Goal: Task Accomplishment & Management: Use online tool/utility

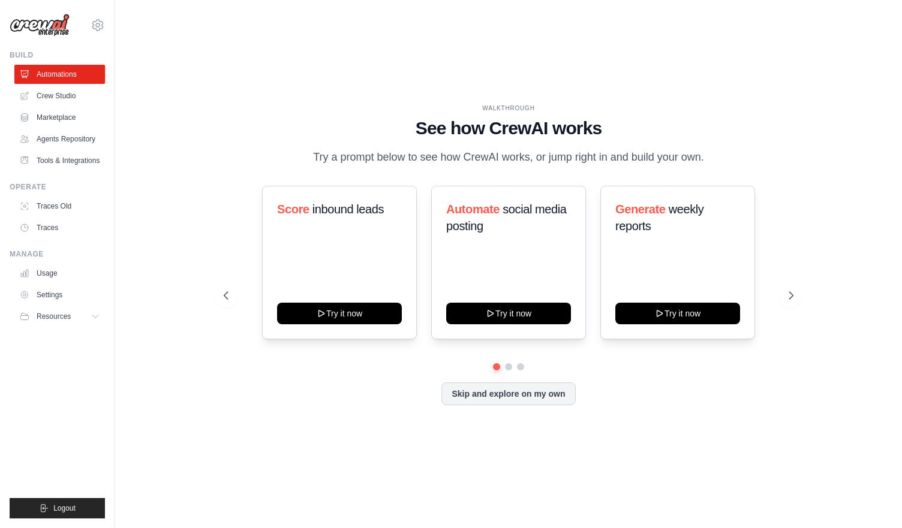
click at [675, 430] on div "WALKTHROUGH See how CrewAI works Try a prompt below to see how CrewAI works, or…" at bounding box center [508, 264] width 748 height 504
click at [76, 311] on button "Resources" at bounding box center [61, 316] width 91 height 19
click at [68, 341] on span "Documentation" at bounding box center [67, 337] width 49 height 10
click at [78, 98] on link "Crew Studio" at bounding box center [61, 95] width 91 height 19
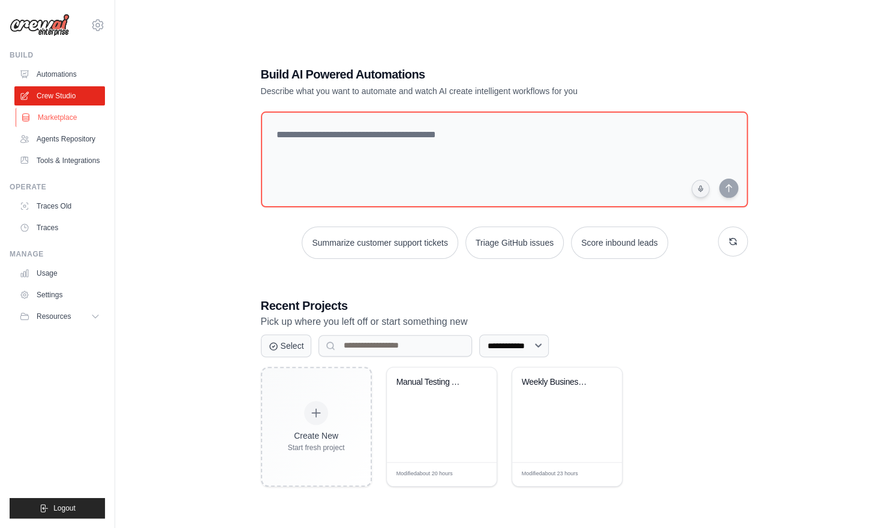
click at [58, 117] on link "Marketplace" at bounding box center [61, 117] width 91 height 19
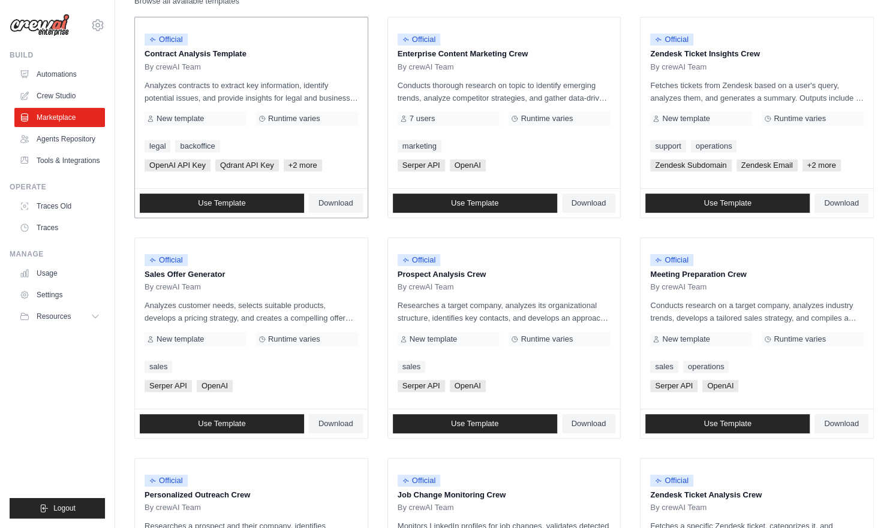
scroll to position [146, 0]
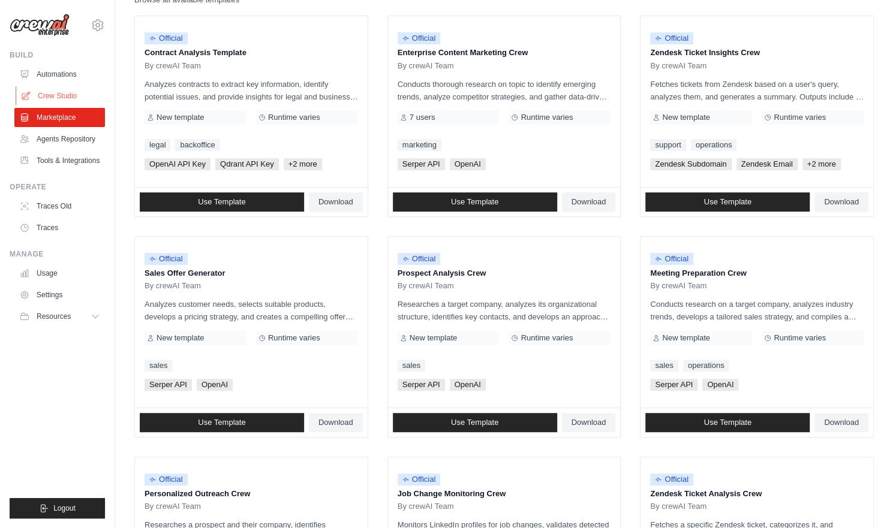
click at [68, 103] on link "Crew Studio" at bounding box center [61, 95] width 91 height 19
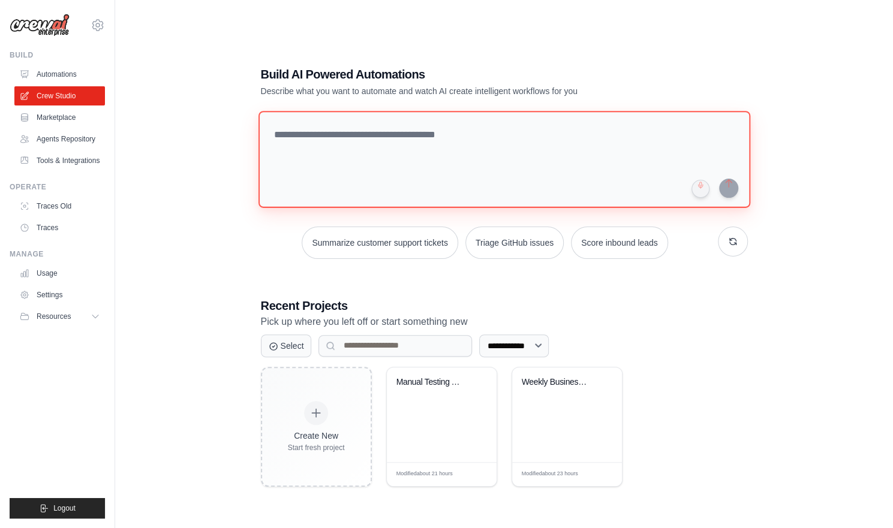
click at [407, 179] on textarea at bounding box center [504, 159] width 492 height 97
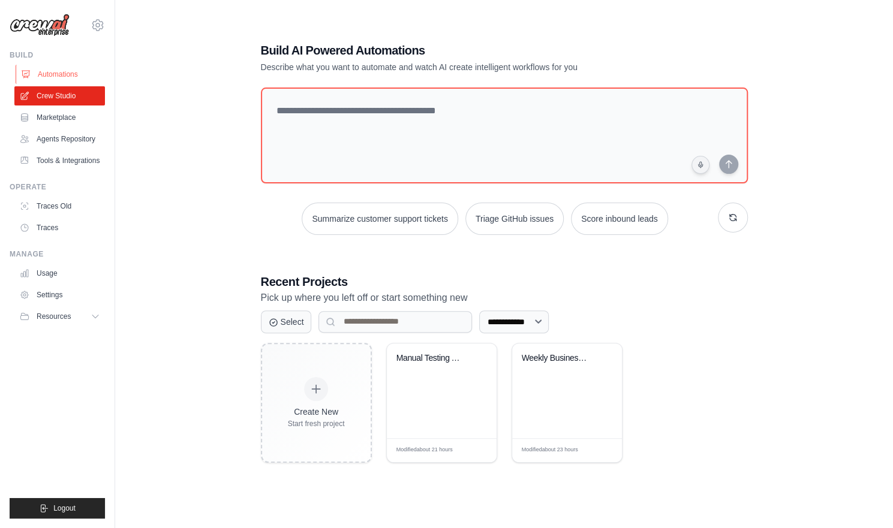
click at [70, 76] on link "Automations" at bounding box center [61, 74] width 91 height 19
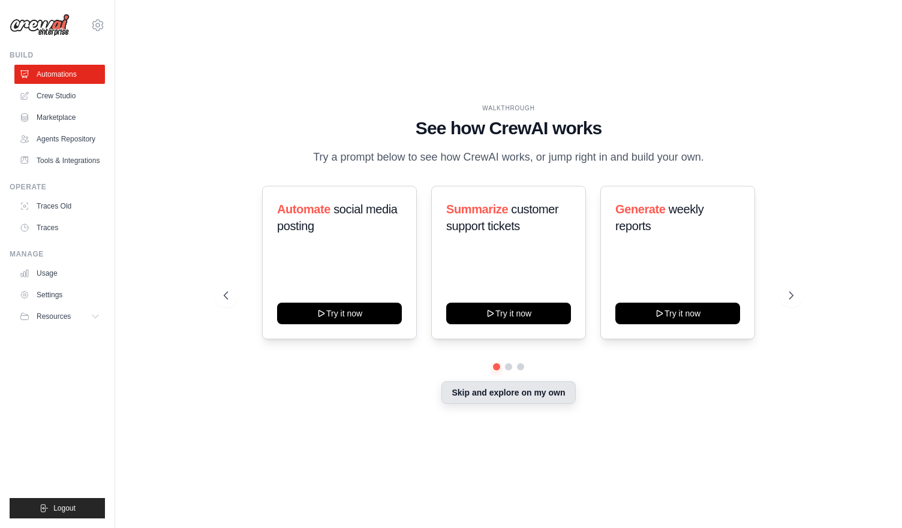
click at [472, 390] on button "Skip and explore on my own" at bounding box center [508, 392] width 134 height 23
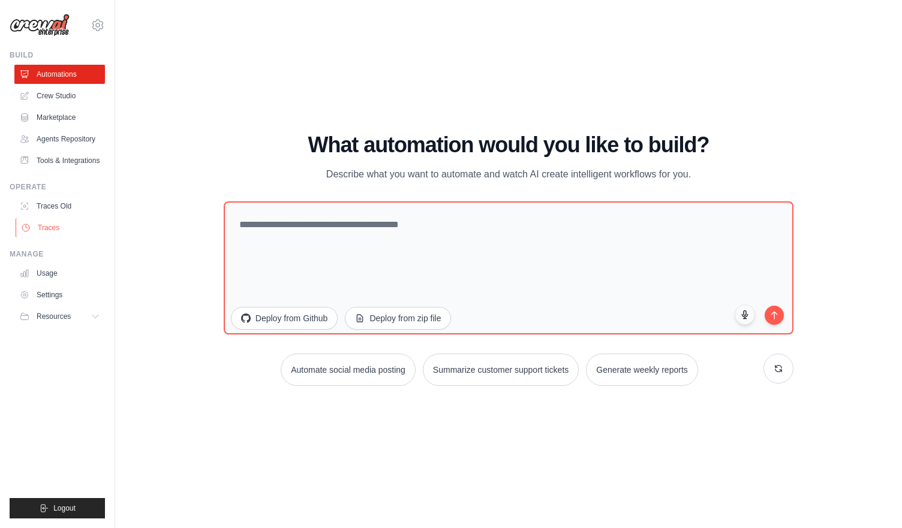
click at [59, 227] on link "Traces" at bounding box center [61, 227] width 91 height 19
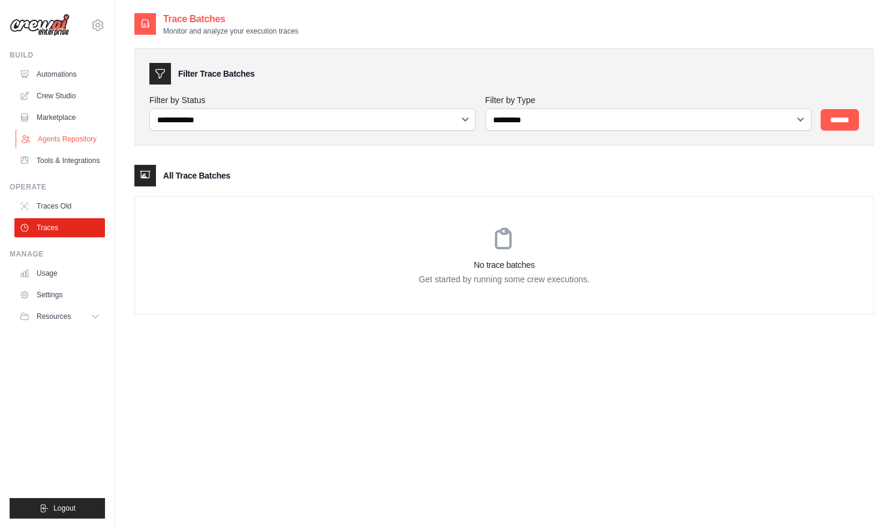
click at [80, 140] on link "Agents Repository" at bounding box center [61, 139] width 91 height 19
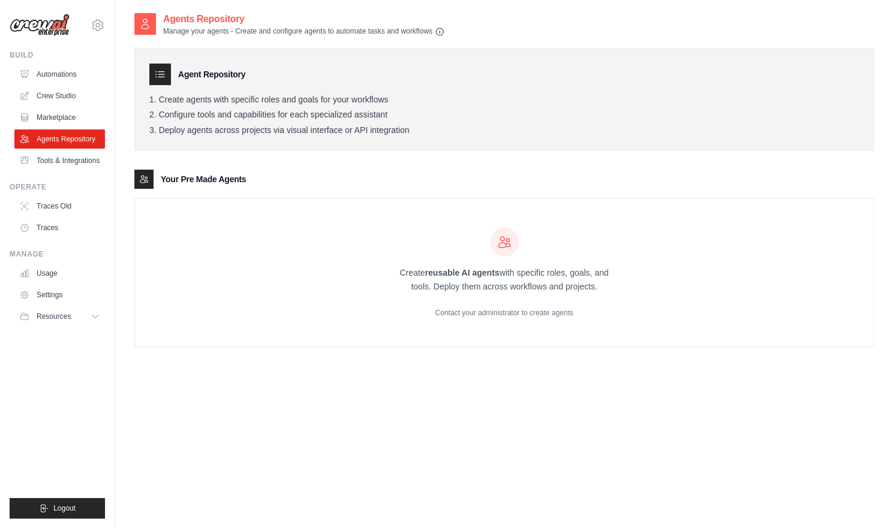
click at [300, 255] on div "Create reusable AI agents with specific roles, goals, and tools. Deploy them ac…" at bounding box center [504, 272] width 738 height 147
click at [72, 309] on button "Resources" at bounding box center [61, 316] width 91 height 19
click at [54, 298] on link "Settings" at bounding box center [61, 294] width 91 height 19
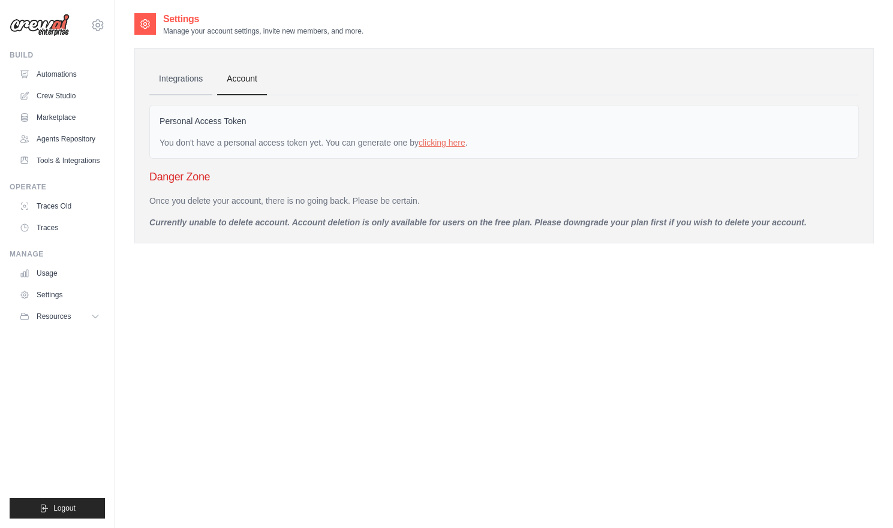
click at [164, 76] on link "Integrations" at bounding box center [180, 79] width 63 height 32
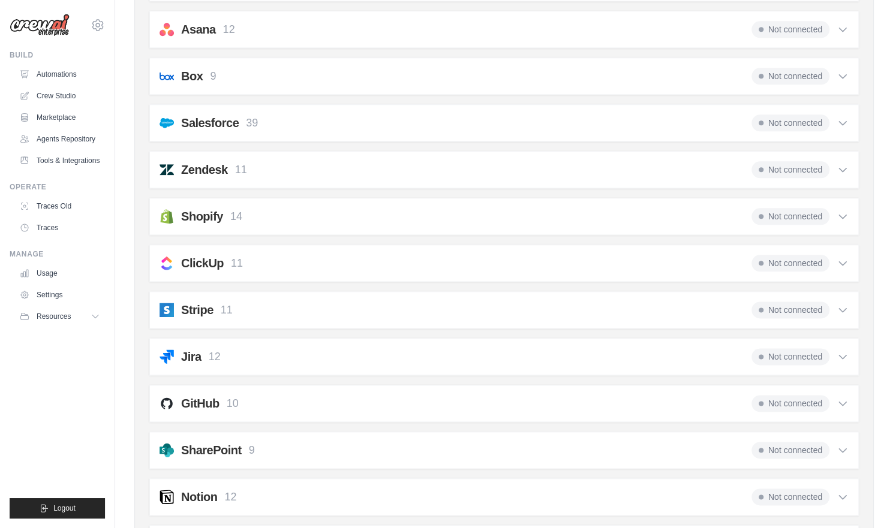
scroll to position [827, 0]
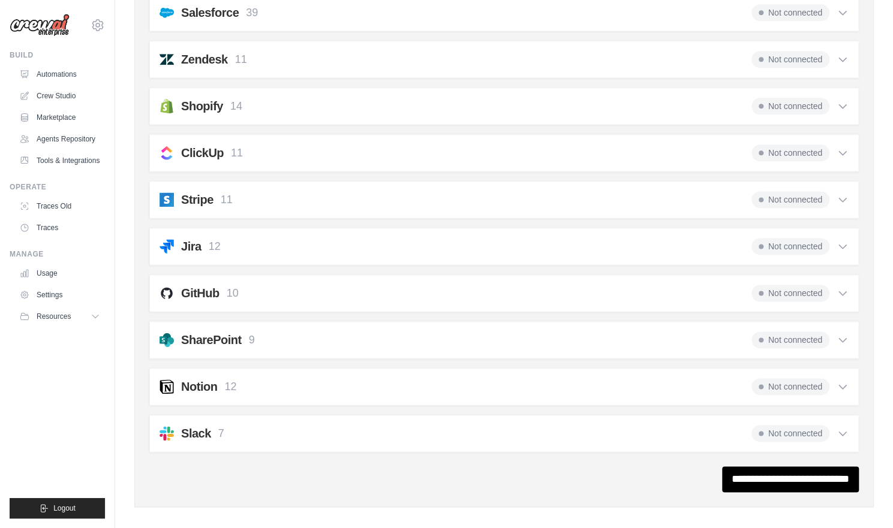
click at [844, 430] on div "Not connected" at bounding box center [799, 433] width 97 height 17
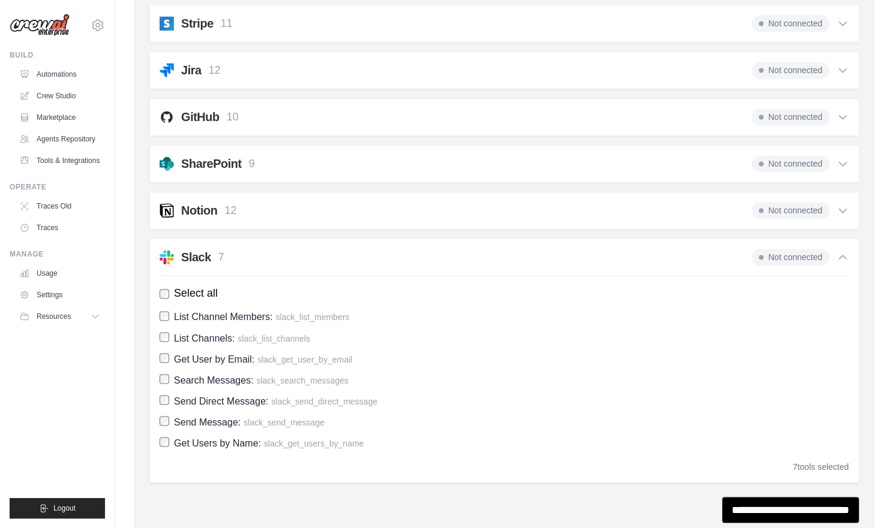
scroll to position [1034, 0]
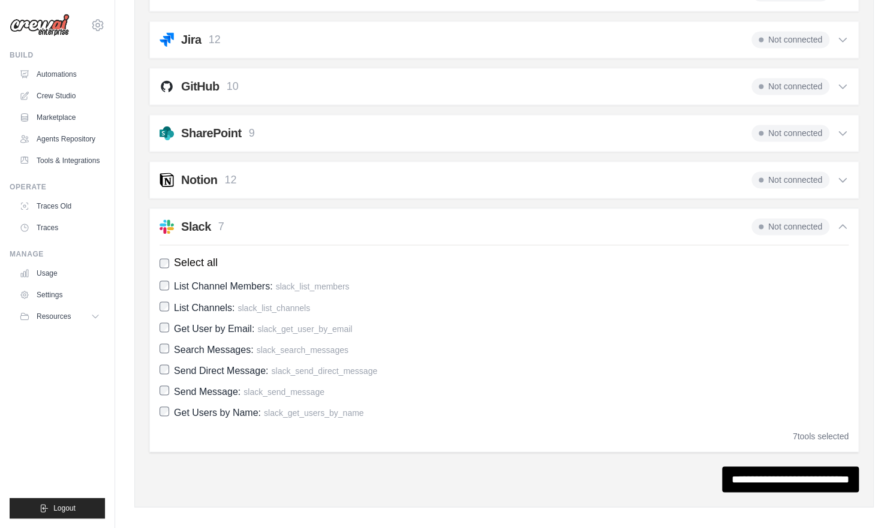
click at [844, 222] on icon at bounding box center [842, 227] width 12 height 12
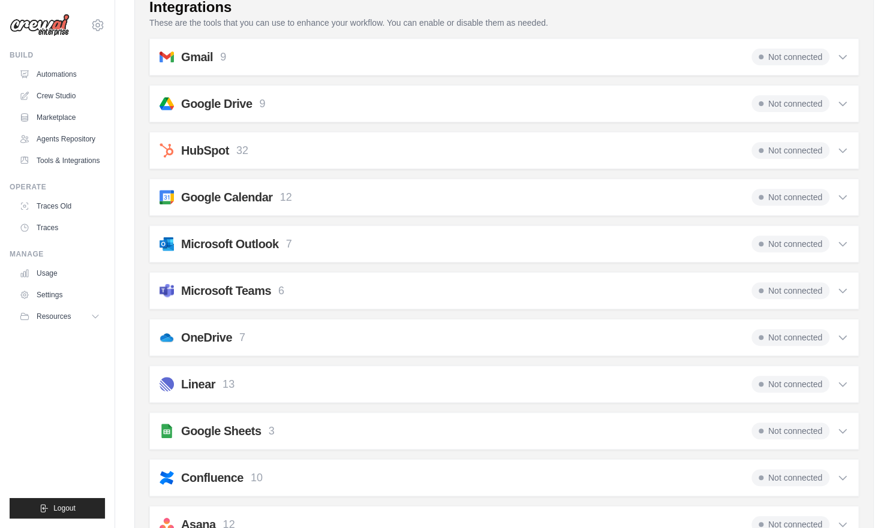
scroll to position [0, 0]
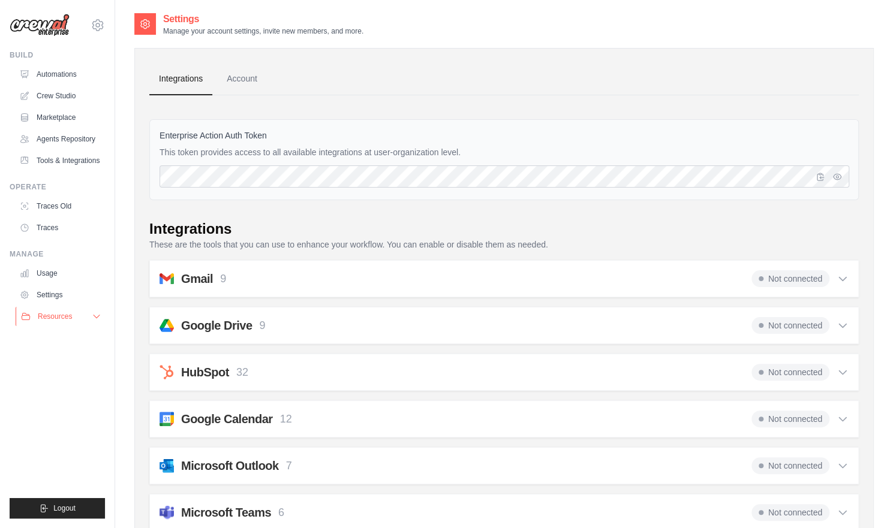
click at [90, 323] on button "Resources" at bounding box center [61, 316] width 91 height 19
click at [237, 87] on link "Account" at bounding box center [242, 79] width 50 height 32
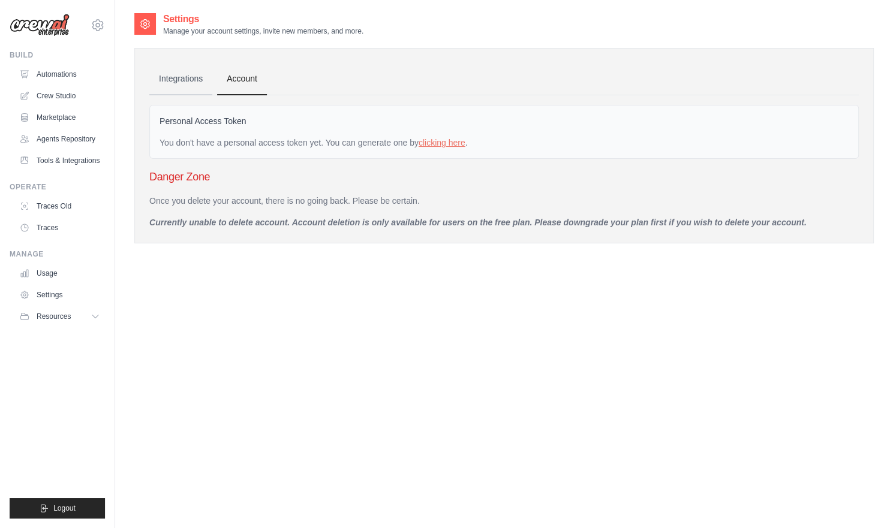
click at [200, 86] on link "Integrations" at bounding box center [180, 79] width 63 height 32
click at [79, 93] on link "Crew Studio" at bounding box center [61, 95] width 91 height 19
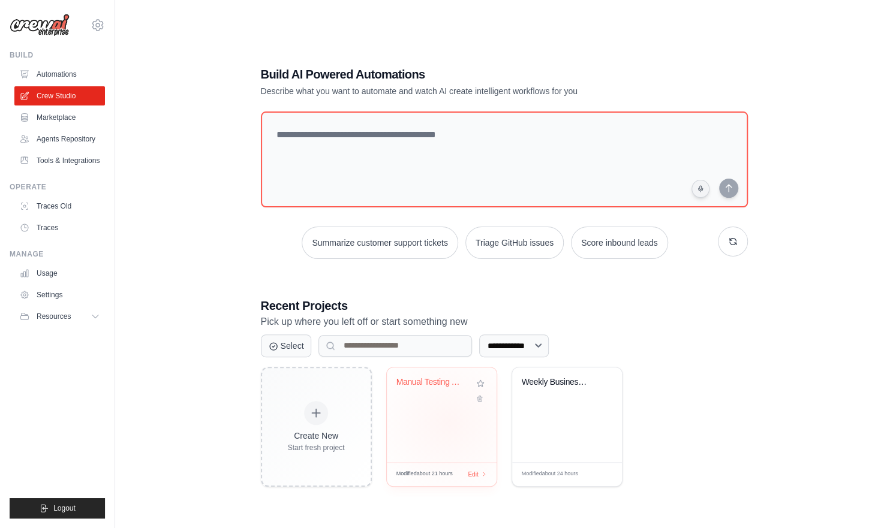
click at [448, 422] on div "Manual Testing Automation with Jira..." at bounding box center [442, 415] width 110 height 95
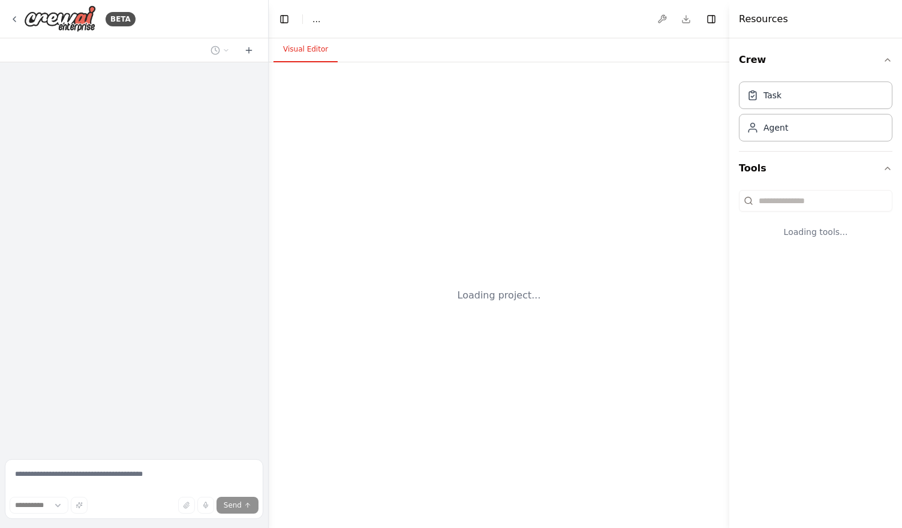
select select "****"
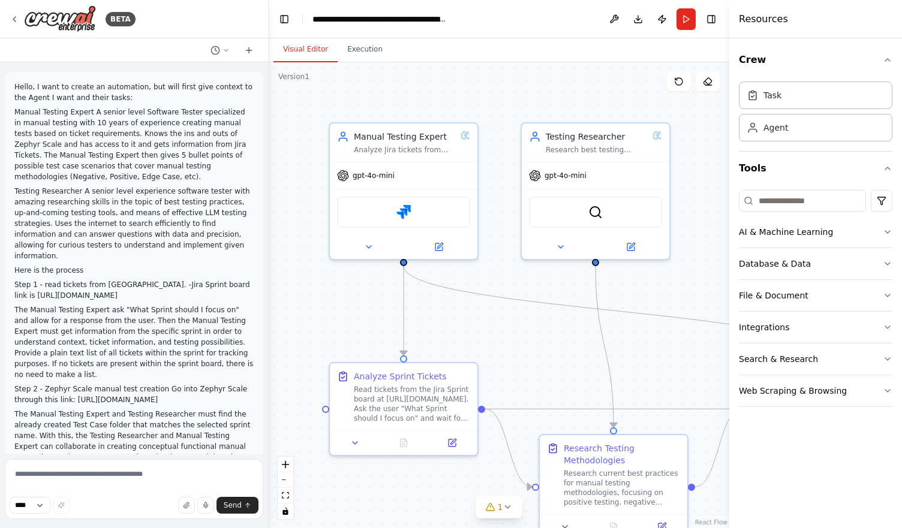
scroll to position [2281, 0]
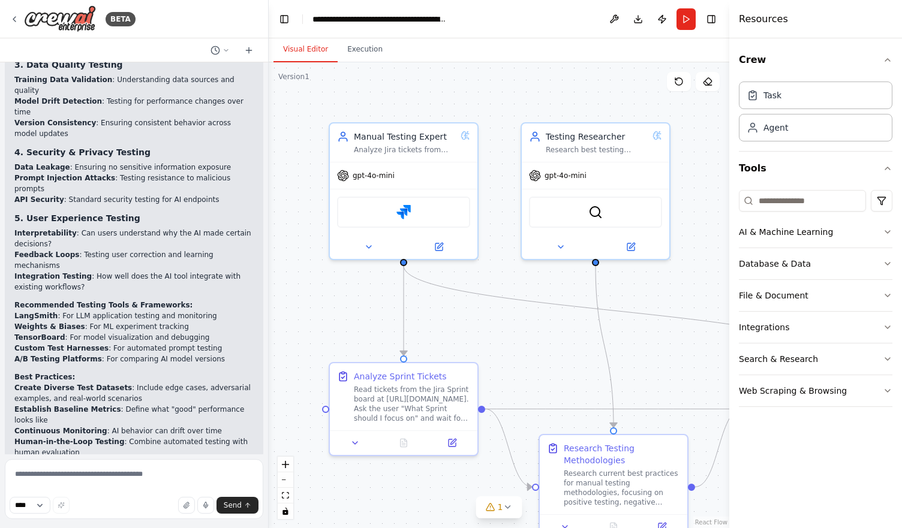
click at [269, 186] on div ".deletable-edge-delete-btn { width: 20px; height: 20px; border: 0px solid #ffff…" at bounding box center [499, 295] width 460 height 466
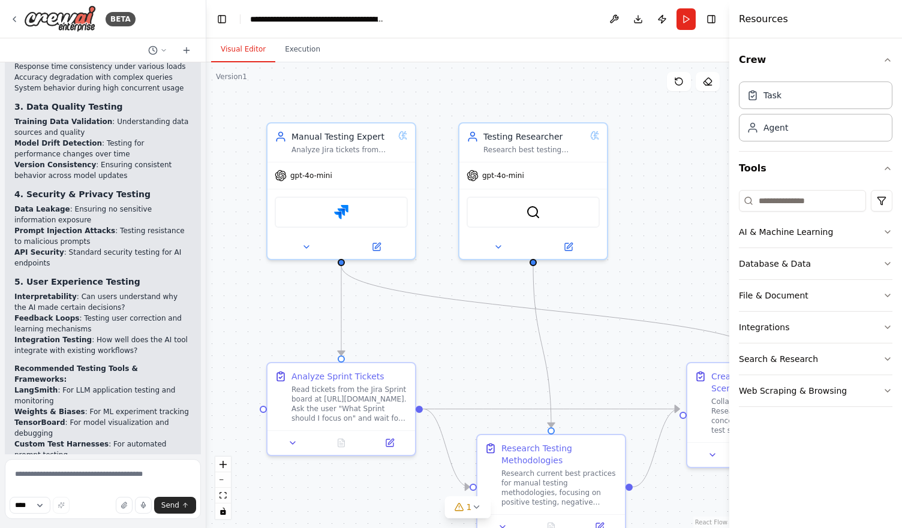
drag, startPoint x: 265, startPoint y: 185, endPoint x: 206, endPoint y: 194, distance: 59.5
click at [206, 194] on div "BETA Hello, I want to create an automation, but will first give context to the …" at bounding box center [451, 264] width 902 height 528
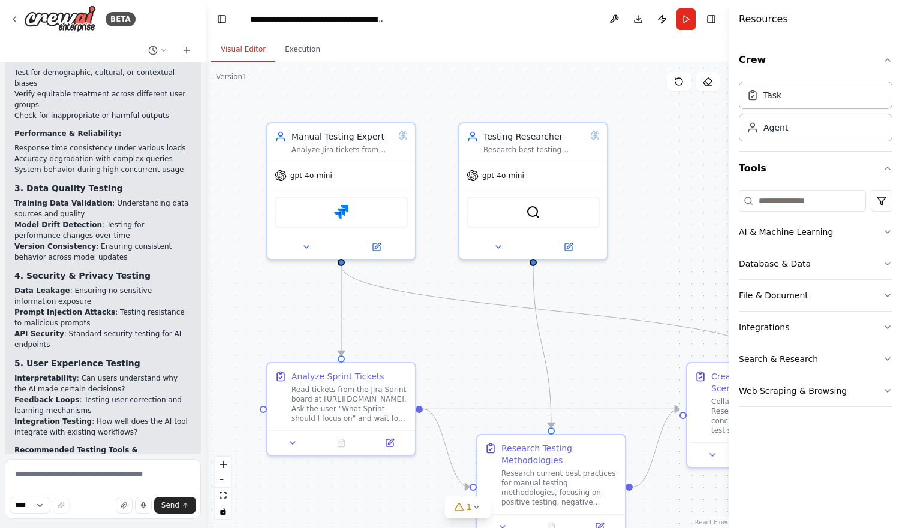
scroll to position [2673, 0]
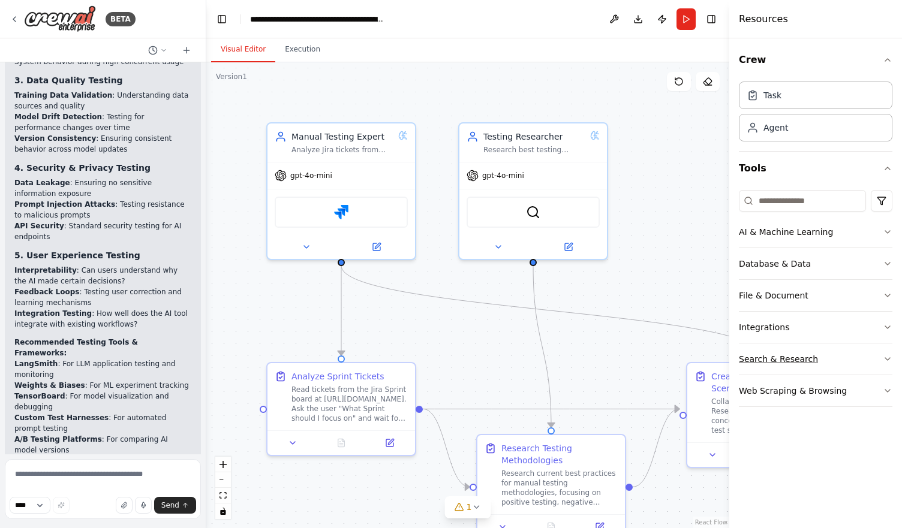
click at [883, 360] on icon "button" at bounding box center [888, 359] width 10 height 10
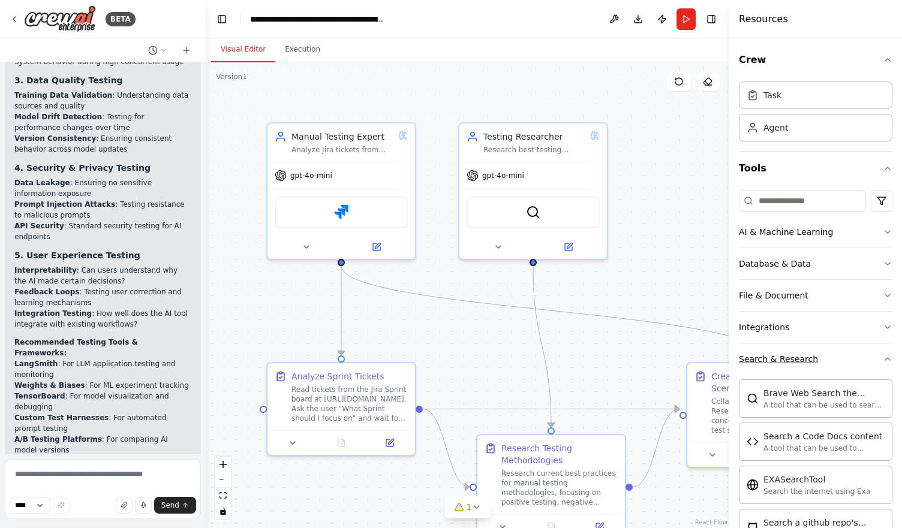
click at [883, 356] on icon "button" at bounding box center [888, 359] width 10 height 10
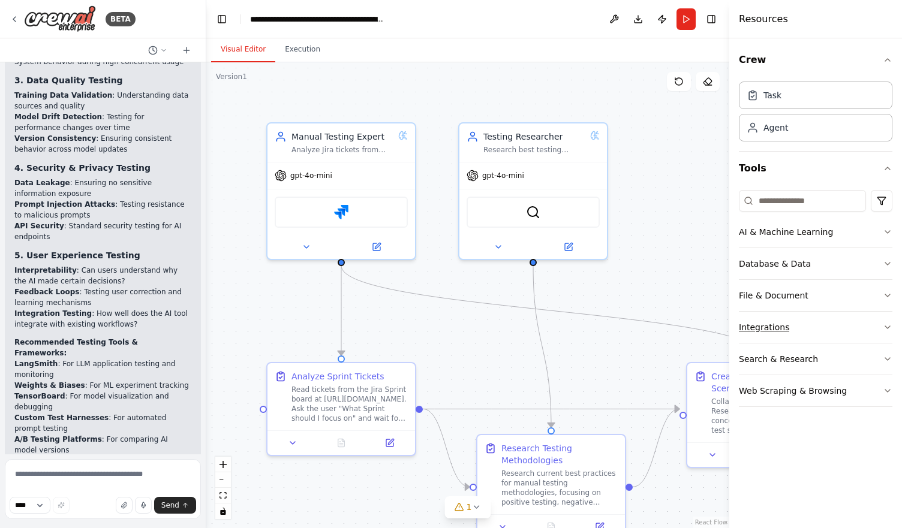
click at [881, 338] on button "Integrations" at bounding box center [815, 327] width 153 height 31
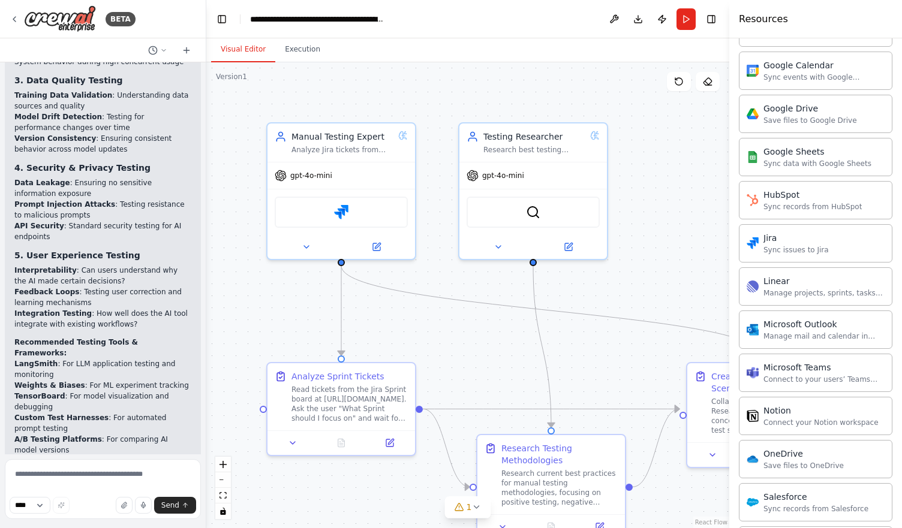
scroll to position [543, 0]
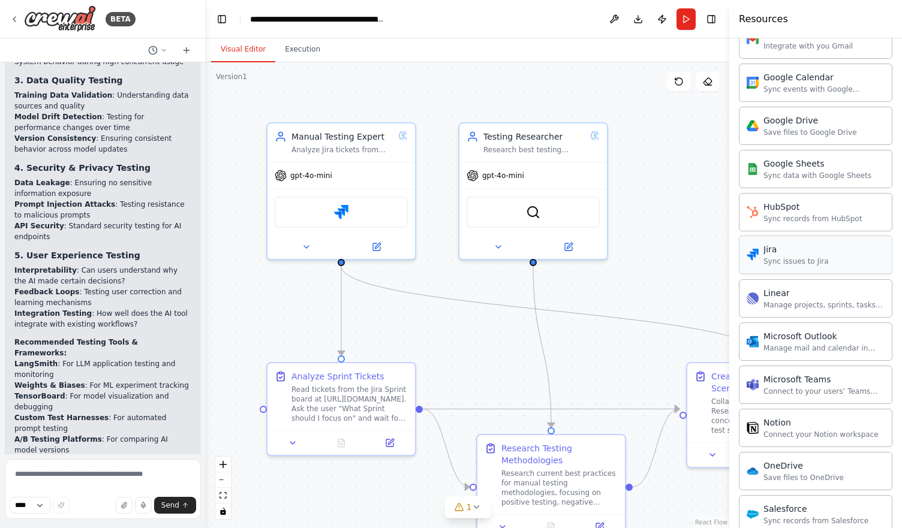
click at [821, 258] on div "Jira Sync issues to Jira" at bounding box center [815, 255] width 153 height 38
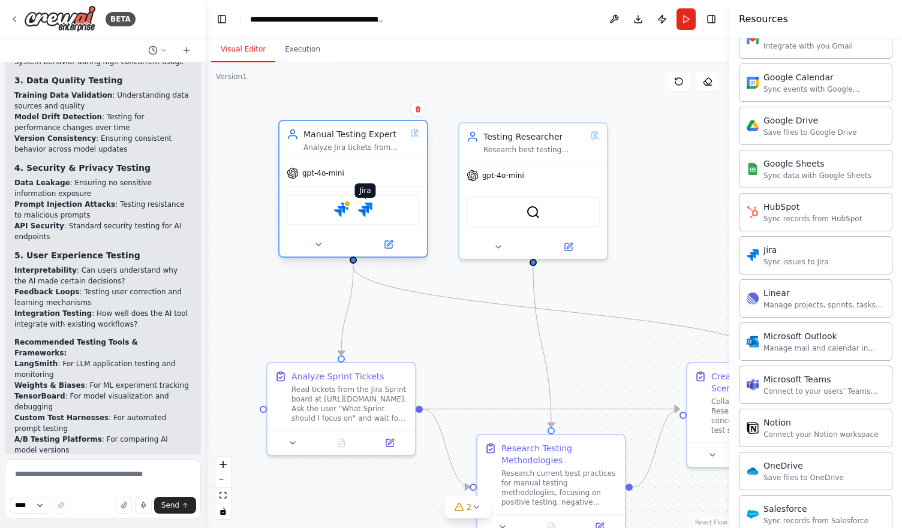
drag, startPoint x: 351, startPoint y: 212, endPoint x: 357, endPoint y: 207, distance: 8.5
click at [358, 207] on img at bounding box center [365, 210] width 14 height 14
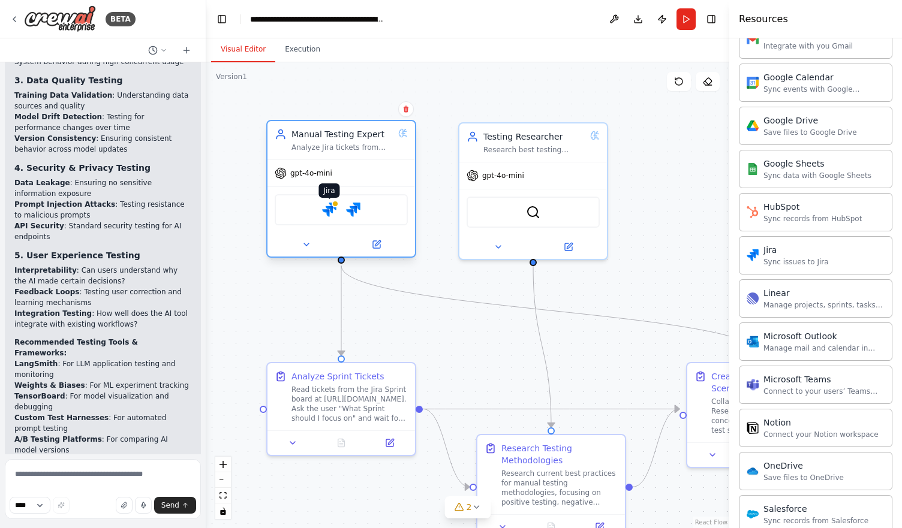
click at [330, 209] on img at bounding box center [329, 210] width 14 height 14
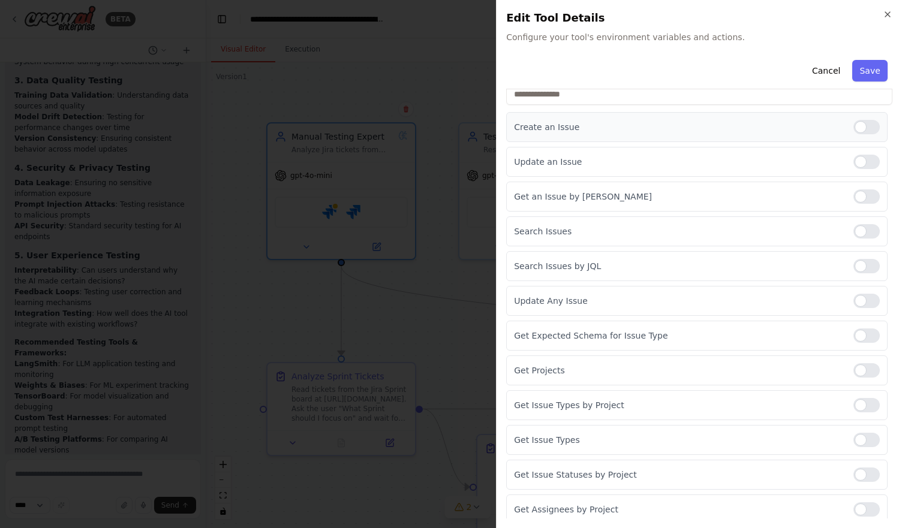
scroll to position [0, 0]
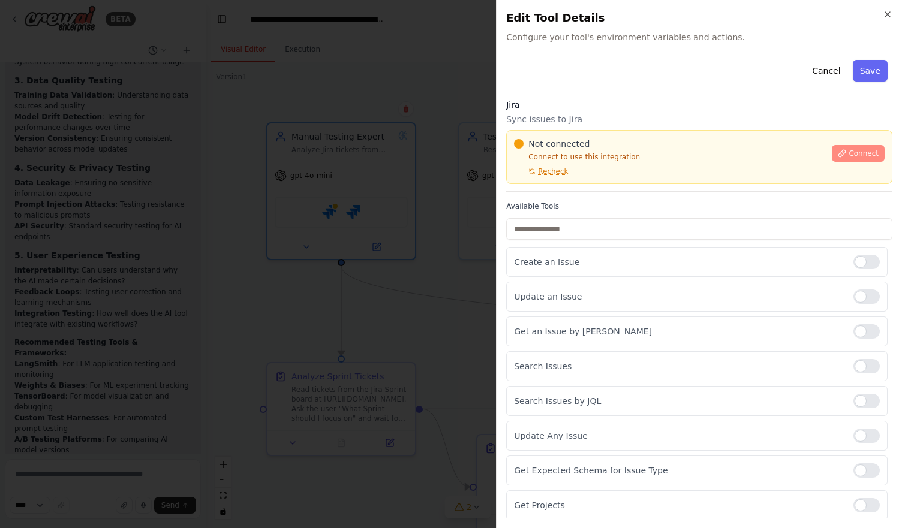
click at [832, 157] on button "Connect" at bounding box center [858, 153] width 53 height 17
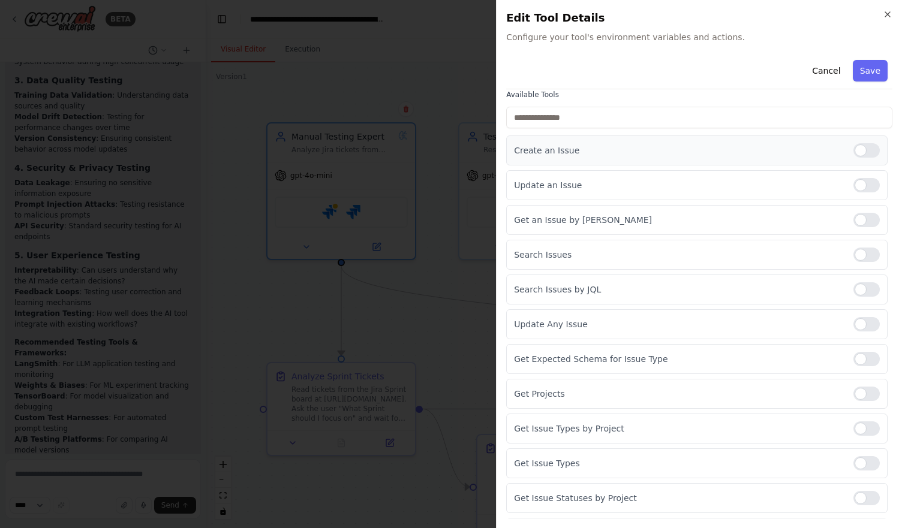
scroll to position [109, 0]
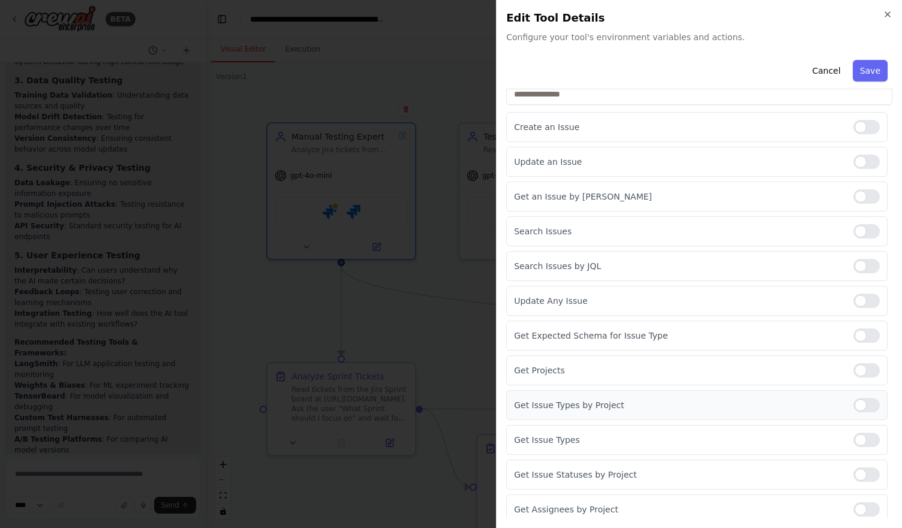
click at [854, 400] on div at bounding box center [866, 405] width 26 height 14
click at [854, 368] on div at bounding box center [866, 370] width 26 height 14
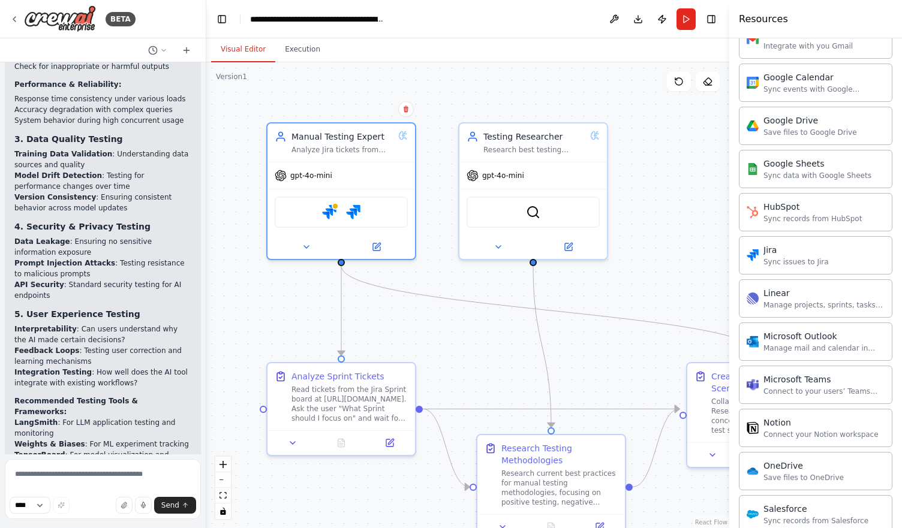
scroll to position [2282, 0]
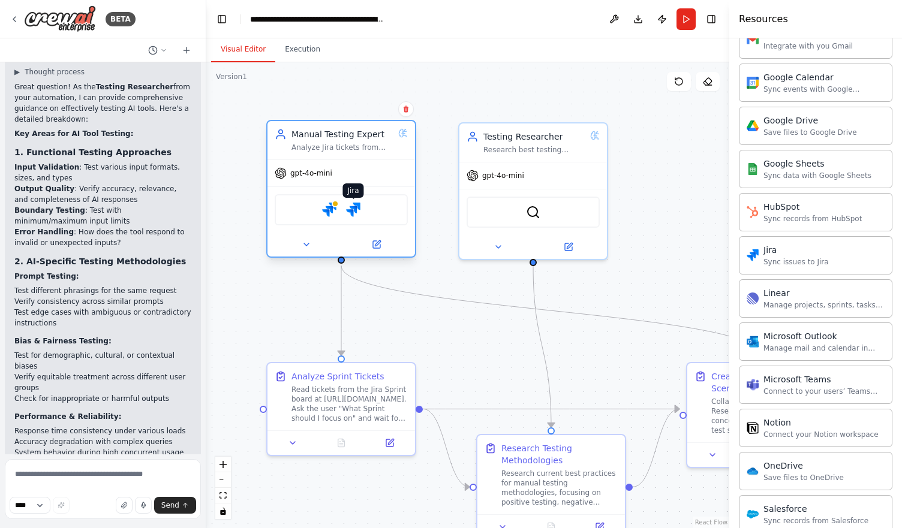
click at [355, 215] on img at bounding box center [353, 210] width 14 height 14
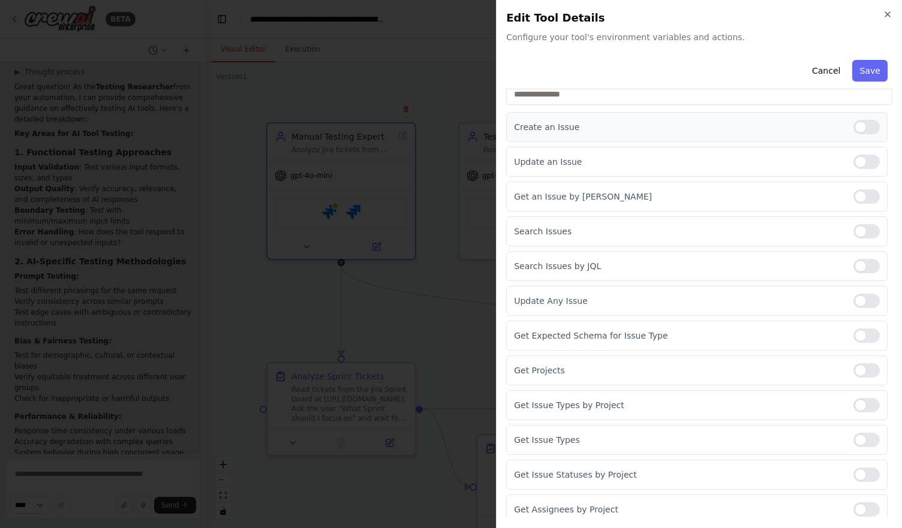
scroll to position [0, 0]
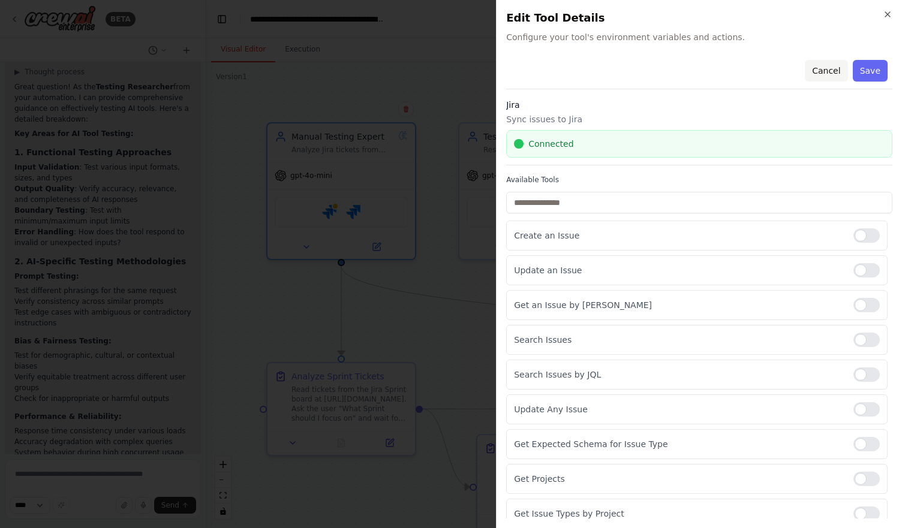
click at [818, 66] on button "Cancel" at bounding box center [826, 71] width 43 height 22
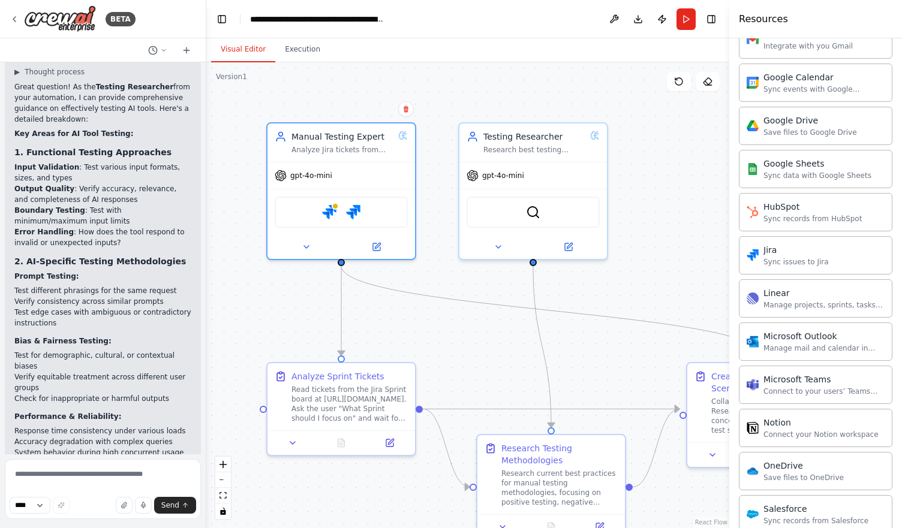
click at [203, 352] on div at bounding box center [203, 264] width 5 height 528
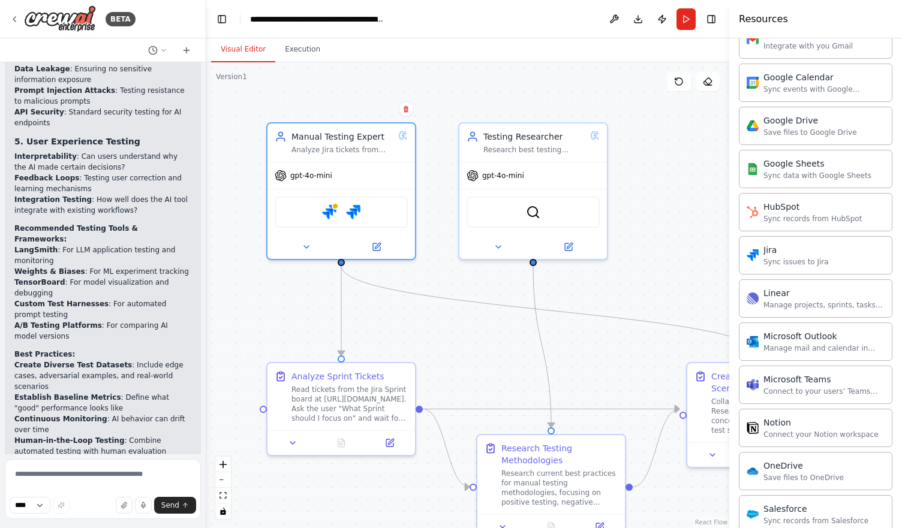
scroll to position [2690, 0]
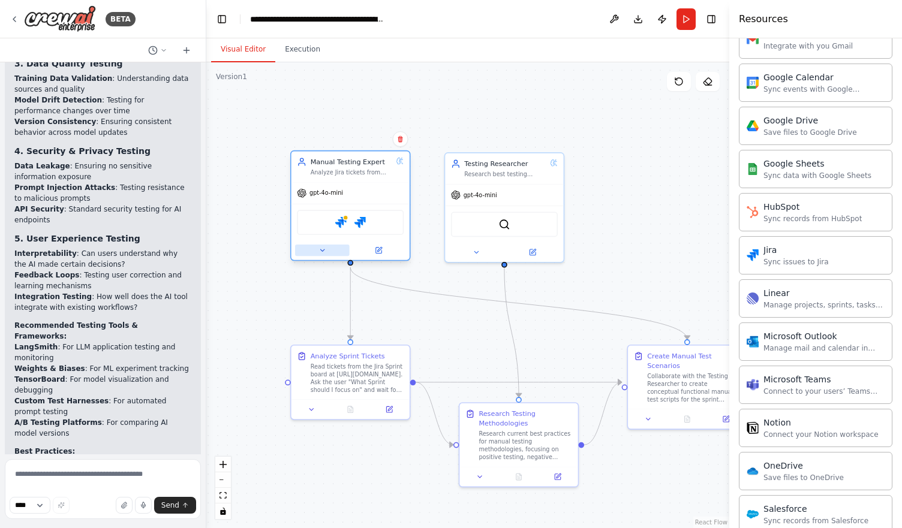
click at [326, 255] on button at bounding box center [322, 250] width 55 height 11
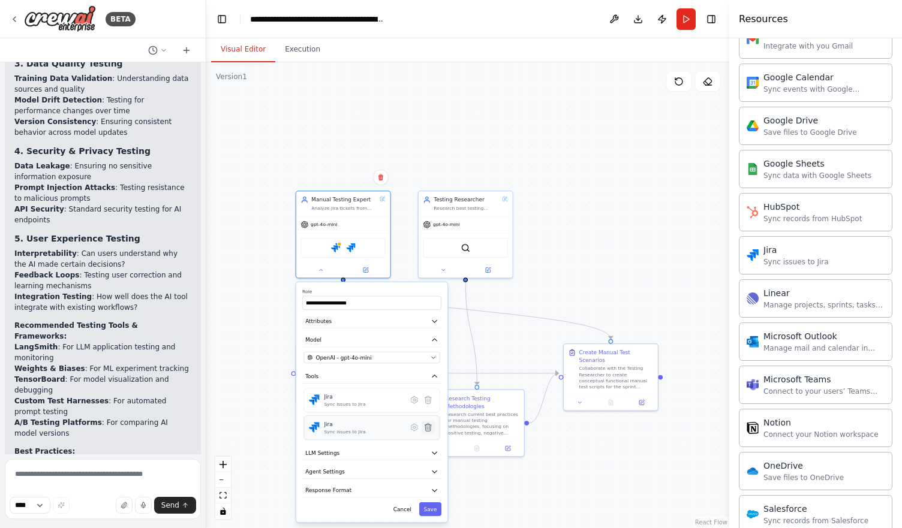
click at [429, 427] on icon at bounding box center [428, 427] width 7 height 7
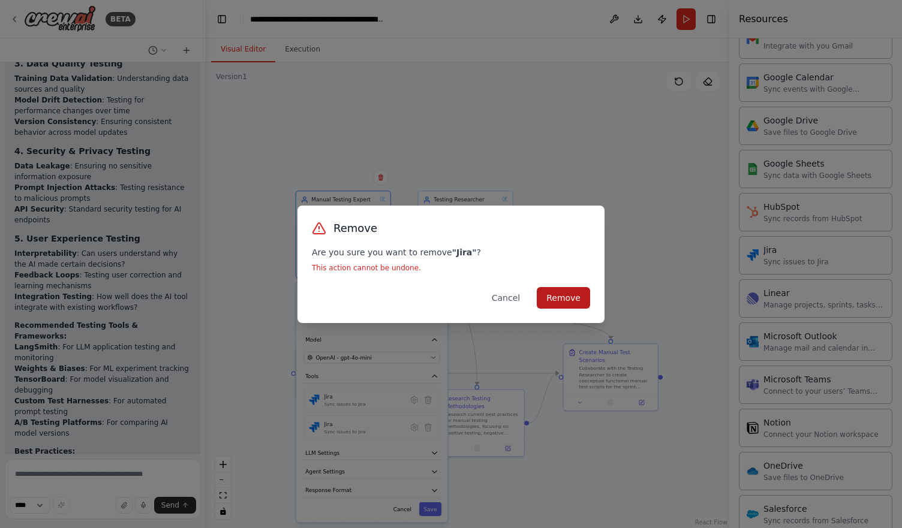
click at [573, 292] on button "Remove" at bounding box center [563, 298] width 53 height 22
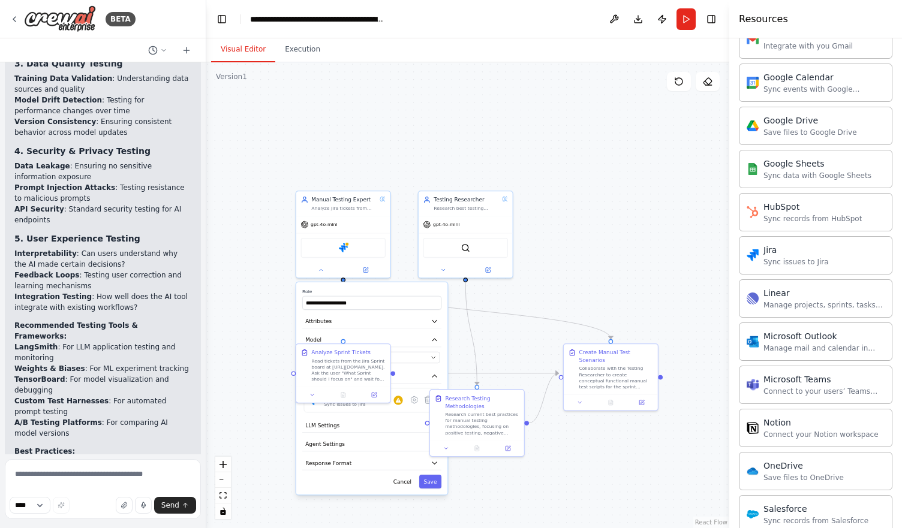
click at [264, 332] on div "**********" at bounding box center [467, 295] width 523 height 466
click at [347, 246] on img at bounding box center [343, 246] width 9 height 9
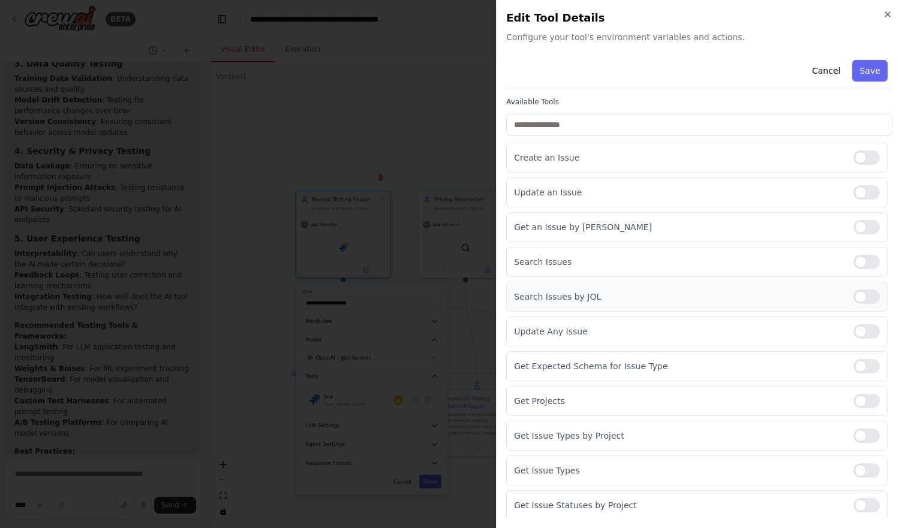
scroll to position [109, 0]
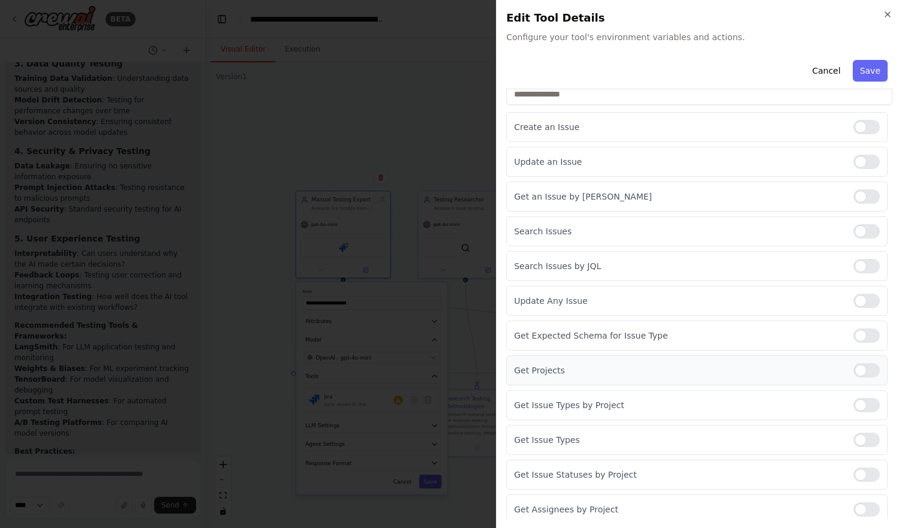
click at [857, 365] on div at bounding box center [866, 370] width 26 height 14
click at [857, 435] on div at bounding box center [866, 440] width 26 height 14
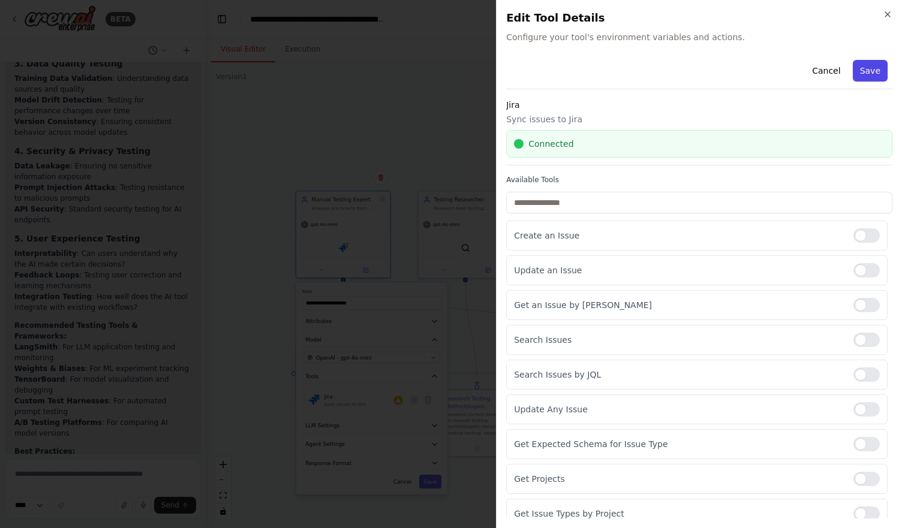
click at [870, 71] on button "Save" at bounding box center [870, 71] width 35 height 22
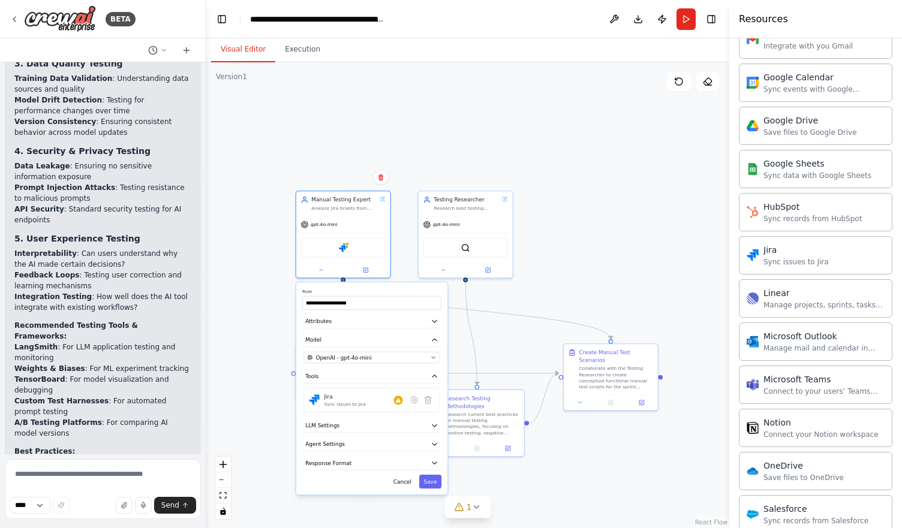
click at [538, 257] on div "**********" at bounding box center [467, 295] width 523 height 466
click at [495, 303] on div "**********" at bounding box center [467, 295] width 523 height 466
click at [426, 475] on button "Save" at bounding box center [430, 482] width 22 height 14
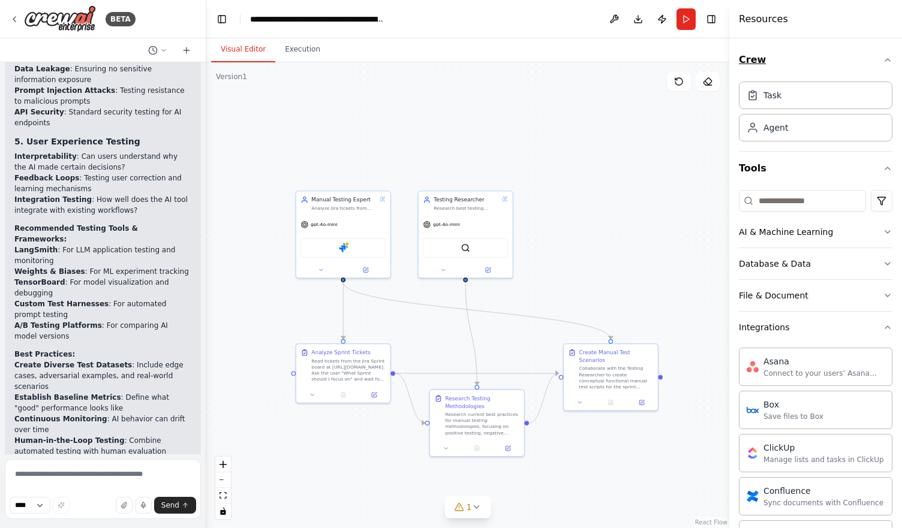
click at [875, 65] on button "Crew" at bounding box center [815, 60] width 153 height 34
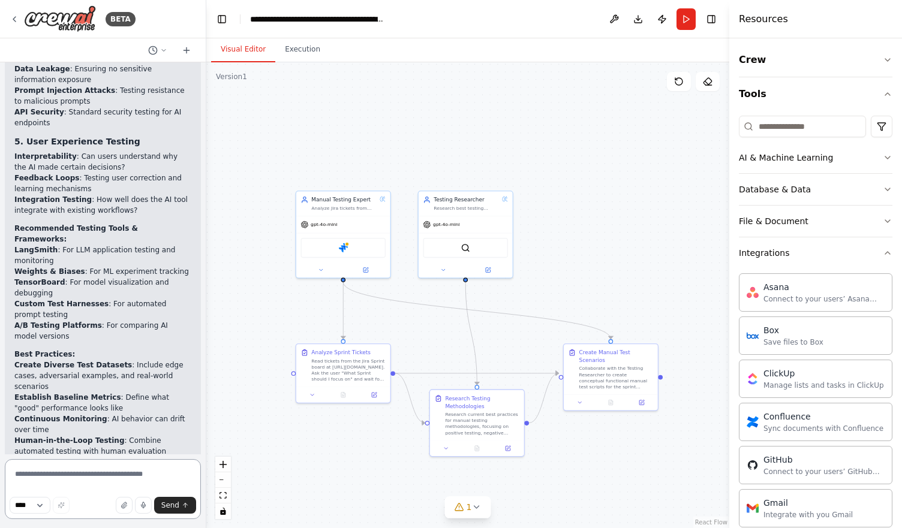
click at [108, 468] on textarea at bounding box center [103, 489] width 196 height 60
click at [848, 95] on button "Tools" at bounding box center [815, 94] width 153 height 34
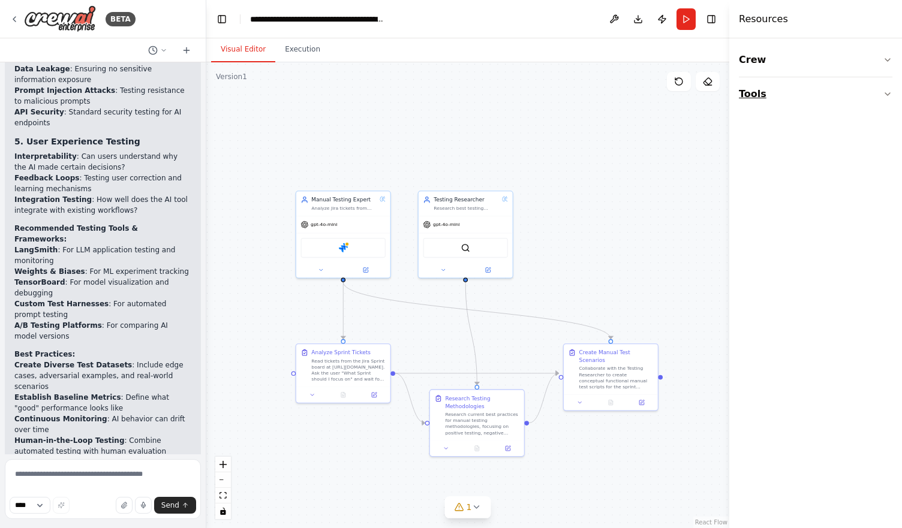
click at [823, 101] on button "Tools" at bounding box center [815, 94] width 153 height 34
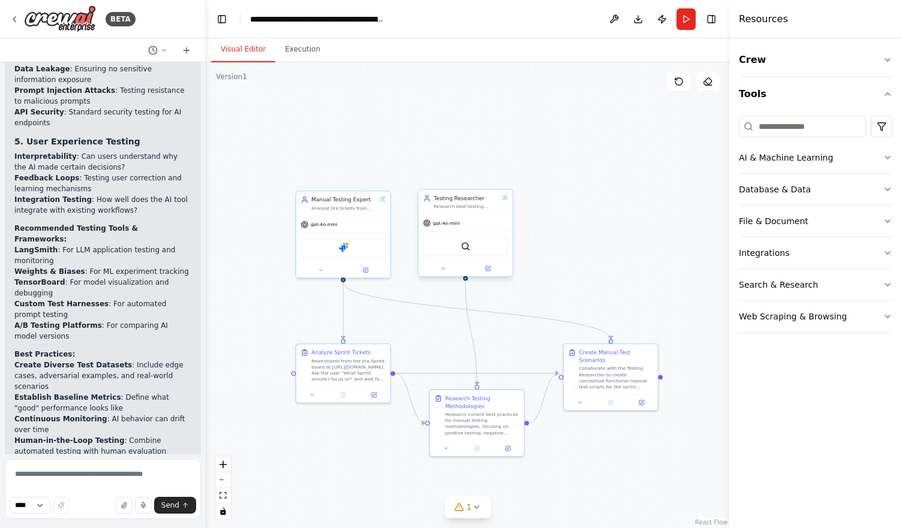
click at [478, 249] on div "SerplyWebSearchTool" at bounding box center [465, 246] width 85 height 20
click at [345, 246] on img at bounding box center [343, 246] width 9 height 9
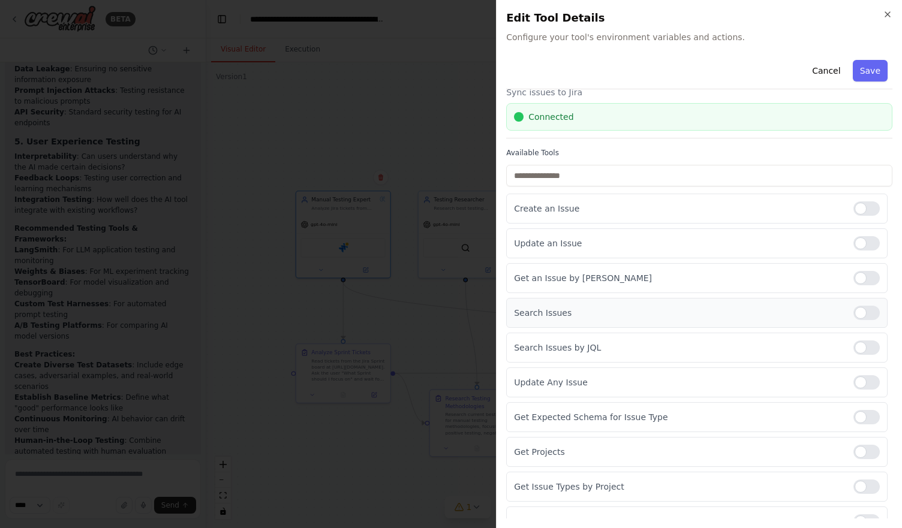
scroll to position [109, 0]
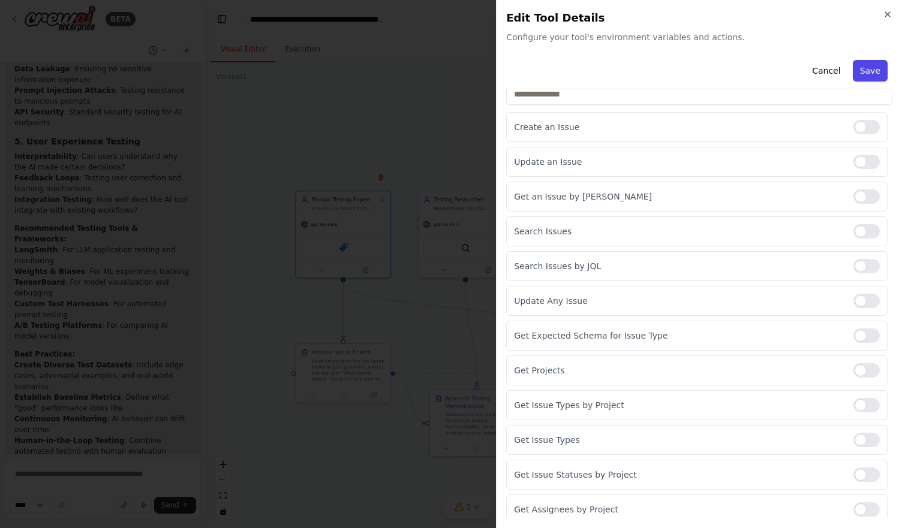
click at [857, 70] on button "Save" at bounding box center [870, 71] width 35 height 22
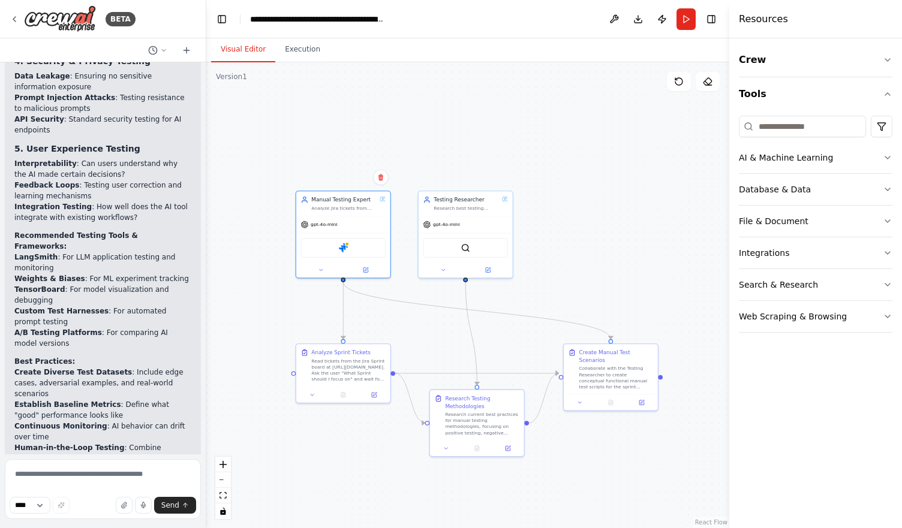
scroll to position [2787, 0]
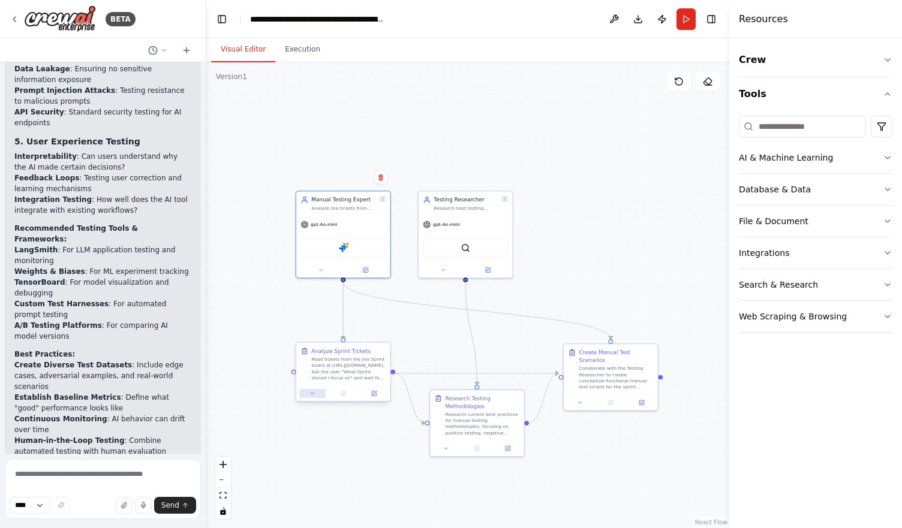
click at [317, 396] on button at bounding box center [312, 393] width 26 height 9
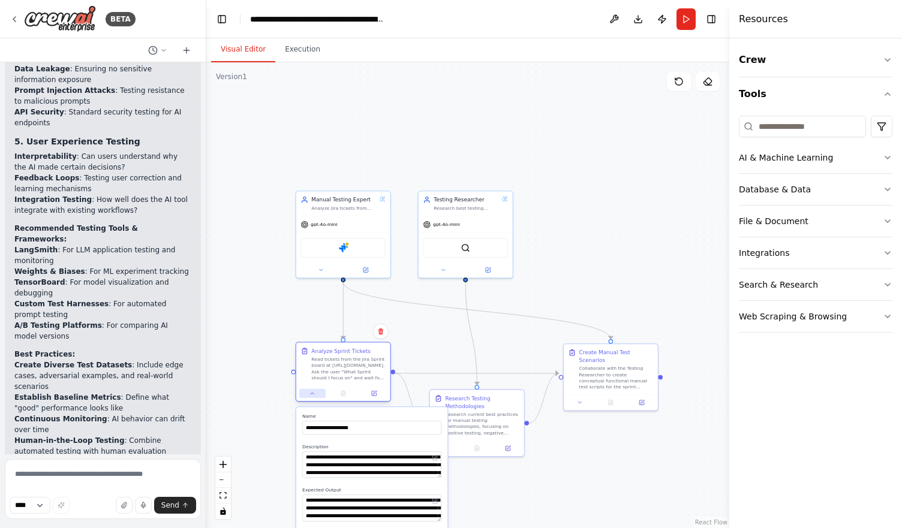
click at [317, 396] on button at bounding box center [312, 393] width 26 height 9
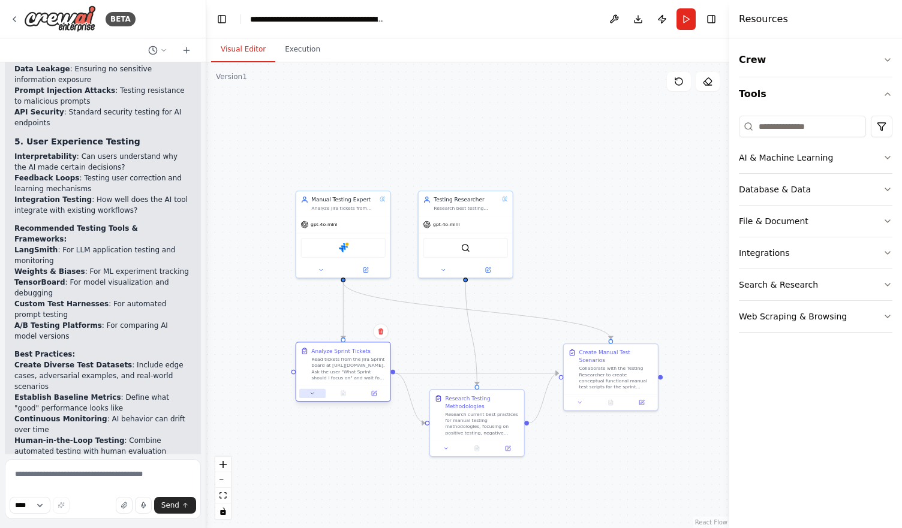
click at [317, 396] on button at bounding box center [312, 393] width 26 height 9
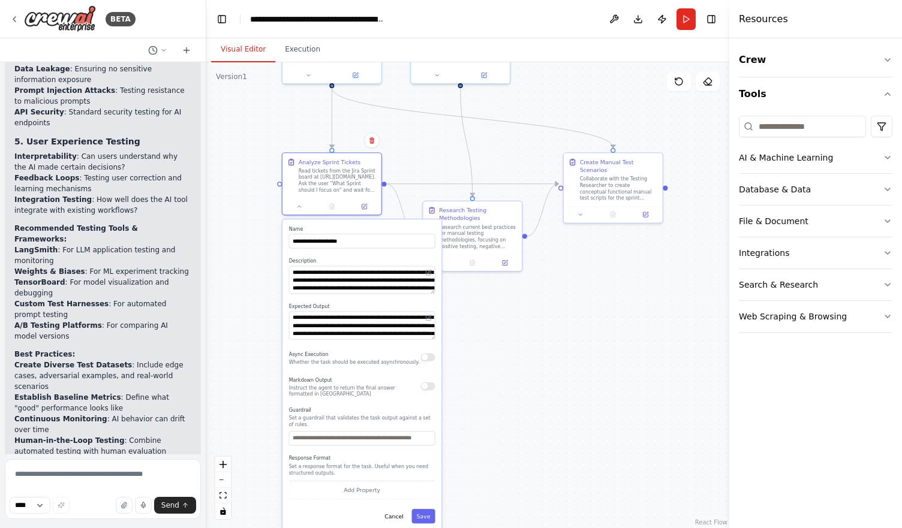
drag, startPoint x: 438, startPoint y: 345, endPoint x: 434, endPoint y: 152, distance: 192.5
click at [434, 152] on div ".deletable-edge-delete-btn { width: 20px; height: 20px; border: 0px solid #ffff…" at bounding box center [467, 295] width 523 height 466
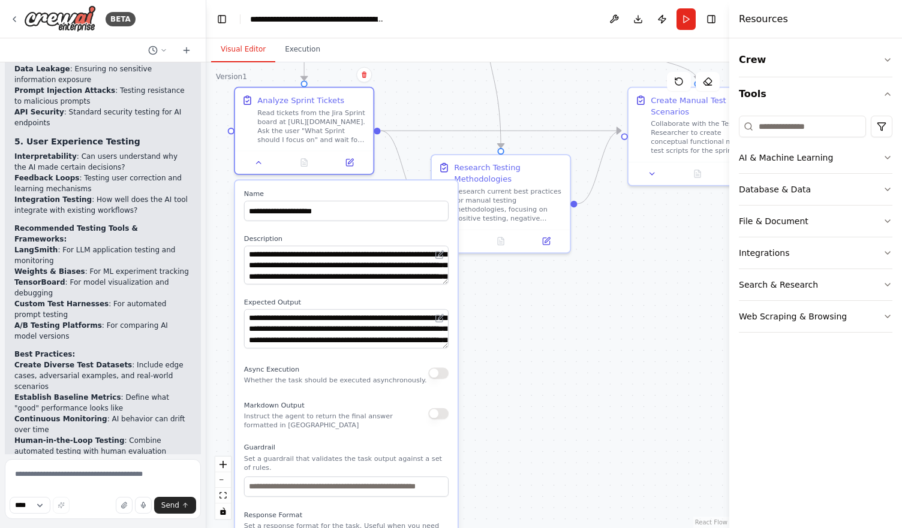
drag, startPoint x: 472, startPoint y: 318, endPoint x: 507, endPoint y: 320, distance: 35.4
click at [507, 320] on div ".deletable-edge-delete-btn { width: 20px; height: 20px; border: 0px solid #ffff…" at bounding box center [467, 295] width 523 height 466
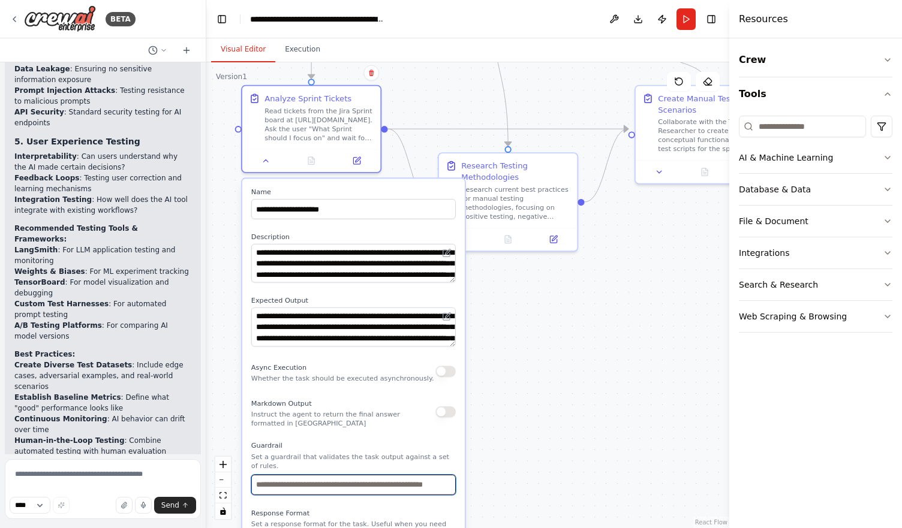
click at [374, 478] on input "text" at bounding box center [353, 485] width 204 height 20
click at [376, 475] on input "text" at bounding box center [353, 485] width 204 height 20
type input "*"
type input "**********"
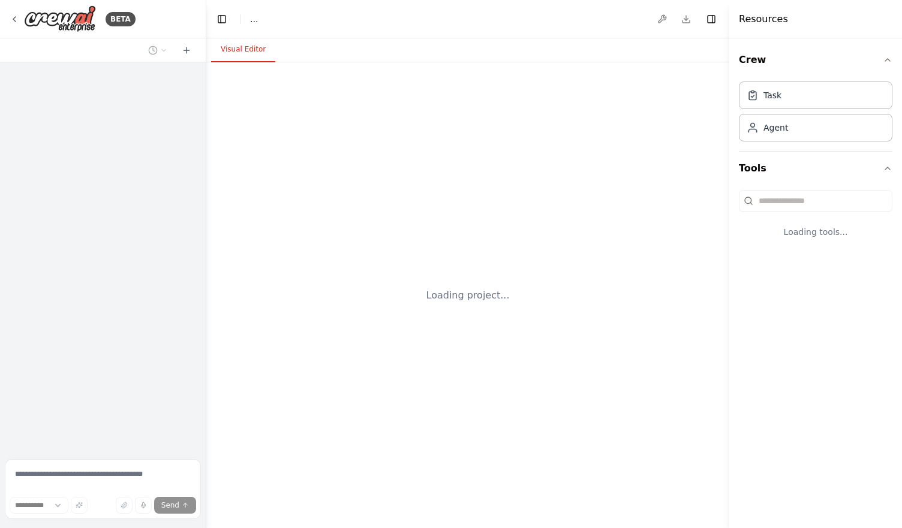
select select "****"
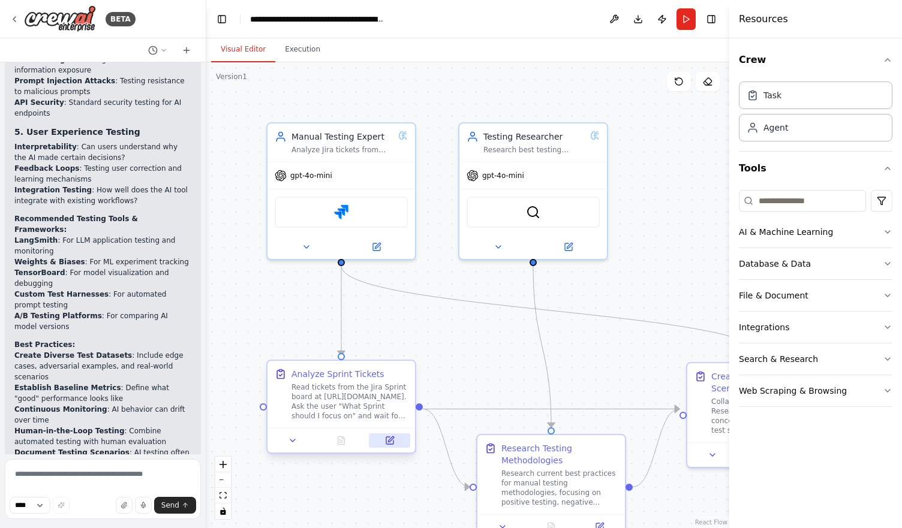
scroll to position [2787, 0]
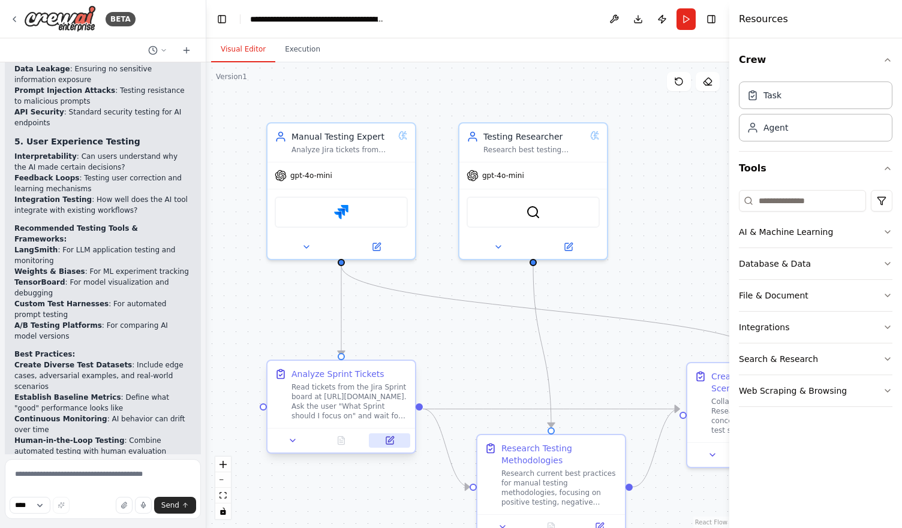
click at [381, 437] on button at bounding box center [389, 440] width 41 height 14
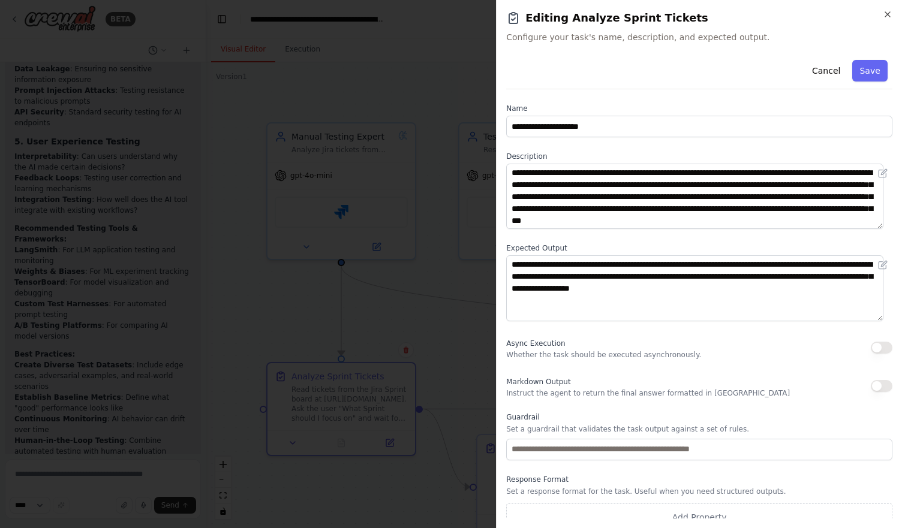
scroll to position [11, 0]
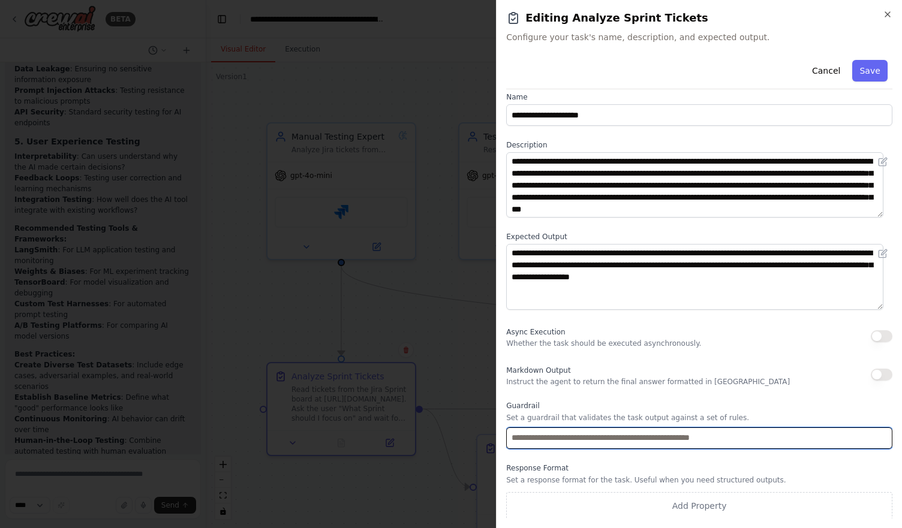
click at [640, 438] on input "text" at bounding box center [699, 439] width 386 height 22
type input "**********"
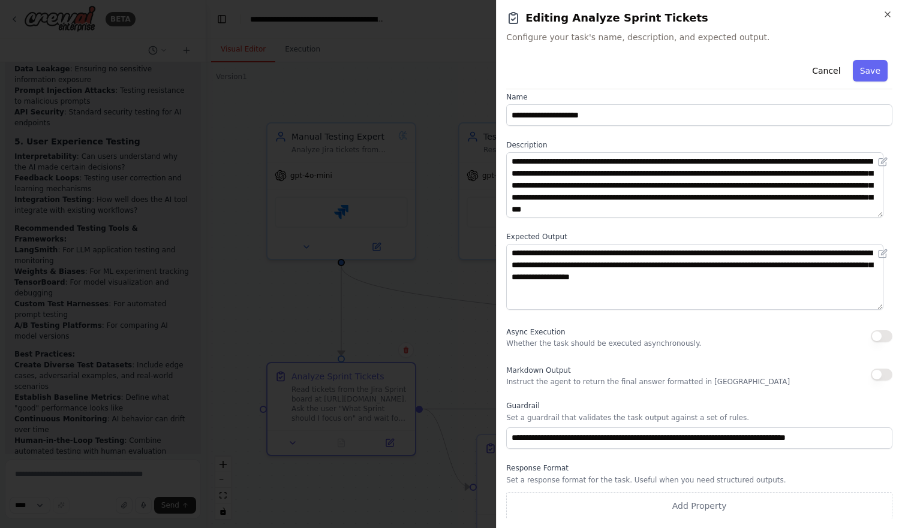
click at [733, 351] on div "**********" at bounding box center [699, 282] width 386 height 476
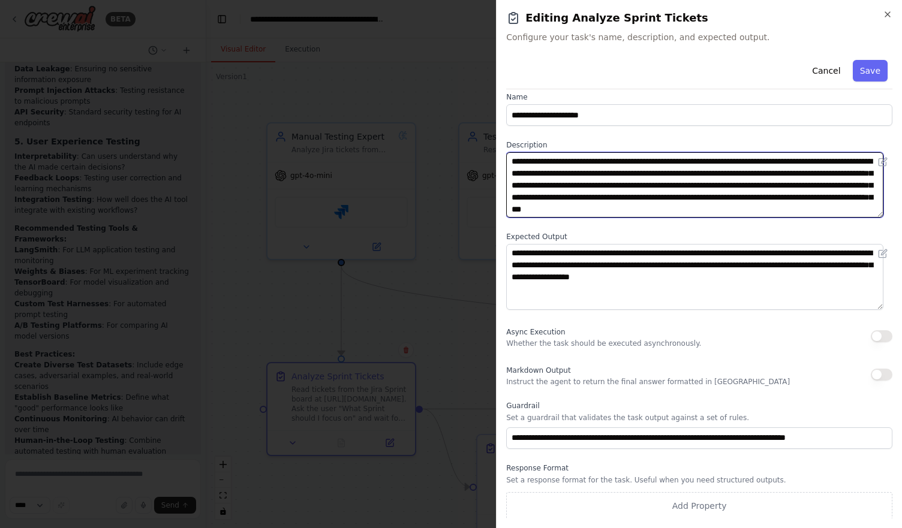
click at [766, 174] on textarea "**********" at bounding box center [694, 184] width 377 height 65
paste textarea "**********"
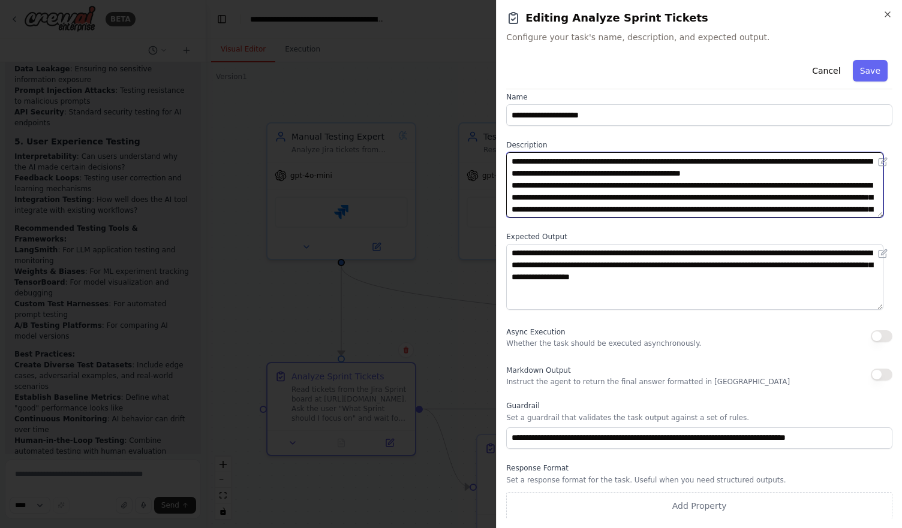
type textarea "**********"
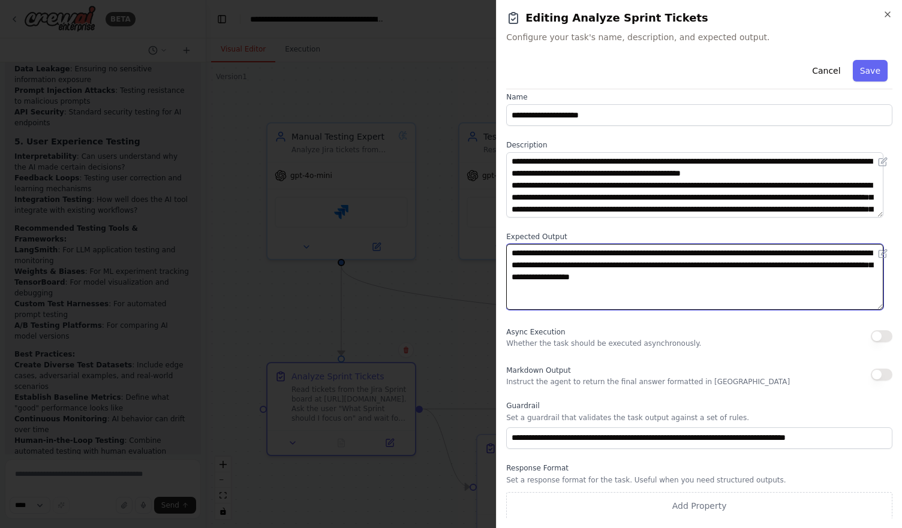
click at [720, 278] on textarea "**********" at bounding box center [694, 276] width 377 height 65
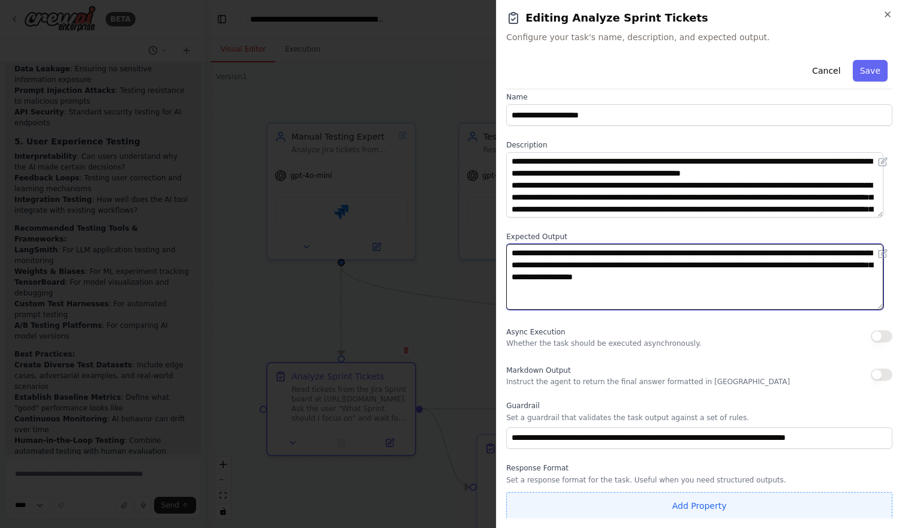
type textarea "**********"
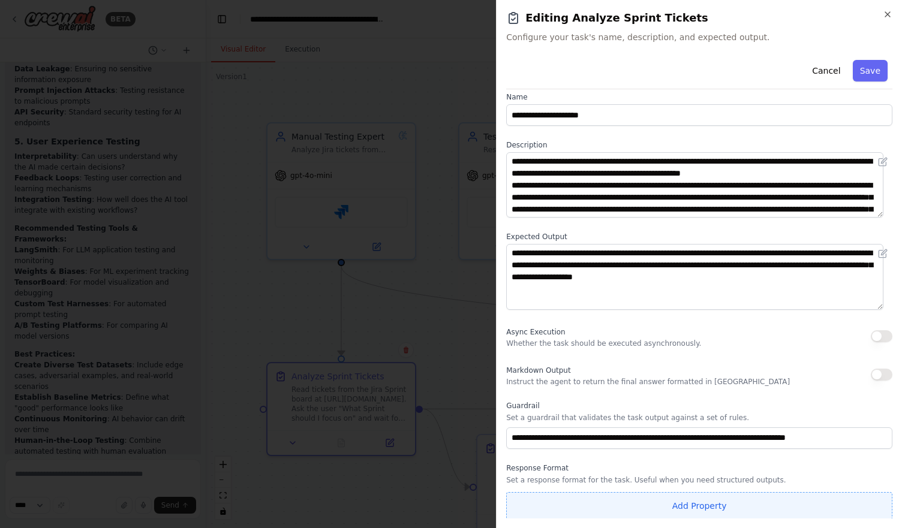
click at [703, 505] on button "Add Property" at bounding box center [699, 506] width 386 height 28
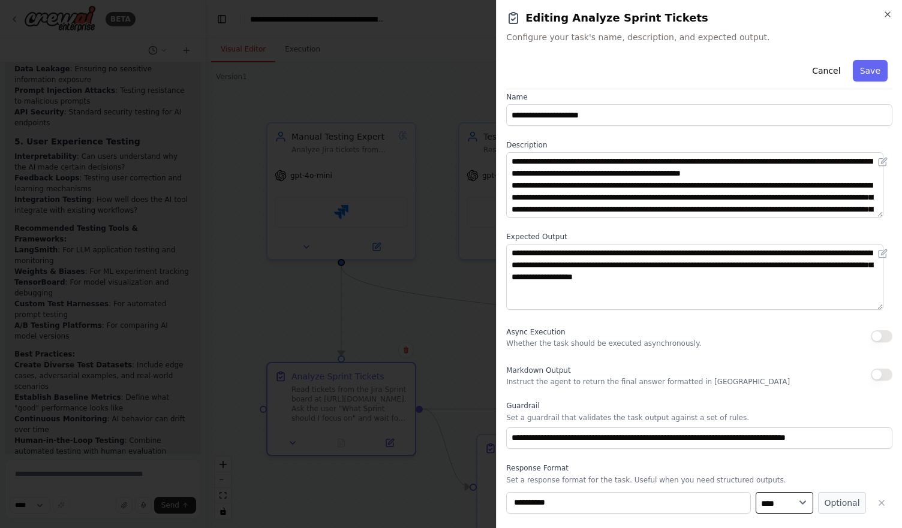
click at [769, 493] on select "**** ******* ******* **** ******" at bounding box center [784, 503] width 58 height 22
select select "*****"
click at [755, 492] on select "**** ******* ******* **** ******" at bounding box center [784, 503] width 58 height 22
click at [609, 510] on input "**********" at bounding box center [628, 503] width 245 height 22
type input "*"
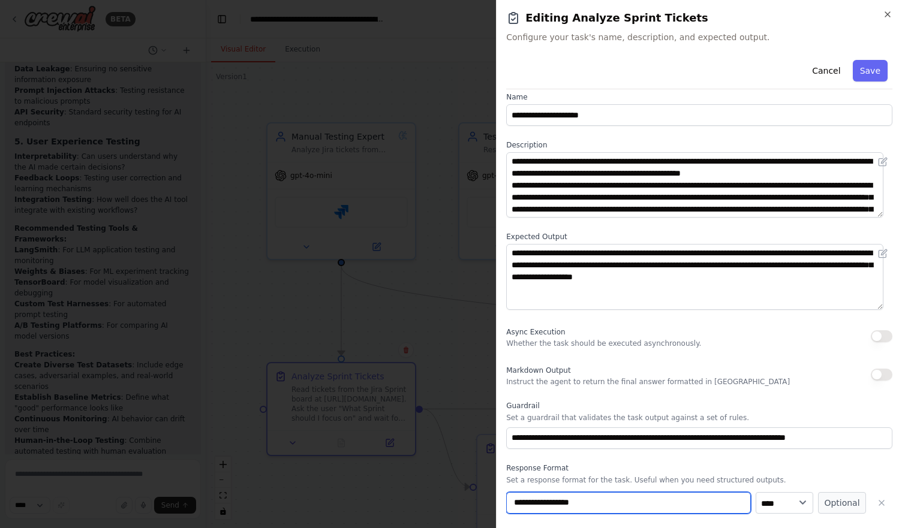
type input "**********"
click at [806, 472] on label "Response Format" at bounding box center [699, 468] width 386 height 10
click at [699, 494] on input "**********" at bounding box center [628, 503] width 245 height 22
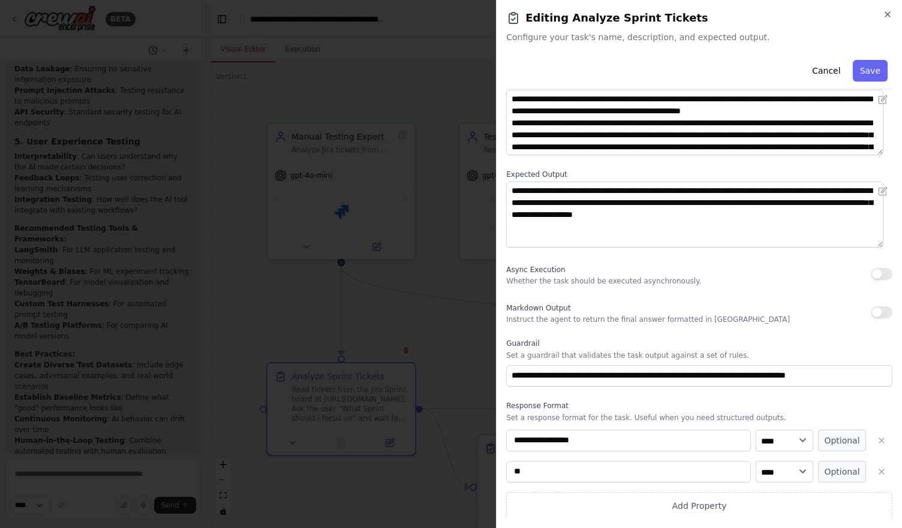
type input "*"
type input "**********"
click at [775, 472] on select "**** ******* ******* **** ******" at bounding box center [784, 472] width 58 height 22
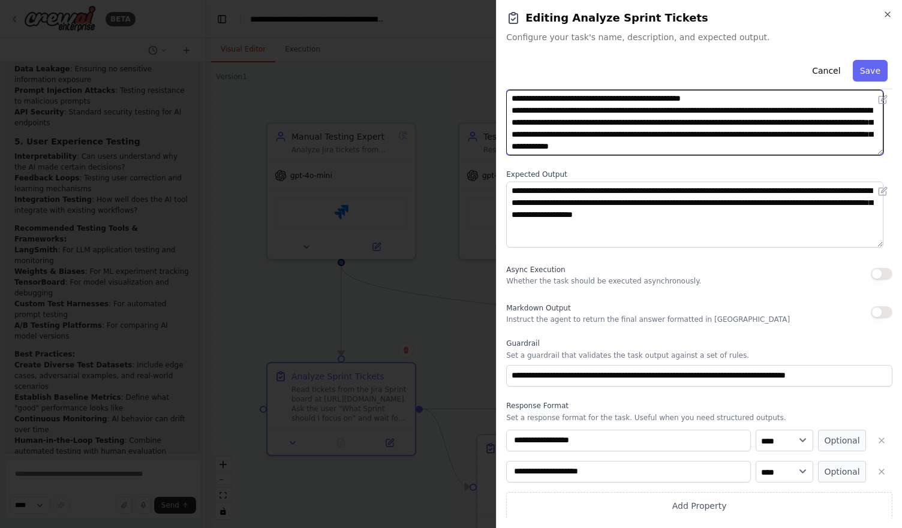
click at [794, 142] on textarea "**********" at bounding box center [694, 122] width 377 height 65
click at [836, 137] on textarea "**********" at bounding box center [694, 122] width 377 height 65
type textarea "**********"
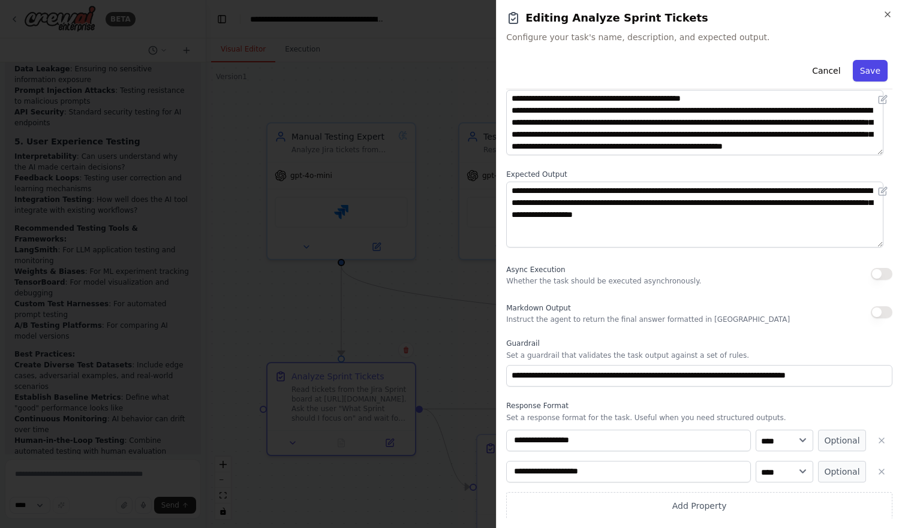
click at [860, 77] on button "Save" at bounding box center [870, 71] width 35 height 22
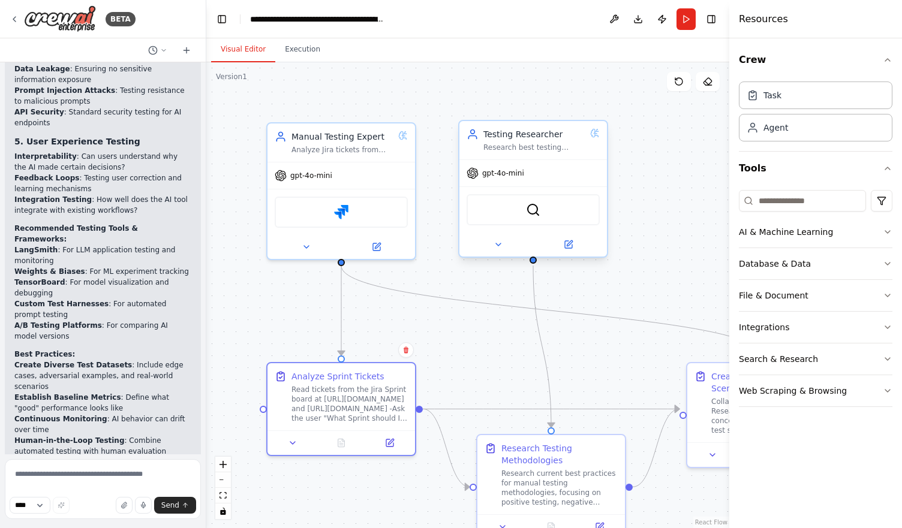
click at [503, 254] on div at bounding box center [532, 245] width 147 height 24
click at [502, 250] on button at bounding box center [498, 244] width 68 height 14
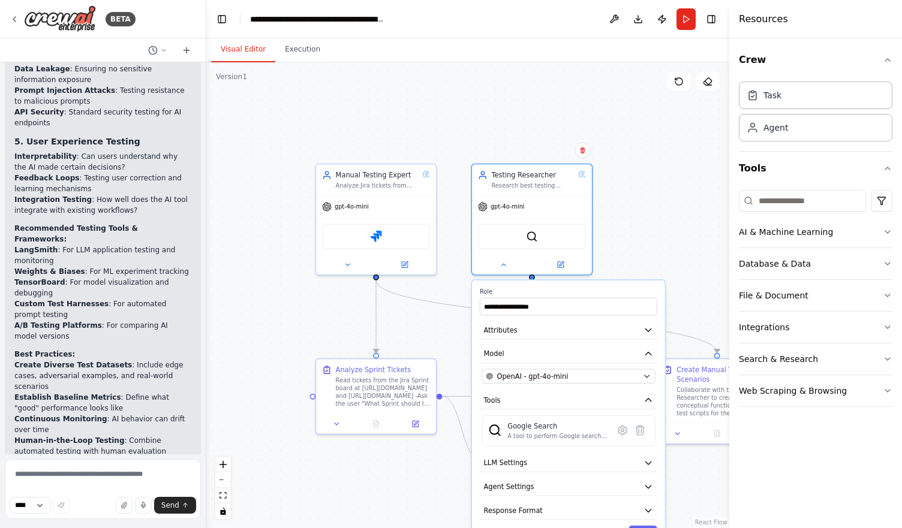
click at [398, 331] on div ".deletable-edge-delete-btn { width: 20px; height: 20px; border: 0px solid #ffff…" at bounding box center [467, 295] width 523 height 466
click at [624, 224] on div ".deletable-edge-delete-btn { width: 20px; height: 20px; border: 0px solid #ffff…" at bounding box center [467, 295] width 523 height 466
click at [400, 398] on div "Read tickets from the Jira Sprint board at [URL][DOMAIN_NAME] and [URL][DOMAIN_…" at bounding box center [383, 390] width 95 height 31
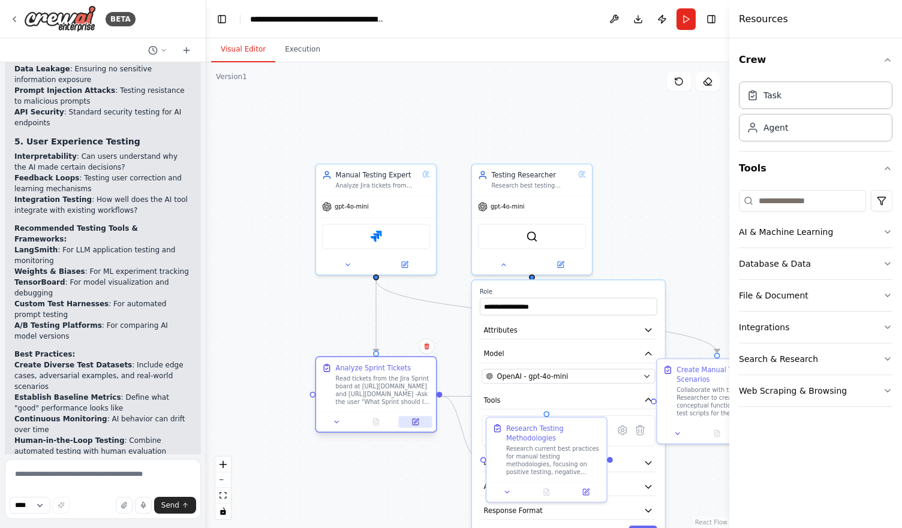
click at [411, 425] on icon at bounding box center [415, 423] width 8 height 8
select select "*****"
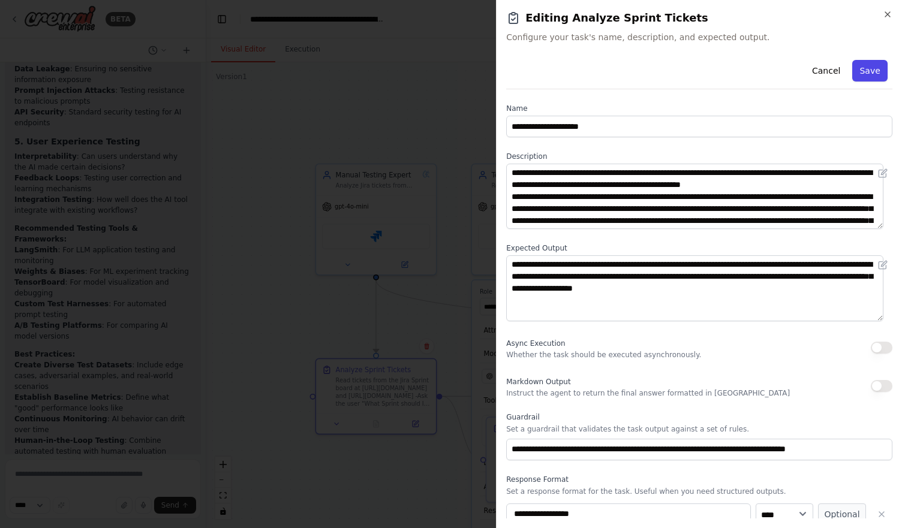
click at [860, 72] on button "Save" at bounding box center [870, 71] width 35 height 22
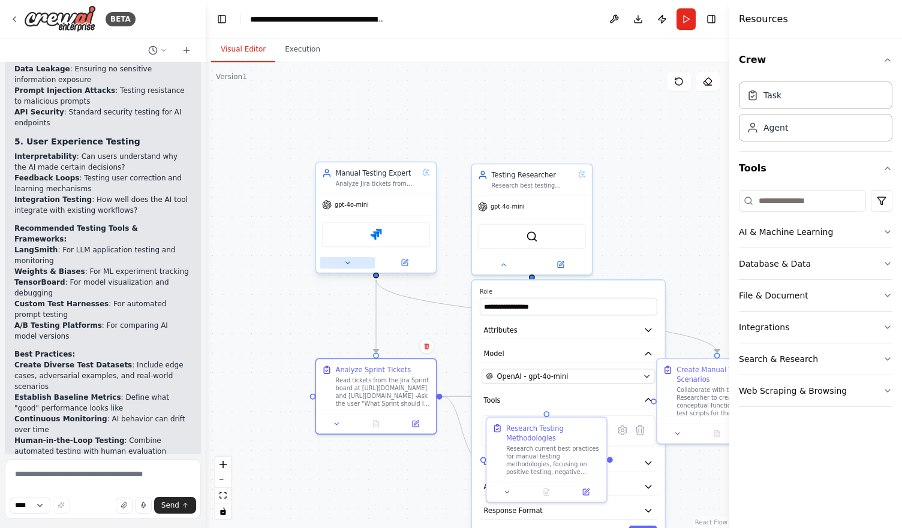
click at [349, 258] on button at bounding box center [347, 262] width 55 height 11
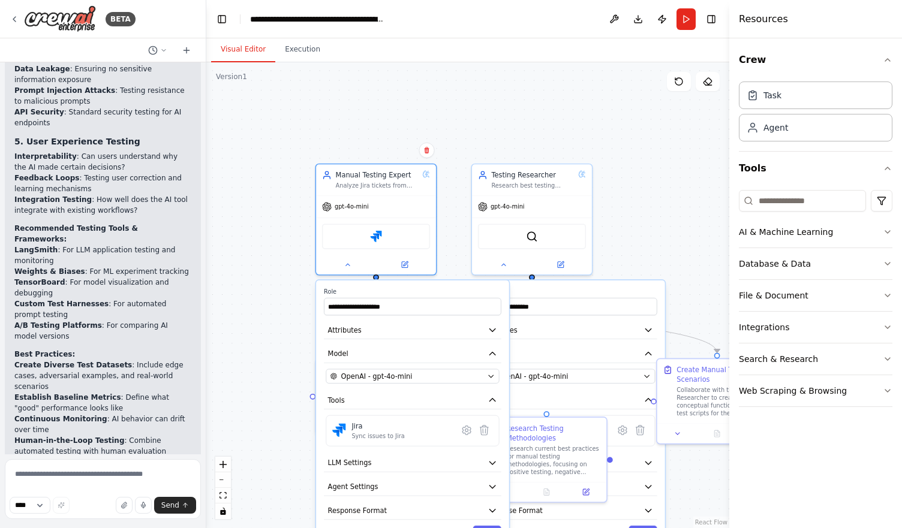
click at [282, 341] on div "**********" at bounding box center [467, 295] width 523 height 466
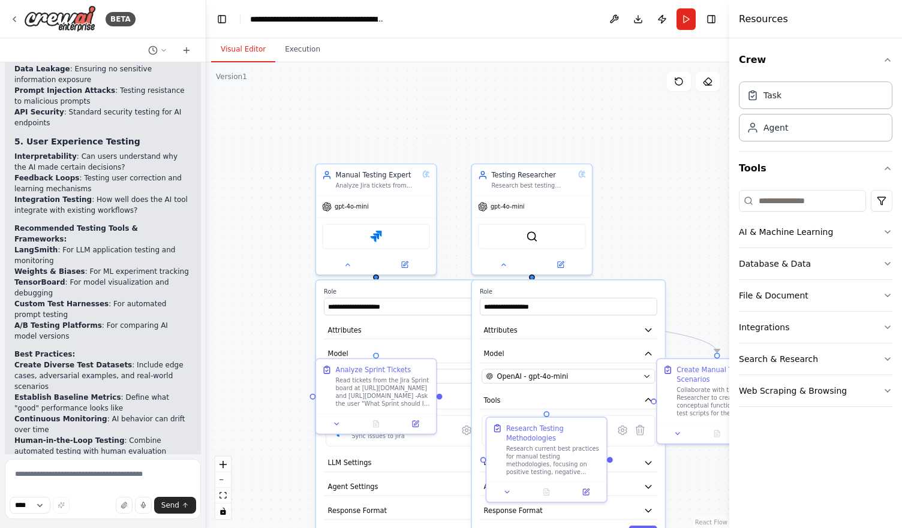
click at [642, 210] on div "**********" at bounding box center [467, 295] width 523 height 466
click at [343, 263] on button at bounding box center [347, 262] width 55 height 11
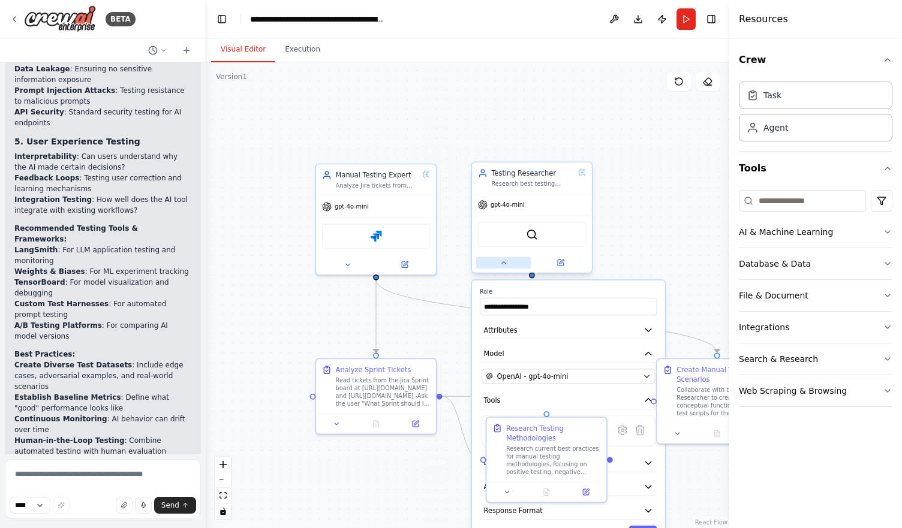
click at [492, 266] on button at bounding box center [503, 262] width 55 height 11
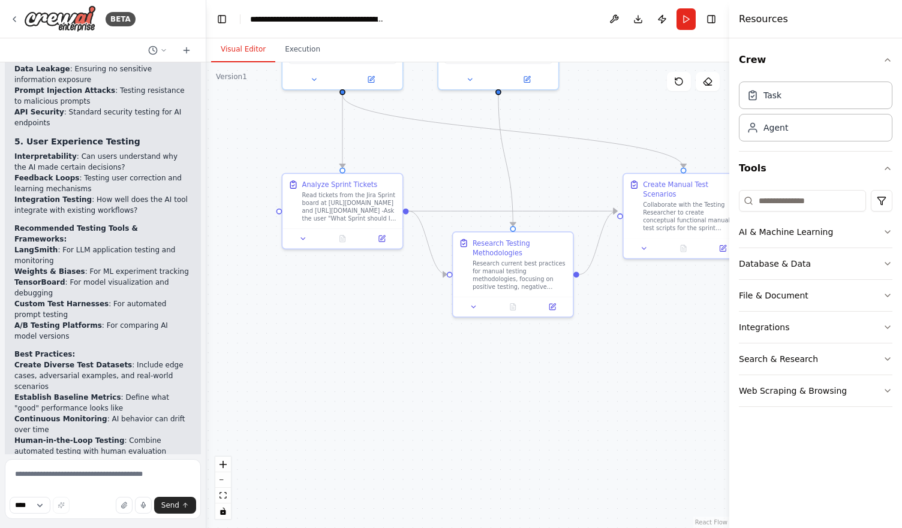
drag, startPoint x: 565, startPoint y: 348, endPoint x: 532, endPoint y: 161, distance: 189.5
click at [532, 161] on div ".deletable-edge-delete-btn { width: 20px; height: 20px; border: 0px solid #ffff…" at bounding box center [467, 295] width 523 height 466
click at [471, 304] on icon at bounding box center [473, 304] width 8 height 8
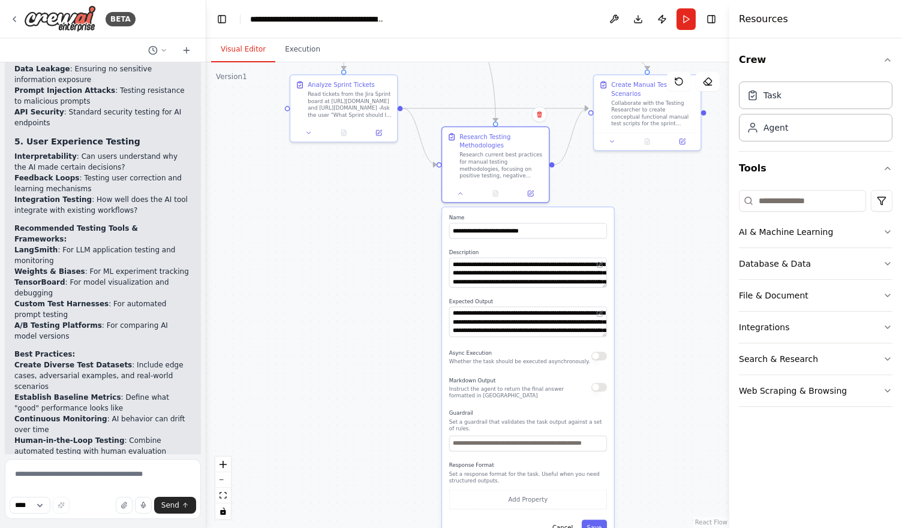
drag, startPoint x: 690, startPoint y: 347, endPoint x: 666, endPoint y: 180, distance: 168.4
click at [666, 180] on div ".deletable-edge-delete-btn { width: 20px; height: 20px; border: 0px solid #ffff…" at bounding box center [467, 295] width 523 height 466
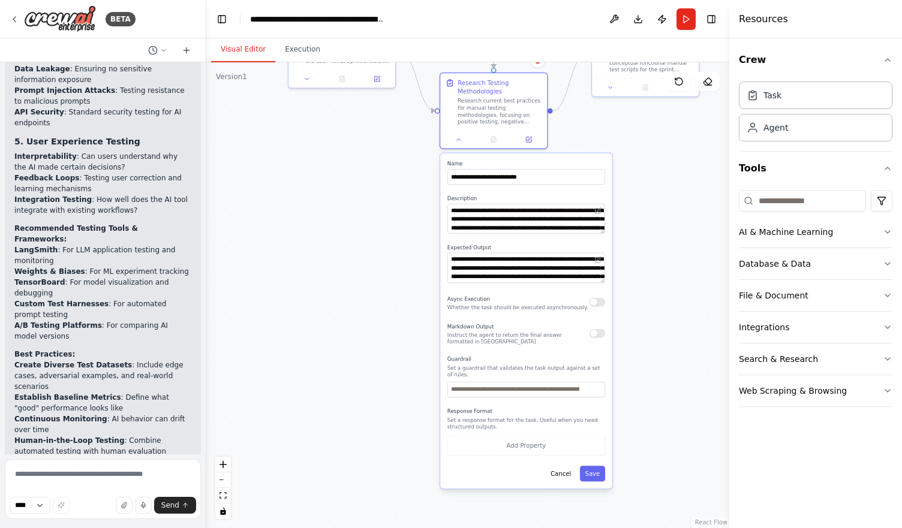
drag, startPoint x: 667, startPoint y: 205, endPoint x: 658, endPoint y: 151, distance: 54.6
click at [658, 151] on div ".deletable-edge-delete-btn { width: 20px; height: 20px; border: 0px solid #ffff…" at bounding box center [467, 295] width 523 height 466
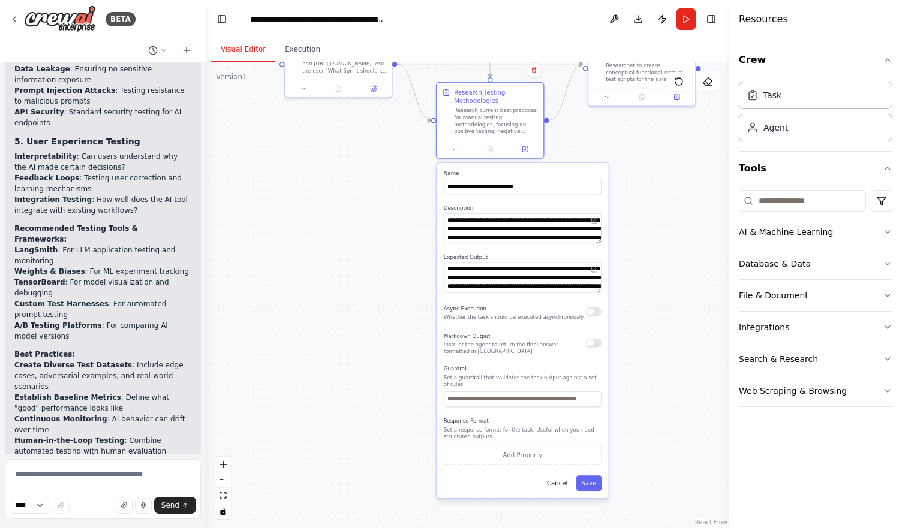
drag, startPoint x: 610, startPoint y: 285, endPoint x: 615, endPoint y: 340, distance: 54.8
click at [615, 340] on div ".deletable-edge-delete-btn { width: 20px; height: 20px; border: 0px solid #ffff…" at bounding box center [467, 295] width 523 height 466
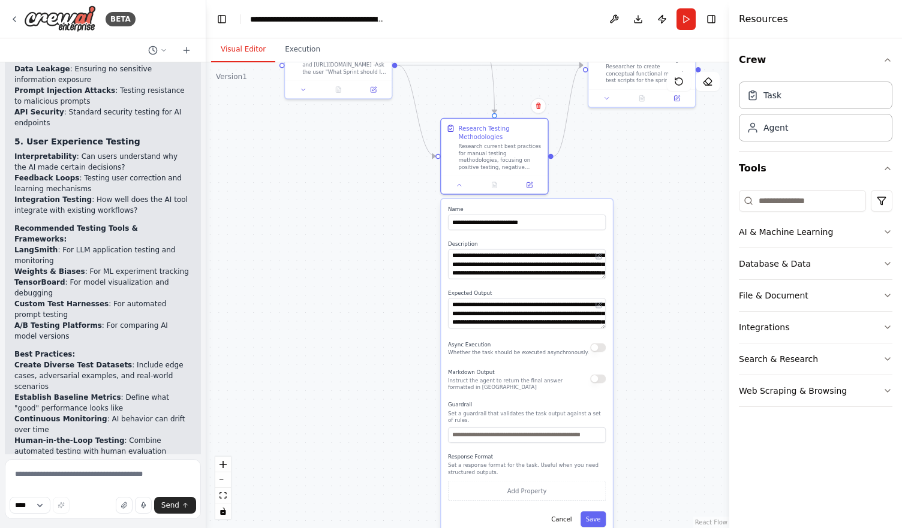
drag, startPoint x: 600, startPoint y: 293, endPoint x: 600, endPoint y: 330, distance: 36.6
click at [600, 330] on div "**********" at bounding box center [526, 366] width 171 height 335
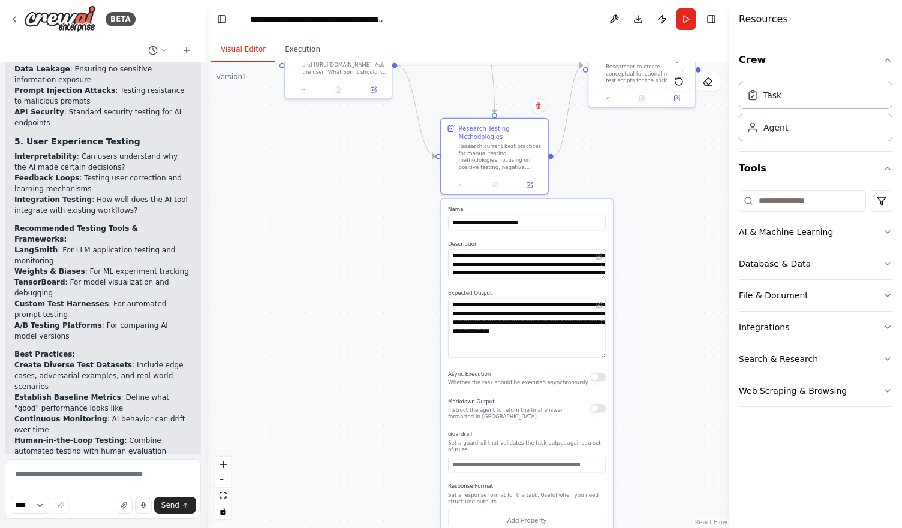
drag, startPoint x: 604, startPoint y: 327, endPoint x: 598, endPoint y: 355, distance: 28.8
click at [607, 357] on div "**********" at bounding box center [526, 381] width 171 height 365
click at [560, 341] on textarea "**********" at bounding box center [527, 329] width 158 height 60
click at [486, 340] on textarea "**********" at bounding box center [527, 329] width 158 height 60
click at [544, 340] on textarea "**********" at bounding box center [527, 329] width 158 height 60
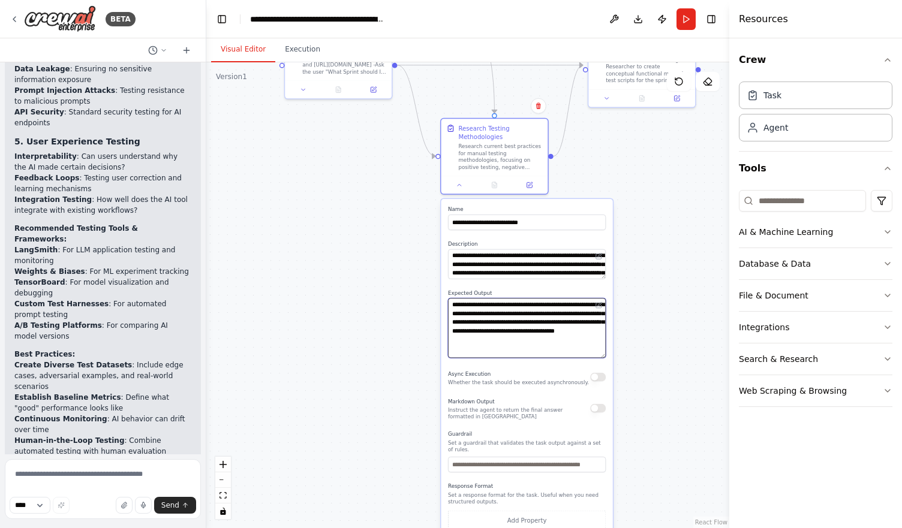
type textarea "**********"
click at [620, 333] on div ".deletable-edge-delete-btn { width: 20px; height: 20px; border: 0px solid #ffff…" at bounding box center [467, 295] width 523 height 466
click at [655, 221] on div ".deletable-edge-delete-btn { width: 20px; height: 20px; border: 0px solid #ffff…" at bounding box center [467, 295] width 523 height 466
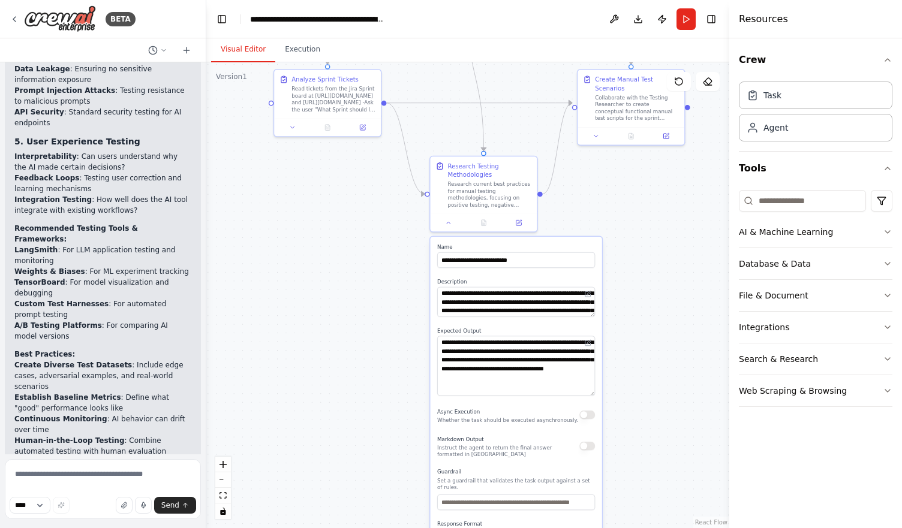
drag, startPoint x: 654, startPoint y: 242, endPoint x: 648, endPoint y: 264, distance: 23.1
click at [648, 264] on div ".deletable-edge-delete-btn { width: 20px; height: 20px; border: 0px solid #ffff…" at bounding box center [467, 295] width 523 height 466
click at [451, 224] on icon at bounding box center [448, 221] width 7 height 7
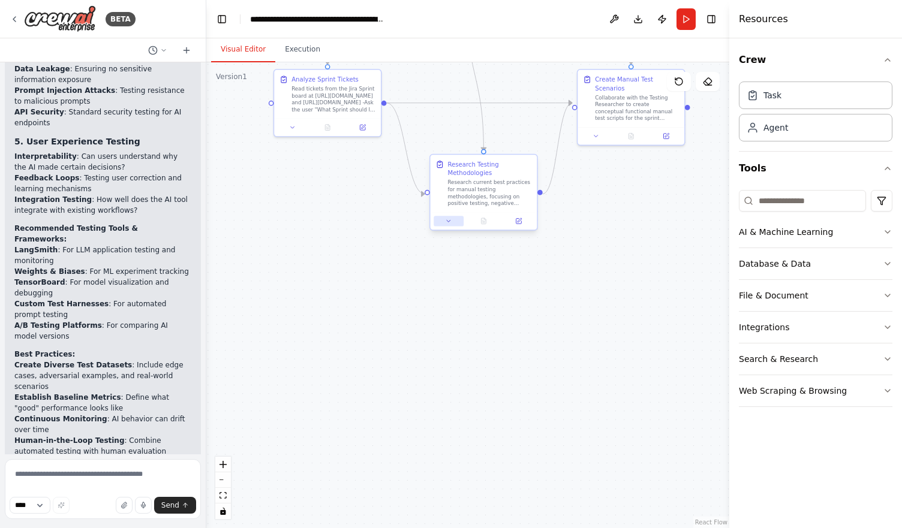
click at [451, 224] on icon at bounding box center [448, 221] width 7 height 7
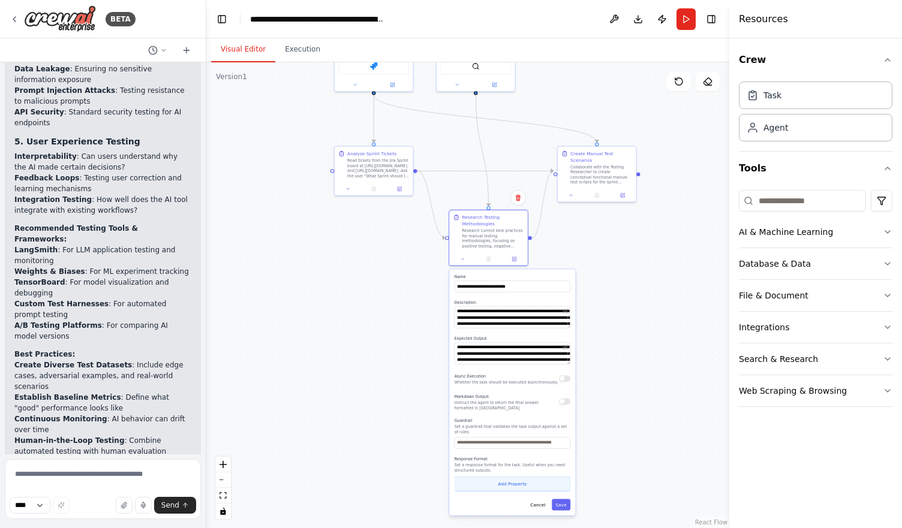
click at [525, 481] on button "Add Property" at bounding box center [512, 484] width 116 height 14
type input "*"
type input "**********"
click at [562, 517] on button "Save" at bounding box center [561, 521] width 19 height 11
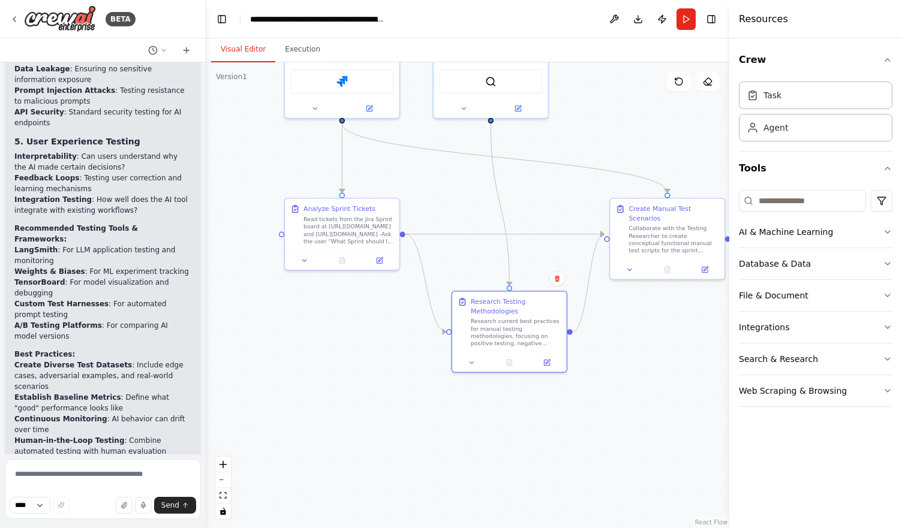
drag, startPoint x: 379, startPoint y: 192, endPoint x: 390, endPoint y: 335, distance: 143.1
click at [390, 335] on div ".deletable-edge-delete-btn { width: 20px; height: 20px; border: 0px solid #ffff…" at bounding box center [467, 295] width 523 height 466
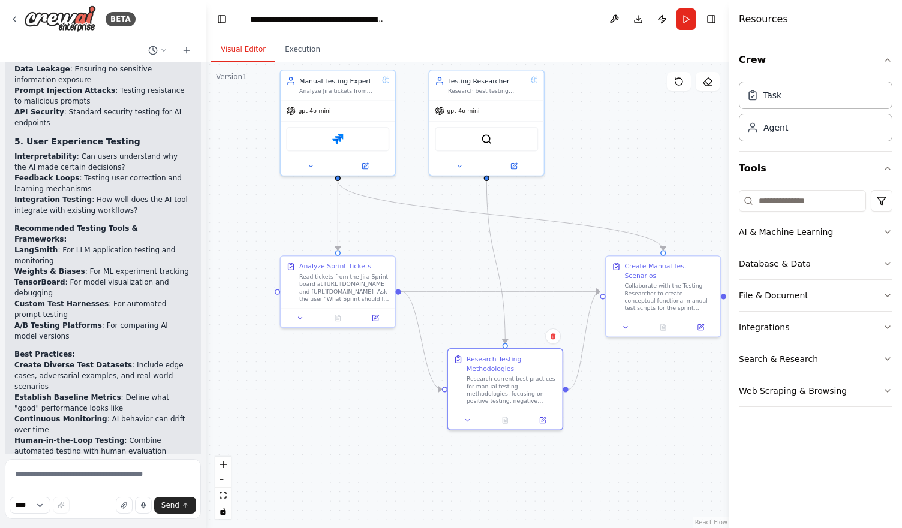
drag, startPoint x: 469, startPoint y: 204, endPoint x: 459, endPoint y: 251, distance: 48.3
click at [459, 251] on div ".deletable-edge-delete-btn { width: 20px; height: 20px; border: 0px solid #ffff…" at bounding box center [467, 295] width 523 height 466
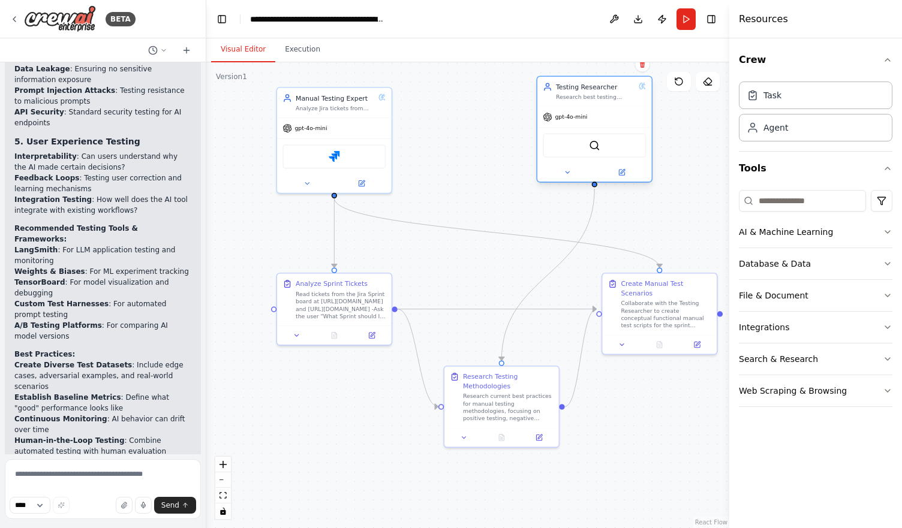
drag, startPoint x: 474, startPoint y: 111, endPoint x: 607, endPoint y: 101, distance: 133.5
click at [607, 101] on div "Testing Researcher Research best testing practices, up-and-coming testing tools…" at bounding box center [594, 92] width 115 height 30
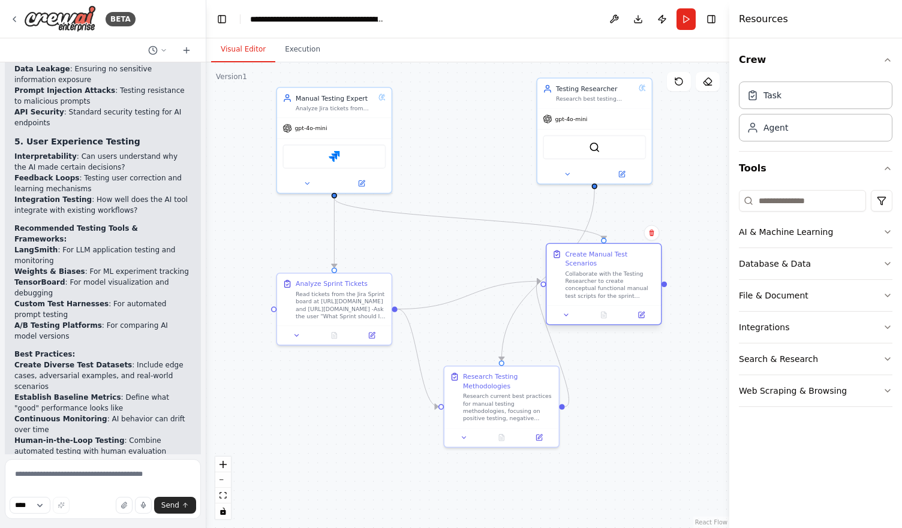
drag, startPoint x: 637, startPoint y: 295, endPoint x: 581, endPoint y: 272, distance: 60.5
click at [581, 272] on div "Collaborate with the Testing Researcher to create conceptual functional manual …" at bounding box center [610, 285] width 90 height 30
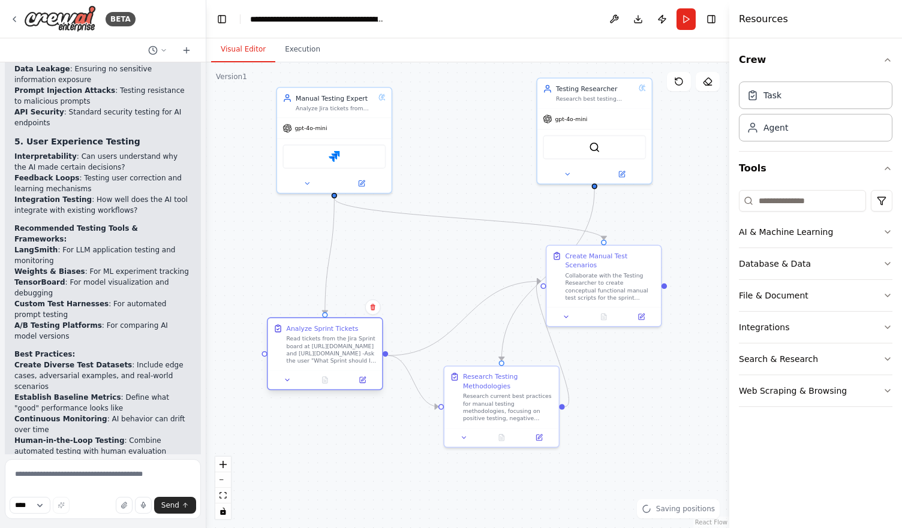
drag, startPoint x: 348, startPoint y: 293, endPoint x: 329, endPoint y: 354, distance: 64.3
click at [329, 354] on div "Read tickets from the Jira Sprint board at [URL][DOMAIN_NAME] and [URL][DOMAIN_…" at bounding box center [332, 350] width 90 height 30
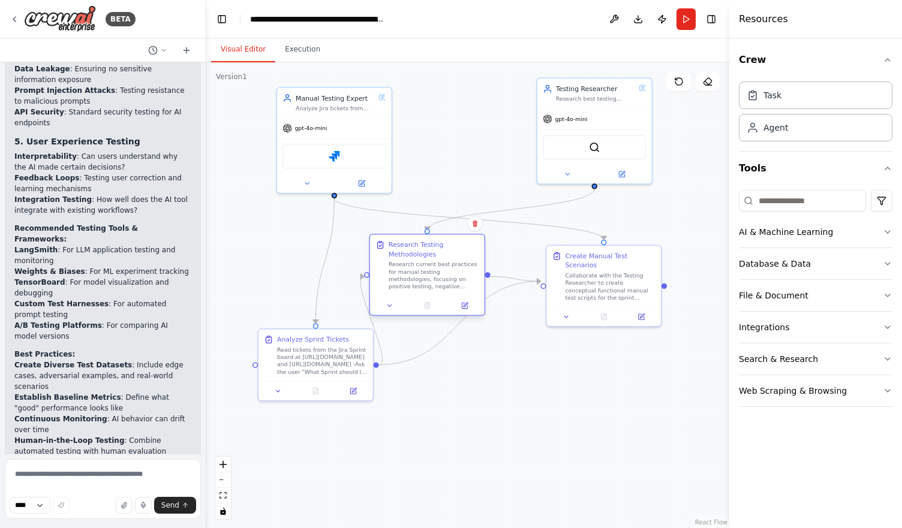
drag, startPoint x: 476, startPoint y: 372, endPoint x: 434, endPoint y: 267, distance: 113.6
click at [423, 263] on div "Research current best practices for manual testing methodologies, focusing on p…" at bounding box center [434, 276] width 90 height 30
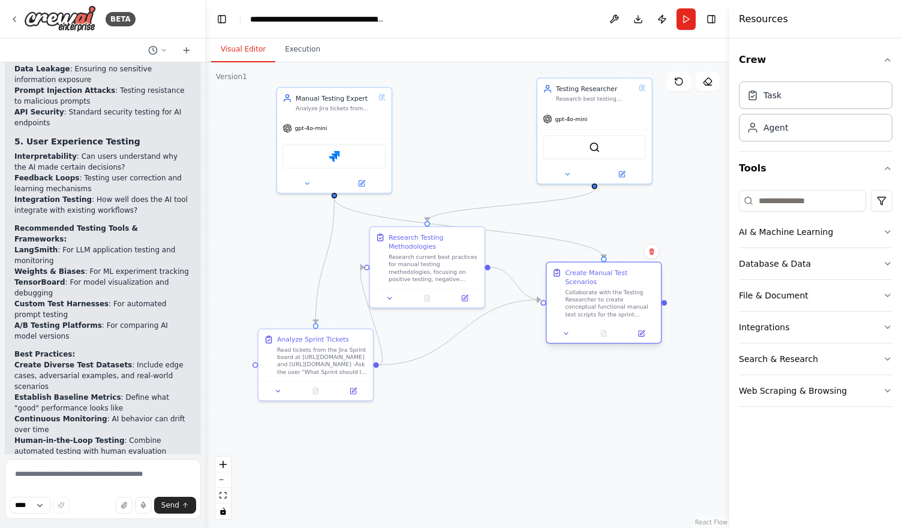
drag, startPoint x: 572, startPoint y: 281, endPoint x: 565, endPoint y: 292, distance: 13.0
click at [577, 300] on div "Collaborate with the Testing Researcher to create conceptual functional manual …" at bounding box center [610, 303] width 90 height 30
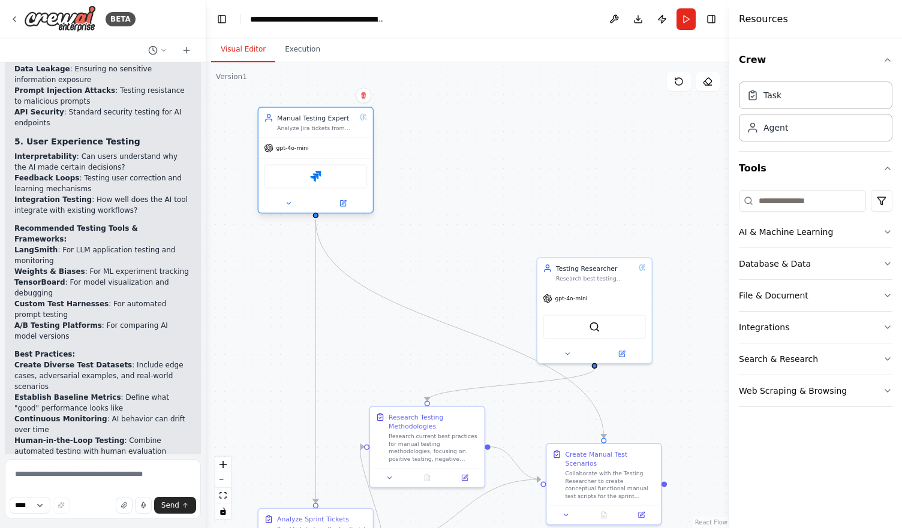
drag, startPoint x: 363, startPoint y: 144, endPoint x: 345, endPoint y: 192, distance: 51.2
click at [345, 188] on div "Jira" at bounding box center [315, 176] width 103 height 24
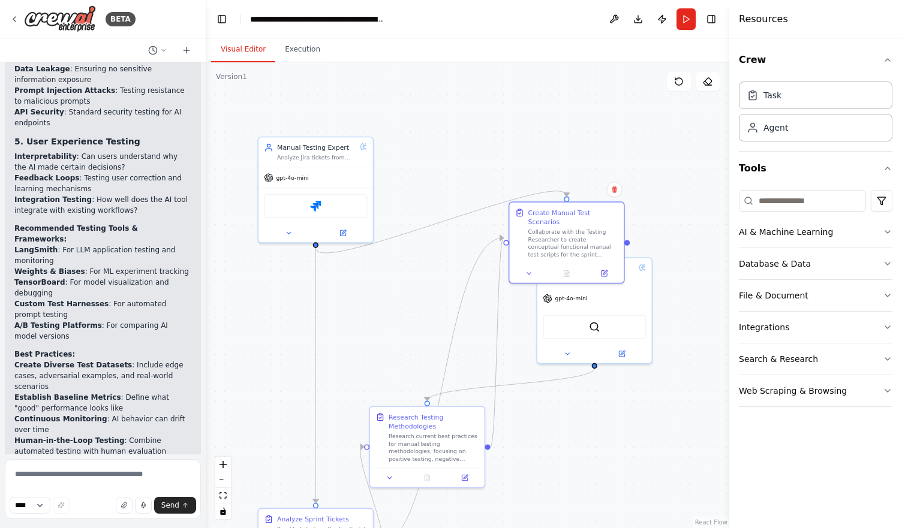
drag, startPoint x: 589, startPoint y: 464, endPoint x: 527, endPoint y: 166, distance: 304.3
click at [527, 166] on div ".deletable-edge-delete-btn { width: 20px; height: 20px; border: 0px solid #ffff…" at bounding box center [467, 295] width 523 height 466
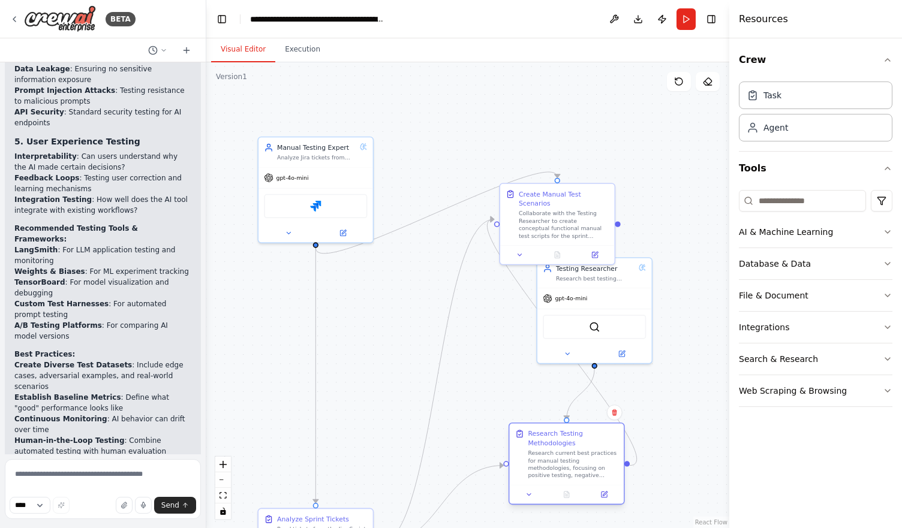
drag, startPoint x: 435, startPoint y: 431, endPoint x: 555, endPoint y: 443, distance: 120.5
click at [577, 448] on div "Research Testing Methodologies Research current best practices for manual testi…" at bounding box center [573, 454] width 90 height 50
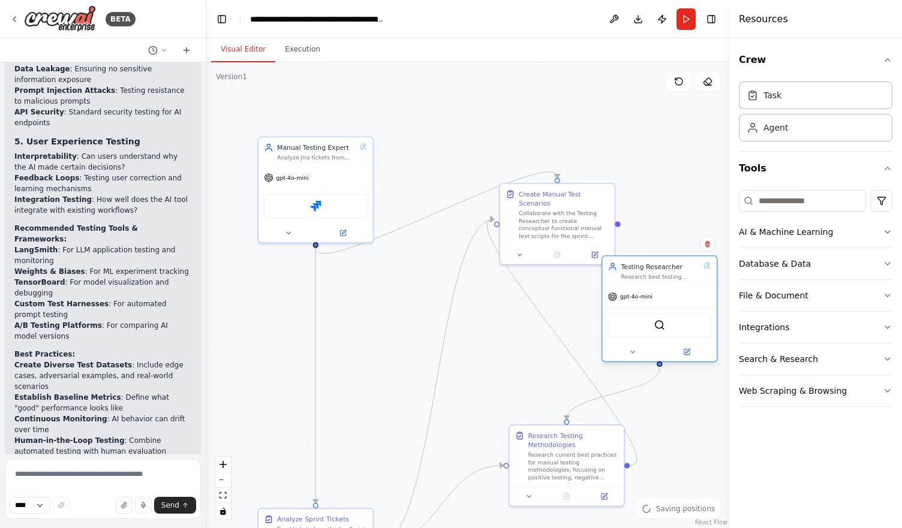
drag, startPoint x: 568, startPoint y: 317, endPoint x: 641, endPoint y: 314, distance: 72.6
click at [641, 314] on div "SerplyWebSearchTool" at bounding box center [659, 325] width 103 height 24
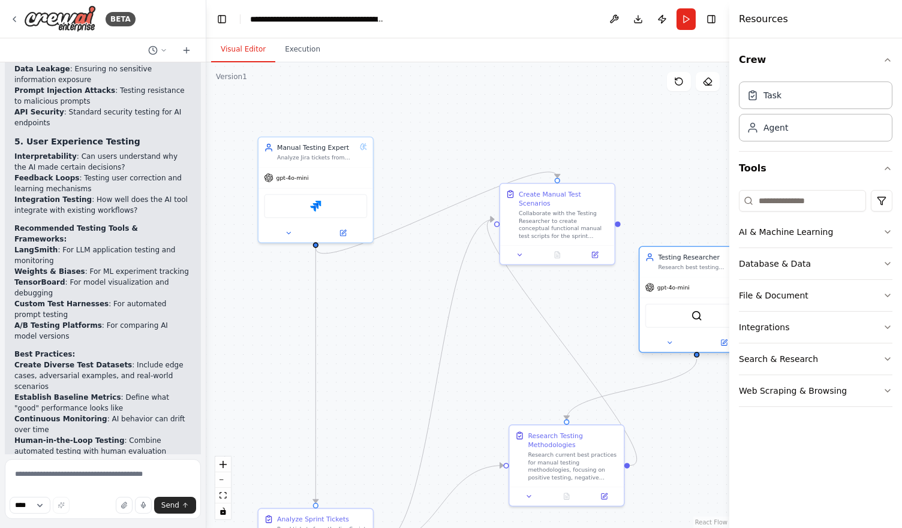
drag, startPoint x: 641, startPoint y: 314, endPoint x: 685, endPoint y: 299, distance: 46.5
click at [685, 304] on div "SerplyWebSearchTool" at bounding box center [696, 316] width 103 height 24
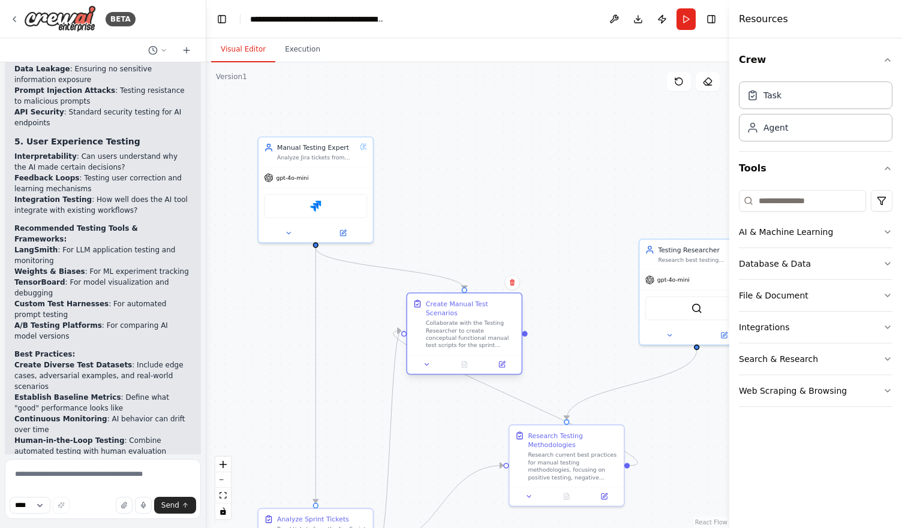
drag, startPoint x: 583, startPoint y: 216, endPoint x: 489, endPoint y: 329, distance: 146.9
click at [489, 329] on div "Collaborate with the Testing Researcher to create conceptual functional manual …" at bounding box center [471, 335] width 90 height 30
drag, startPoint x: 489, startPoint y: 329, endPoint x: 483, endPoint y: 315, distance: 15.6
click at [483, 315] on div "Collaborate with the Testing Researcher to create conceptual functional manual …" at bounding box center [461, 325] width 90 height 30
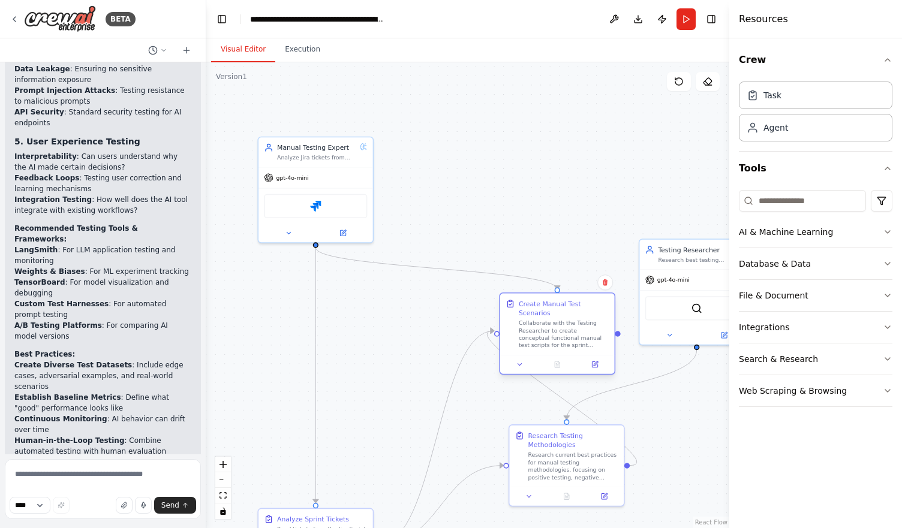
drag, startPoint x: 444, startPoint y: 338, endPoint x: 546, endPoint y: 348, distance: 101.8
click at [546, 355] on div at bounding box center [557, 364] width 115 height 19
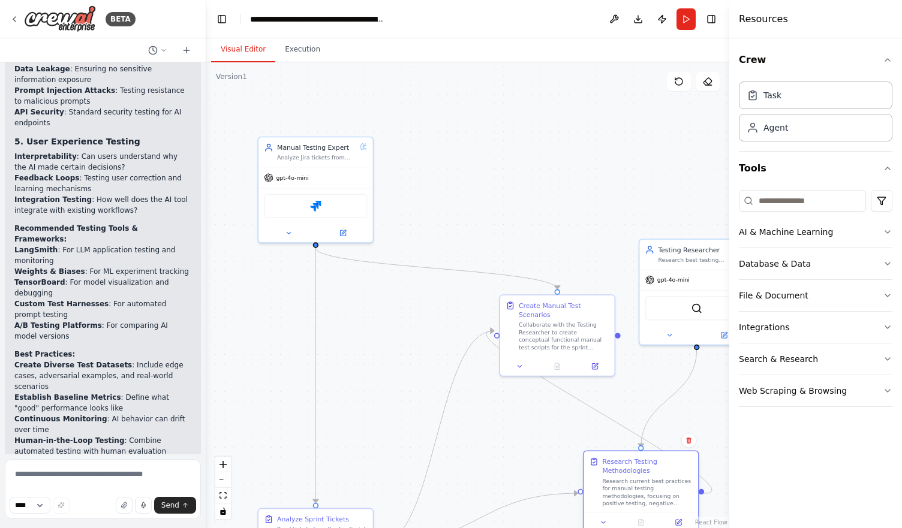
drag, startPoint x: 575, startPoint y: 460, endPoint x: 657, endPoint y: 492, distance: 87.5
click at [657, 492] on div "Research current best practices for manual testing methodologies, focusing on p…" at bounding box center [647, 492] width 90 height 30
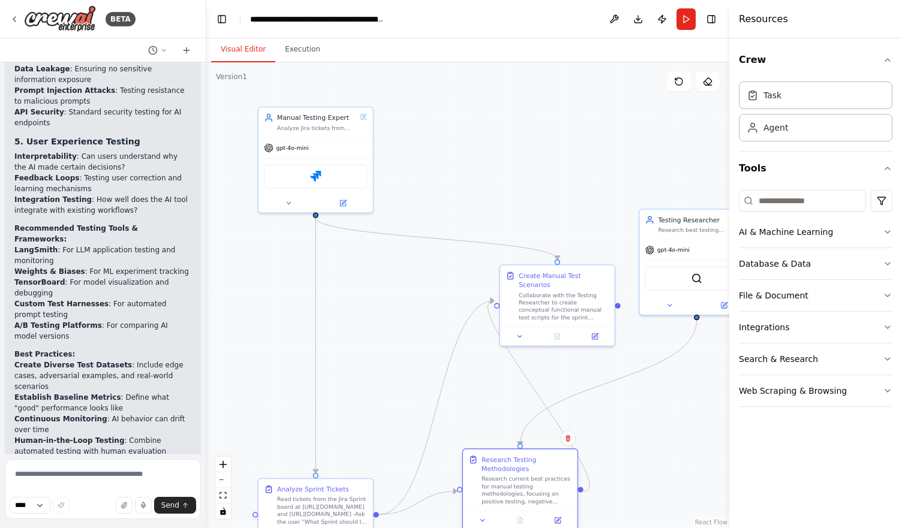
drag, startPoint x: 626, startPoint y: 496, endPoint x: 519, endPoint y: 482, distance: 107.6
click at [519, 482] on div "Research current best practices for manual testing methodologies, focusing on p…" at bounding box center [526, 490] width 90 height 30
drag, startPoint x: 519, startPoint y: 482, endPoint x: 405, endPoint y: 297, distance: 217.5
drag, startPoint x: 405, startPoint y: 297, endPoint x: 381, endPoint y: 336, distance: 46.3
click at [381, 336] on div ".deletable-edge-delete-btn { width: 20px; height: 20px; border: 0px solid #ffff…" at bounding box center [467, 295] width 523 height 466
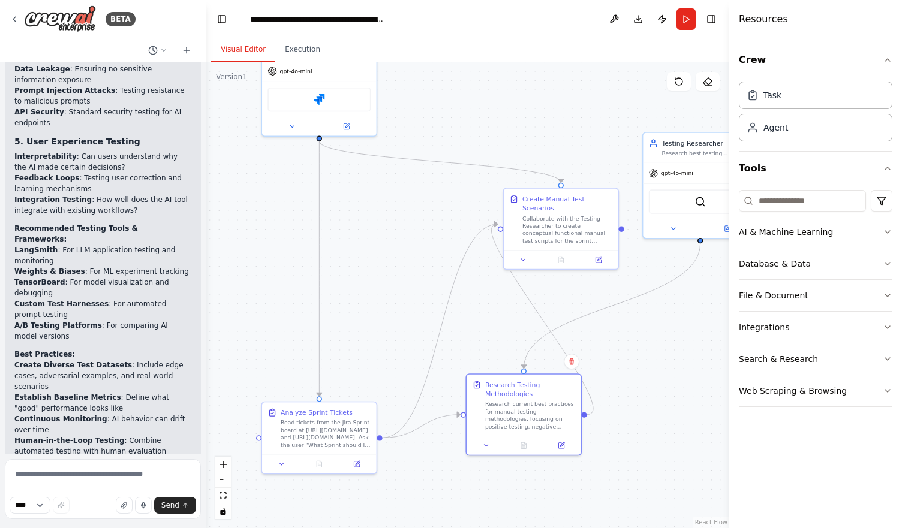
drag, startPoint x: 432, startPoint y: 321, endPoint x: 434, endPoint y: 241, distance: 79.8
click at [434, 241] on div ".deletable-edge-delete-btn { width: 20px; height: 20px; border: 0px solid #ffff…" at bounding box center [467, 295] width 523 height 466
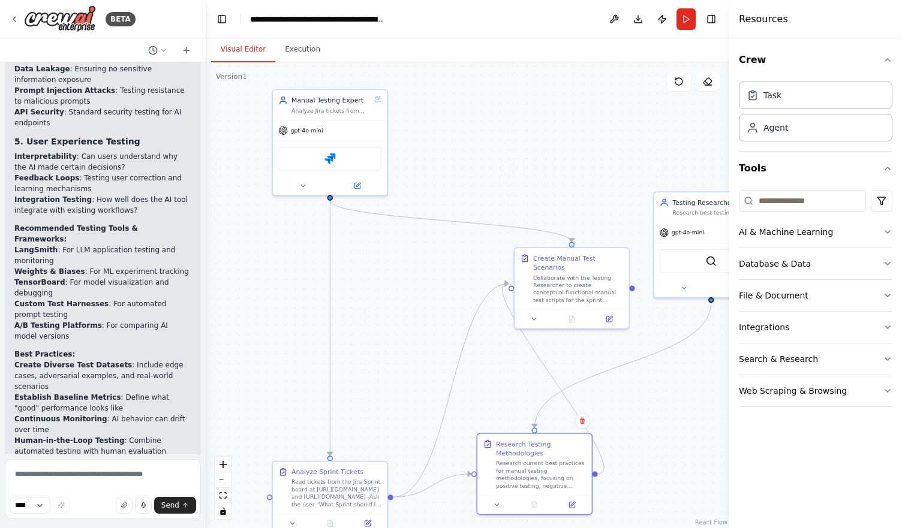
drag, startPoint x: 347, startPoint y: 184, endPoint x: 354, endPoint y: 242, distance: 58.1
click at [356, 245] on div ".deletable-edge-delete-btn { width: 20px; height: 20px; border: 0px solid #ffff…" at bounding box center [467, 295] width 523 height 466
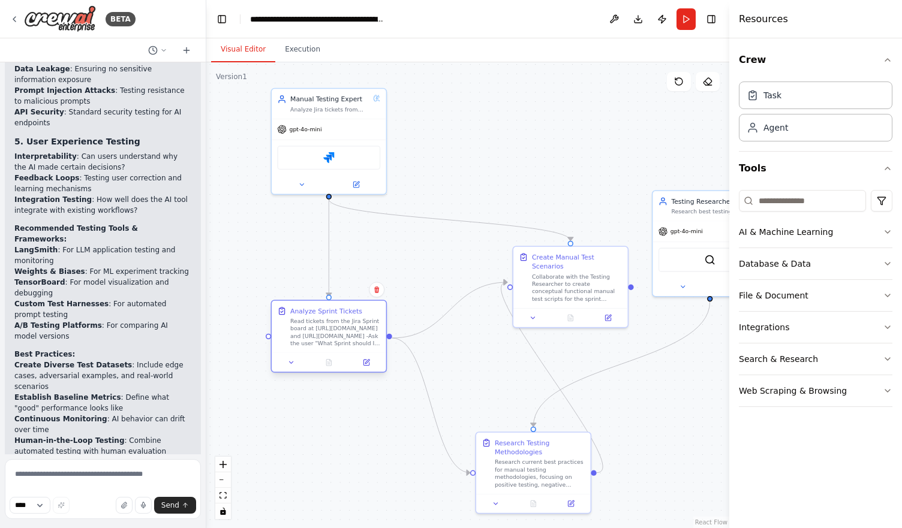
drag, startPoint x: 344, startPoint y: 500, endPoint x: 344, endPoint y: 345, distance: 155.3
click at [344, 345] on div "Read tickets from the Jira Sprint board at [URL][DOMAIN_NAME] and [URL][DOMAIN_…" at bounding box center [335, 333] width 90 height 30
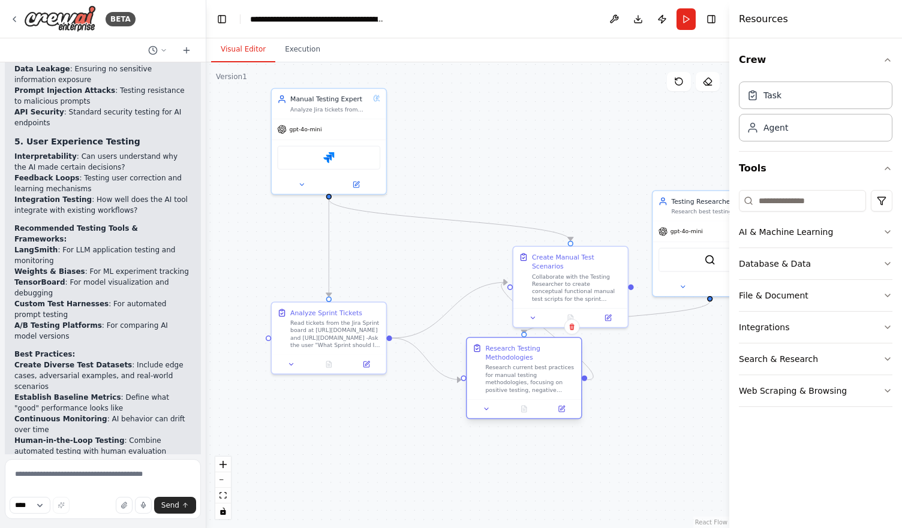
drag, startPoint x: 519, startPoint y: 477, endPoint x: 505, endPoint y: 372, distance: 105.8
click at [505, 372] on div "Research current best practices for manual testing methodologies, focusing on p…" at bounding box center [530, 379] width 90 height 30
click at [555, 251] on div "Create Manual Test Scenarios Collaborate with the Testing Researcher to create …" at bounding box center [570, 285] width 116 height 82
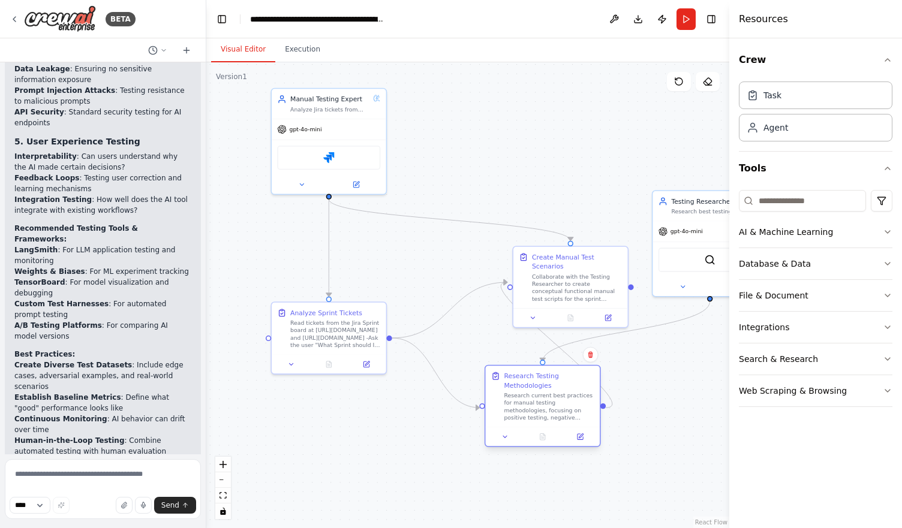
drag, startPoint x: 532, startPoint y: 352, endPoint x: 546, endPoint y: 396, distance: 46.3
click at [546, 396] on div "Research Testing Methodologies Research current best practices for manual testi…" at bounding box center [549, 396] width 90 height 50
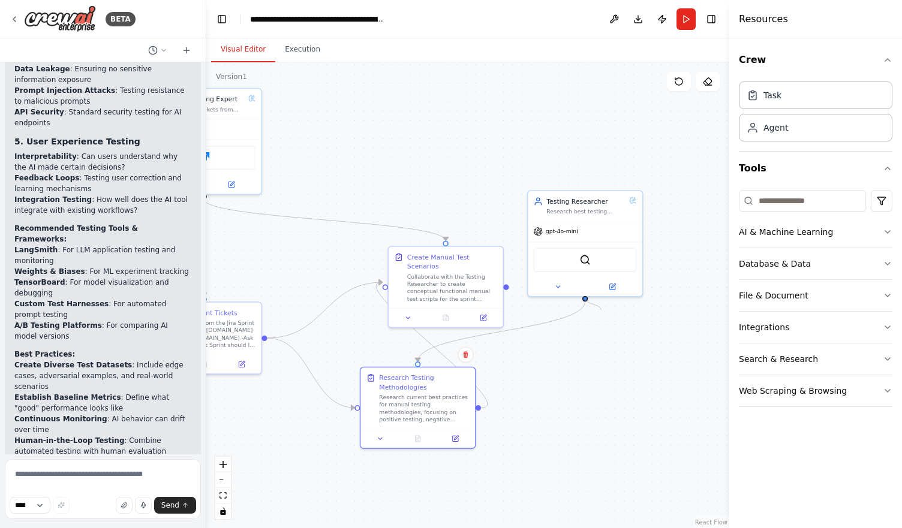
drag, startPoint x: 710, startPoint y: 299, endPoint x: 600, endPoint y: 309, distance: 110.7
click at [600, 309] on div ".deletable-edge-delete-btn { width: 20px; height: 20px; border: 0px solid #ffff…" at bounding box center [467, 295] width 523 height 466
drag, startPoint x: 583, startPoint y: 299, endPoint x: 600, endPoint y: 299, distance: 16.8
click at [600, 299] on div ".deletable-edge-delete-btn { width: 20px; height: 20px; border: 0px solid #ffff…" at bounding box center [467, 295] width 523 height 466
drag, startPoint x: 477, startPoint y: 256, endPoint x: 454, endPoint y: 213, distance: 49.1
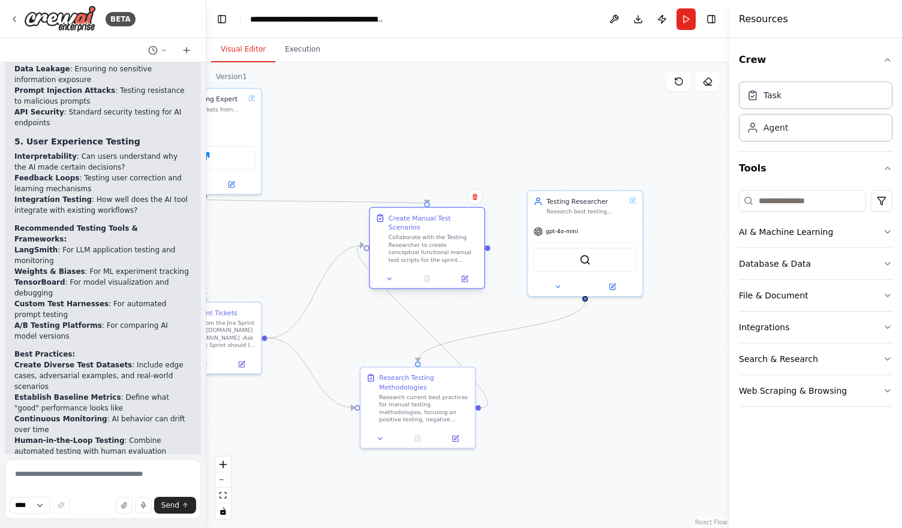
click at [454, 213] on div "Create Manual Test Scenarios Collaborate with the Testing Researcher to create …" at bounding box center [427, 238] width 115 height 61
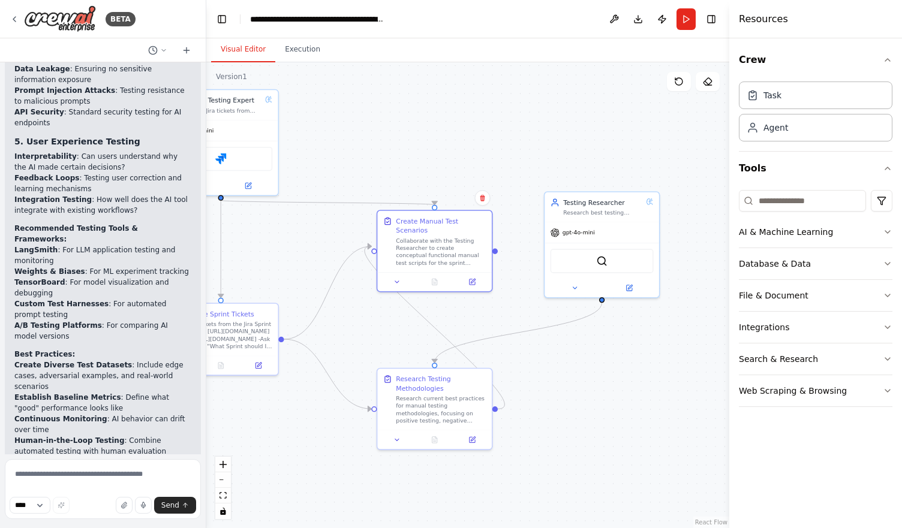
drag, startPoint x: 522, startPoint y: 348, endPoint x: 553, endPoint y: 353, distance: 31.5
click at [553, 353] on div ".deletable-edge-delete-btn { width: 20px; height: 20px; border: 0px solid #ffff…" at bounding box center [467, 295] width 523 height 466
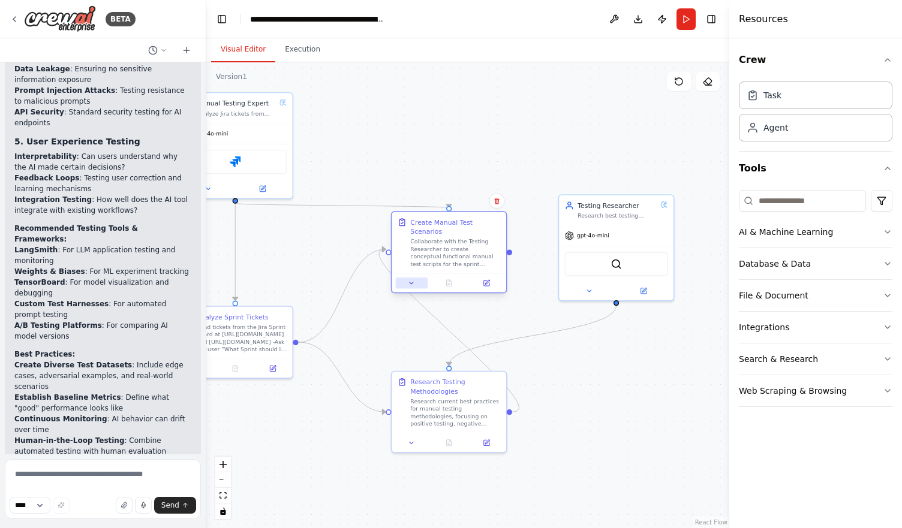
click at [414, 279] on icon at bounding box center [411, 282] width 7 height 7
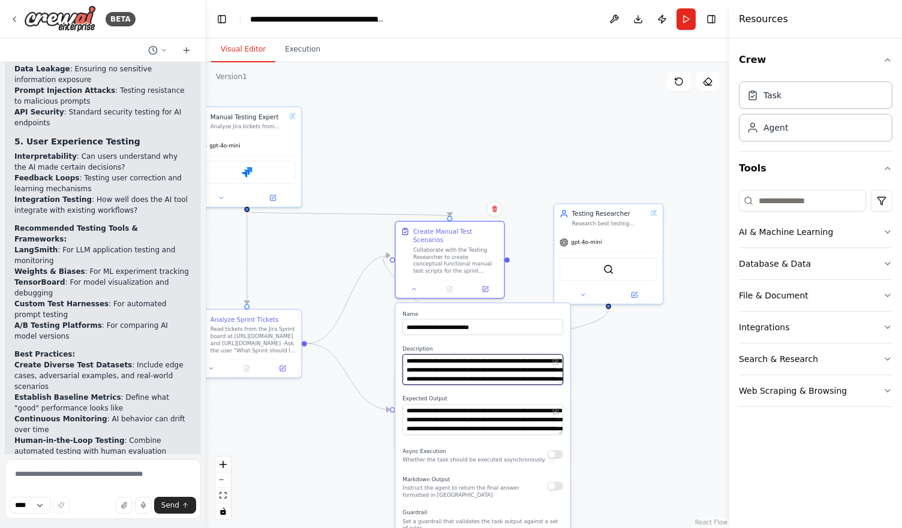
click at [520, 371] on textarea "**********" at bounding box center [482, 369] width 161 height 31
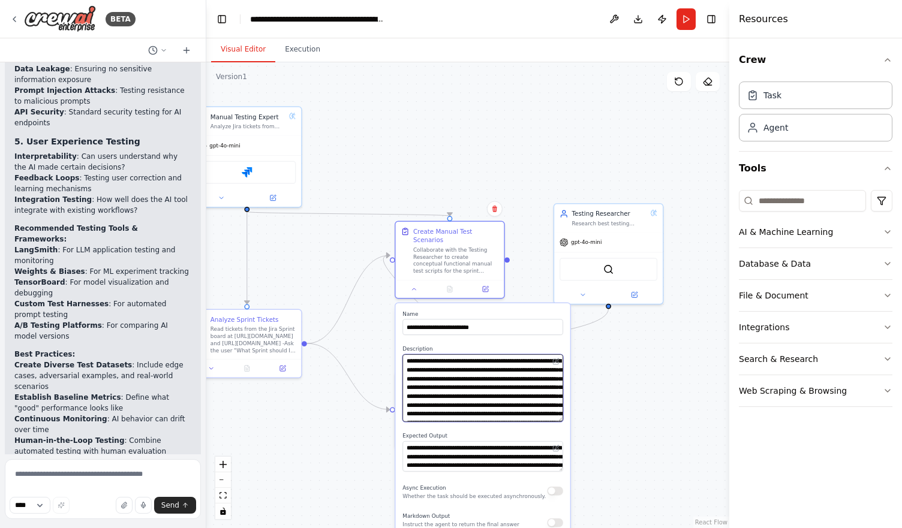
drag, startPoint x: 560, startPoint y: 375, endPoint x: 558, endPoint y: 413, distance: 37.3
click at [558, 413] on textarea "**********" at bounding box center [482, 387] width 161 height 67
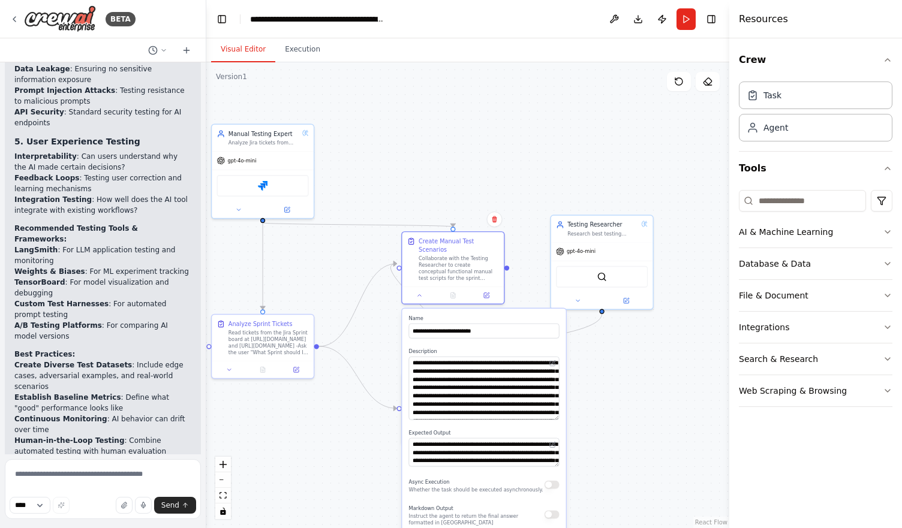
click at [596, 410] on div ".deletable-edge-delete-btn { width: 20px; height: 20px; border: 0px solid #ffff…" at bounding box center [467, 295] width 523 height 466
click at [495, 144] on div ".deletable-edge-delete-btn { width: 20px; height: 20px; border: 0px solid #ffff…" at bounding box center [467, 295] width 523 height 466
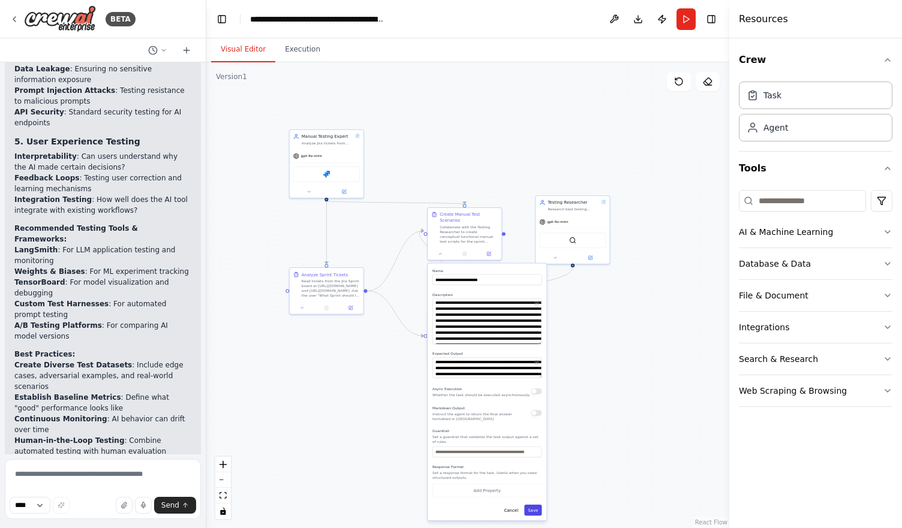
click at [533, 505] on button "Save" at bounding box center [532, 510] width 17 height 11
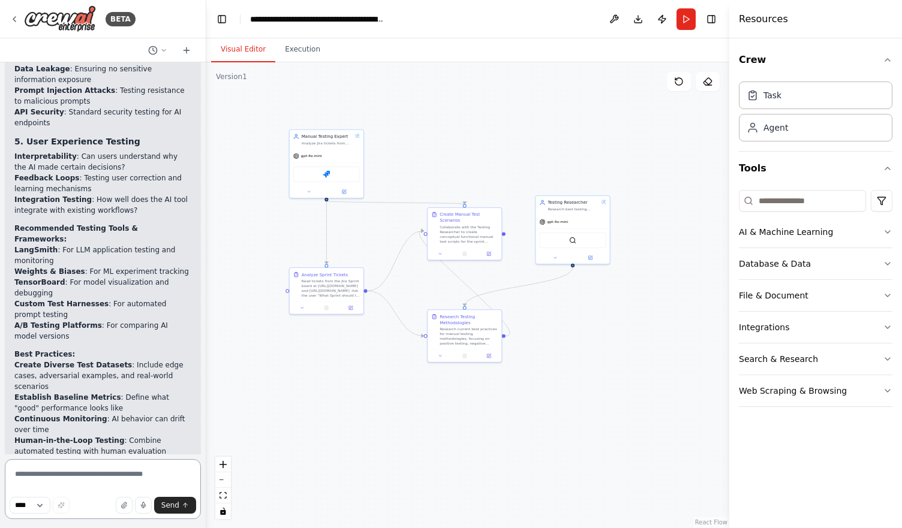
click at [137, 473] on textarea at bounding box center [103, 489] width 196 height 60
type textarea "*"
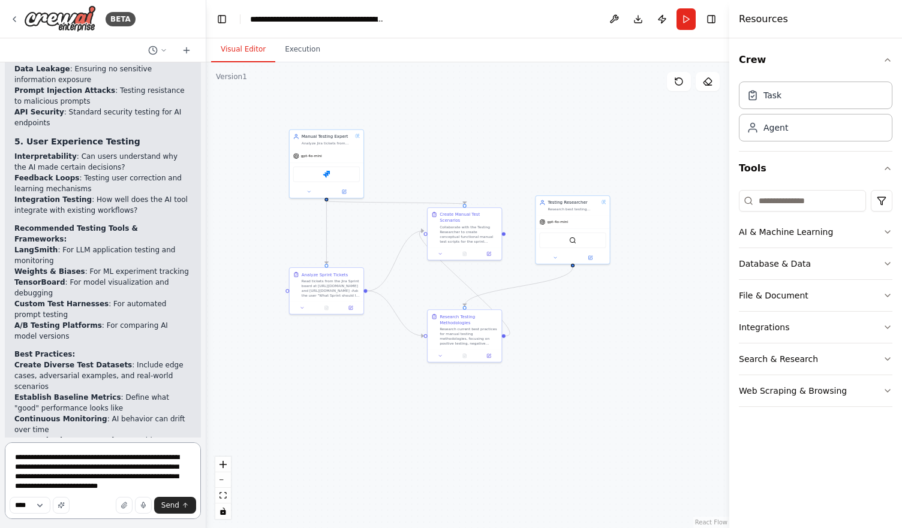
type textarea "**********"
drag, startPoint x: 175, startPoint y: 508, endPoint x: 273, endPoint y: 459, distance: 109.7
click at [175, 508] on span "Send" at bounding box center [170, 506] width 18 height 10
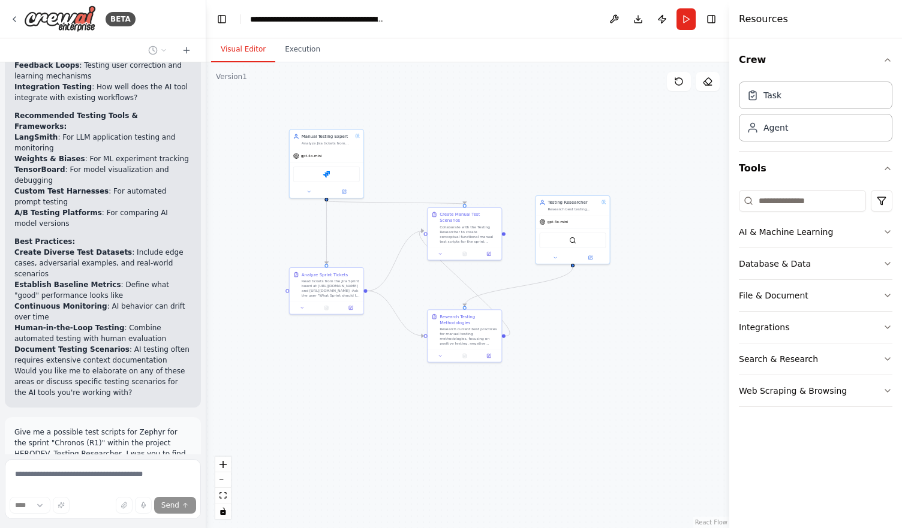
scroll to position [2763, 0]
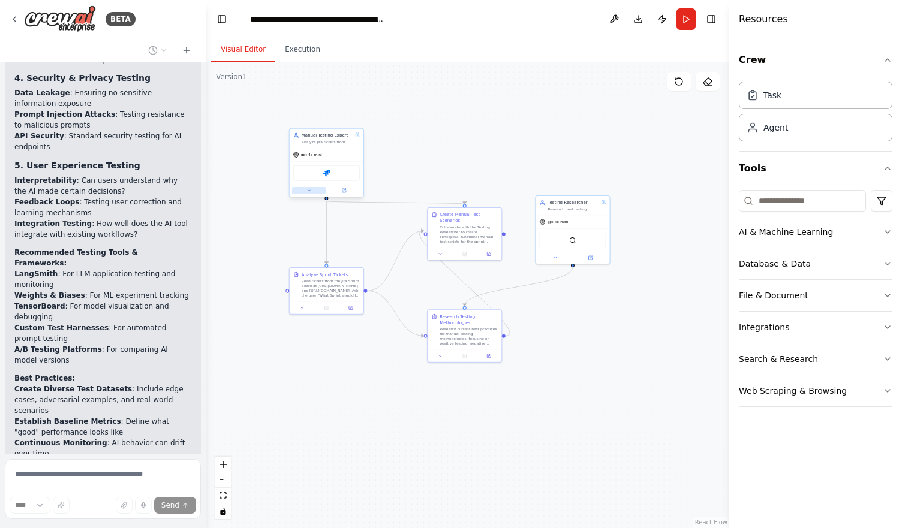
click at [309, 192] on icon at bounding box center [308, 190] width 5 height 5
click at [341, 303] on div "**********" at bounding box center [349, 284] width 119 height 167
click at [341, 296] on div "Jira Sync issues to Jira" at bounding box center [342, 293] width 62 height 11
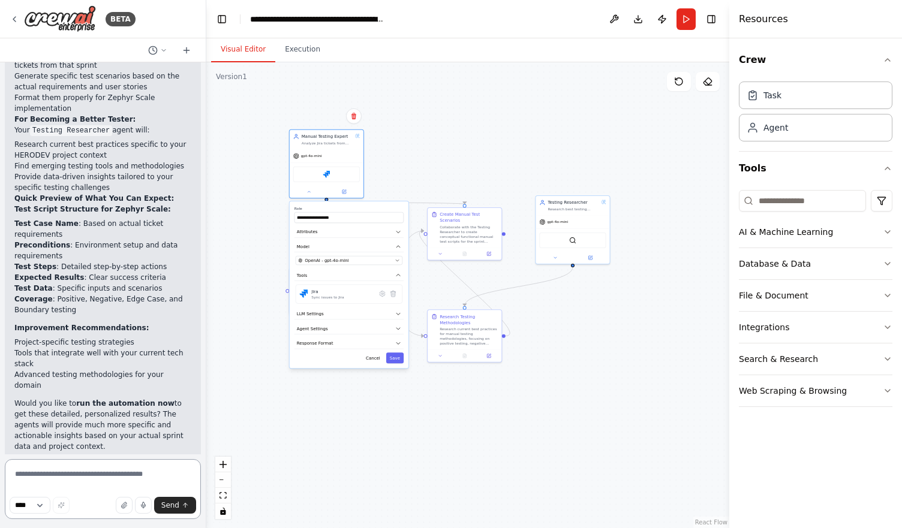
scroll to position [3551, 0]
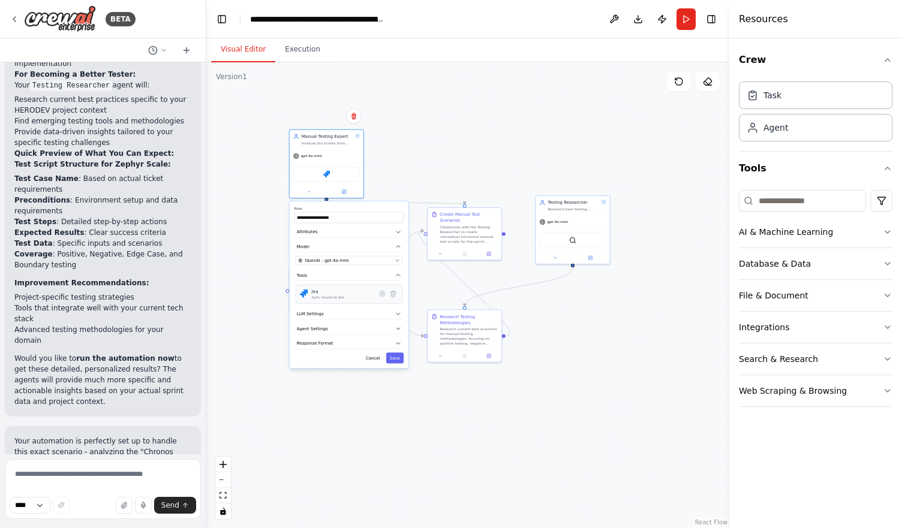
click at [357, 294] on div "Jira Sync issues to Jira" at bounding box center [342, 293] width 62 height 11
click at [348, 311] on button "LLM Settings" at bounding box center [348, 314] width 109 height 11
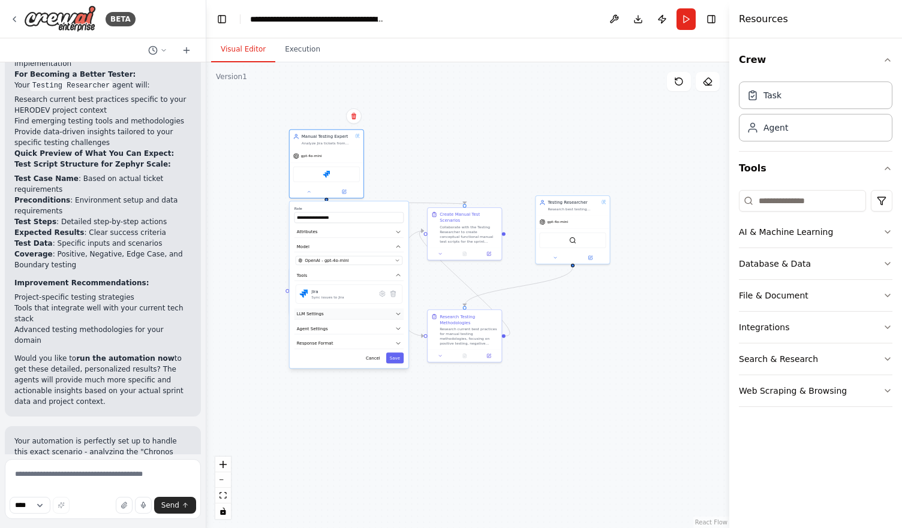
click at [339, 315] on button "LLM Settings" at bounding box center [348, 314] width 109 height 11
click at [338, 315] on button "LLM Settings" at bounding box center [348, 314] width 109 height 11
click at [339, 332] on button "Agent Settings" at bounding box center [348, 328] width 109 height 11
click at [332, 386] on div "Reasoning Reflect on a task and create a plan before execution Max Reasoning At…" at bounding box center [349, 420] width 107 height 165
click at [332, 385] on div "Reasoning Reflect on a task and create a plan before execution Max Reasoning At…" at bounding box center [349, 420] width 107 height 165
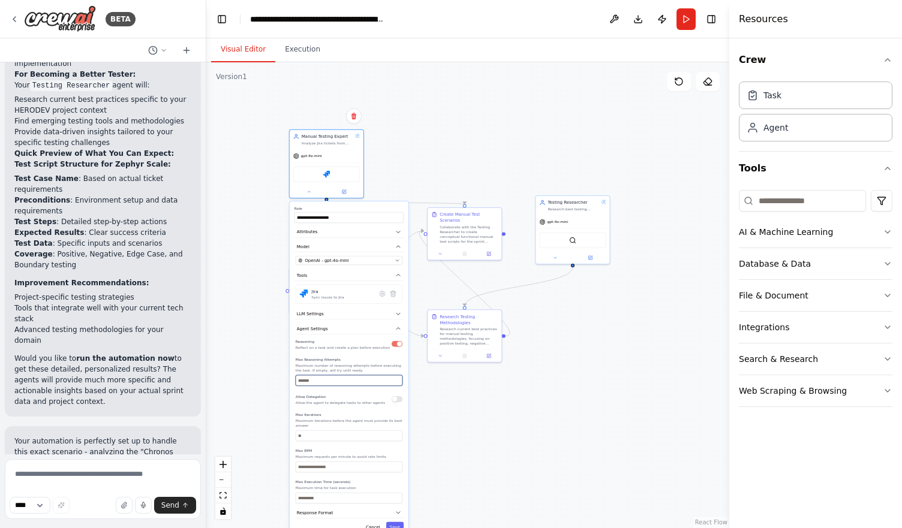
click at [332, 381] on input "number" at bounding box center [349, 380] width 107 height 11
type input "*"
click at [455, 405] on div "**********" at bounding box center [467, 295] width 523 height 466
click at [375, 433] on input "number" at bounding box center [349, 435] width 107 height 11
type input "**"
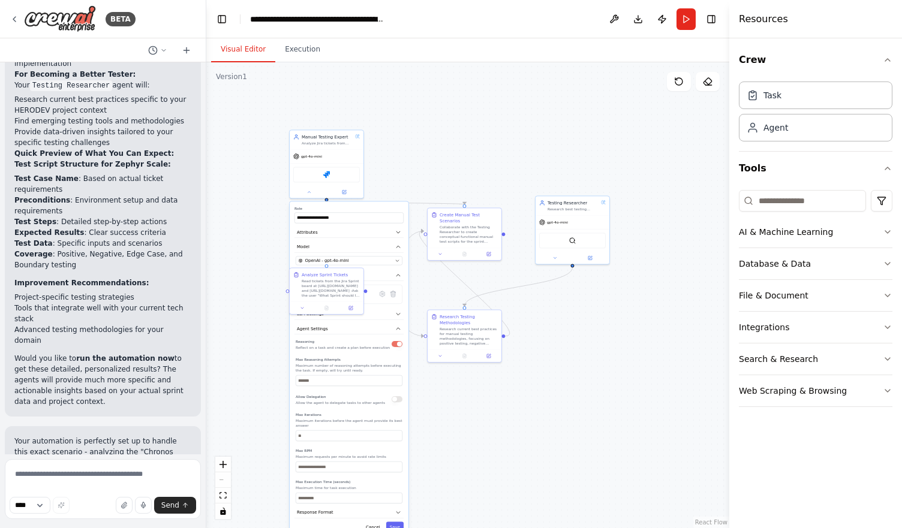
click at [478, 437] on div "**********" at bounding box center [467, 295] width 523 height 466
click at [377, 507] on button "Response Format" at bounding box center [348, 512] width 109 height 11
select select "*****"
click at [377, 507] on button "Response Format" at bounding box center [348, 512] width 109 height 11
click at [396, 522] on button "Save" at bounding box center [394, 527] width 17 height 11
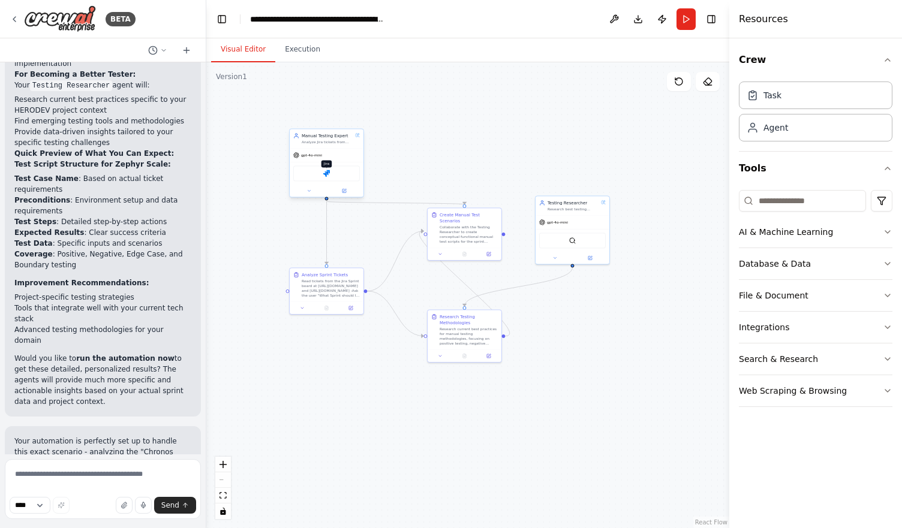
click at [324, 175] on img at bounding box center [326, 173] width 7 height 7
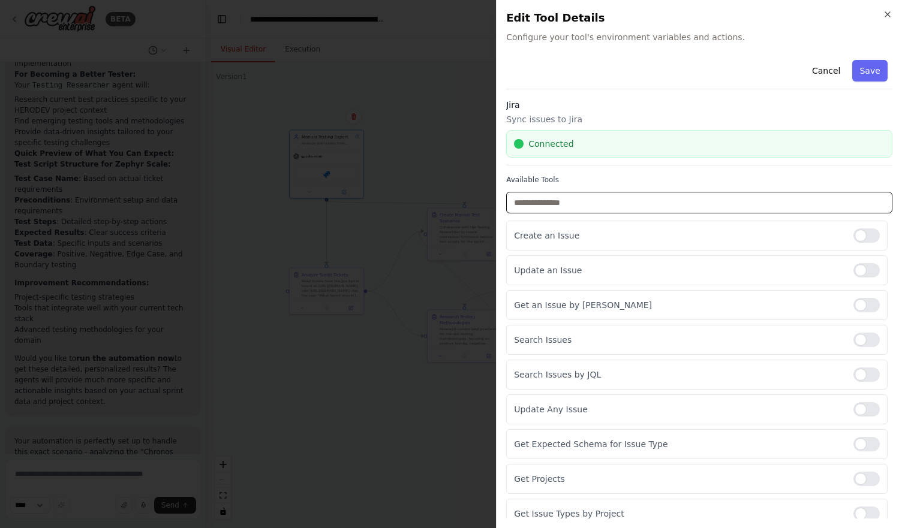
click at [640, 199] on input "text" at bounding box center [699, 203] width 386 height 22
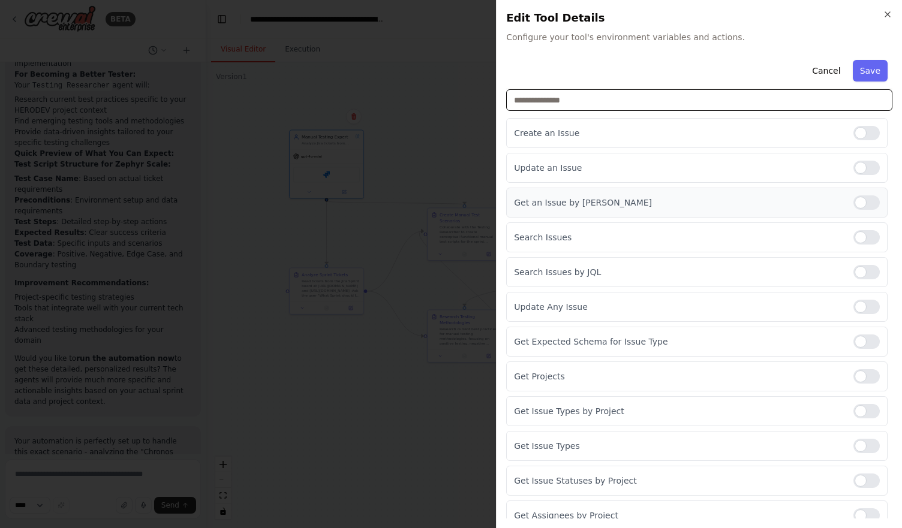
scroll to position [109, 0]
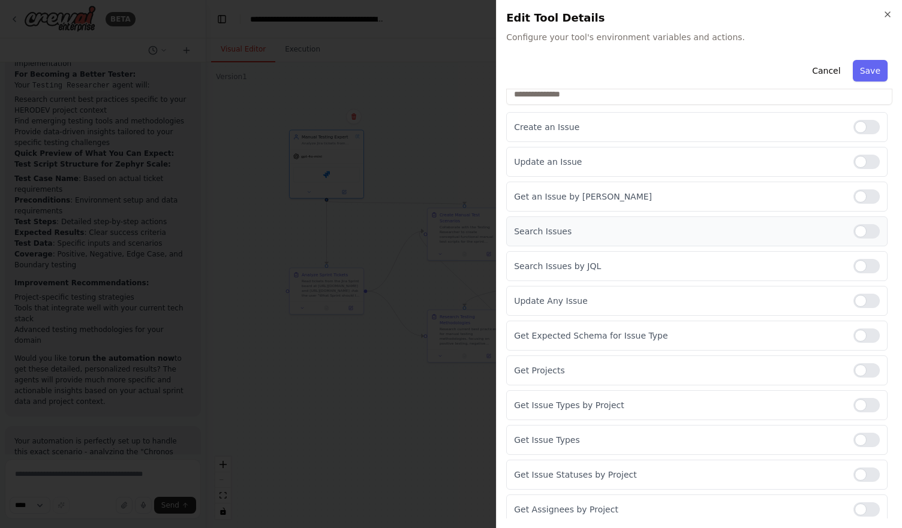
click at [853, 231] on div at bounding box center [866, 231] width 26 height 14
click at [853, 363] on div at bounding box center [866, 370] width 26 height 14
click at [857, 406] on div at bounding box center [866, 405] width 26 height 14
click at [860, 74] on button "Save" at bounding box center [870, 71] width 35 height 22
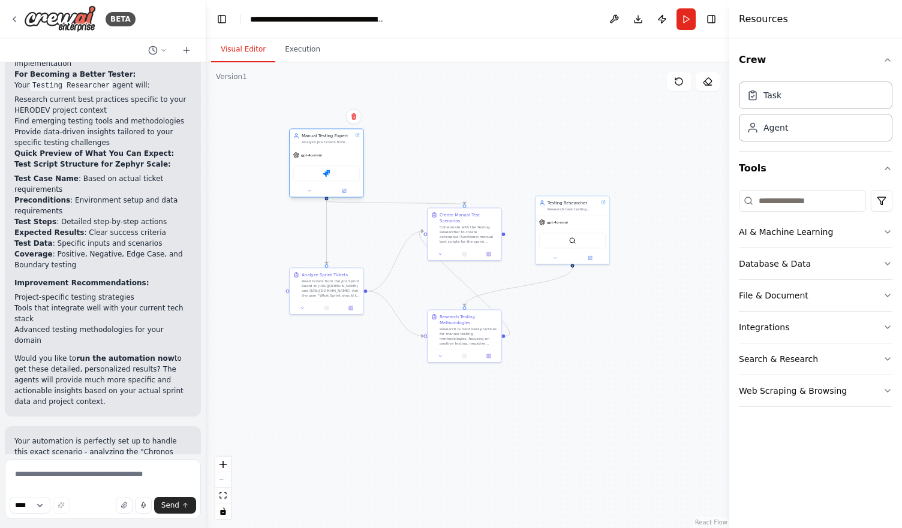
click at [342, 174] on div "Jira" at bounding box center [326, 173] width 67 height 16
click at [307, 192] on icon at bounding box center [308, 190] width 5 height 5
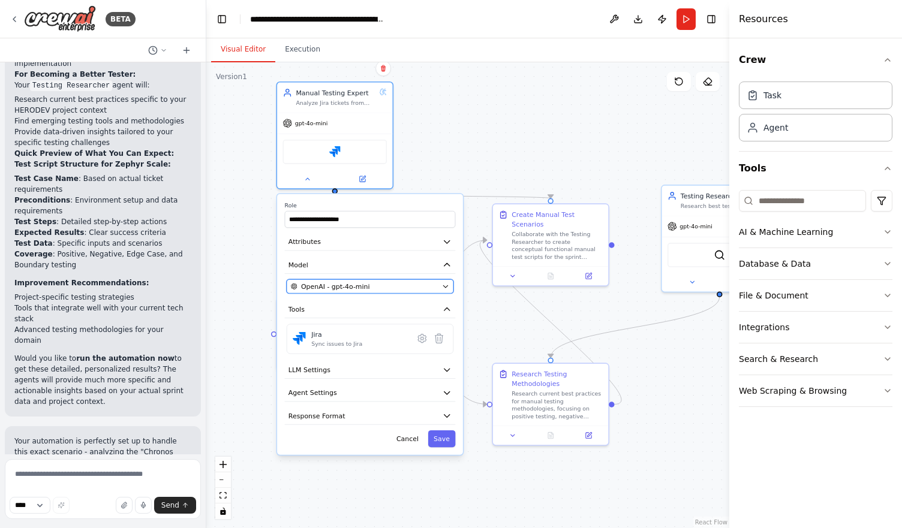
click at [323, 287] on span "OpenAI - gpt-4o-mini" at bounding box center [335, 287] width 69 height 10
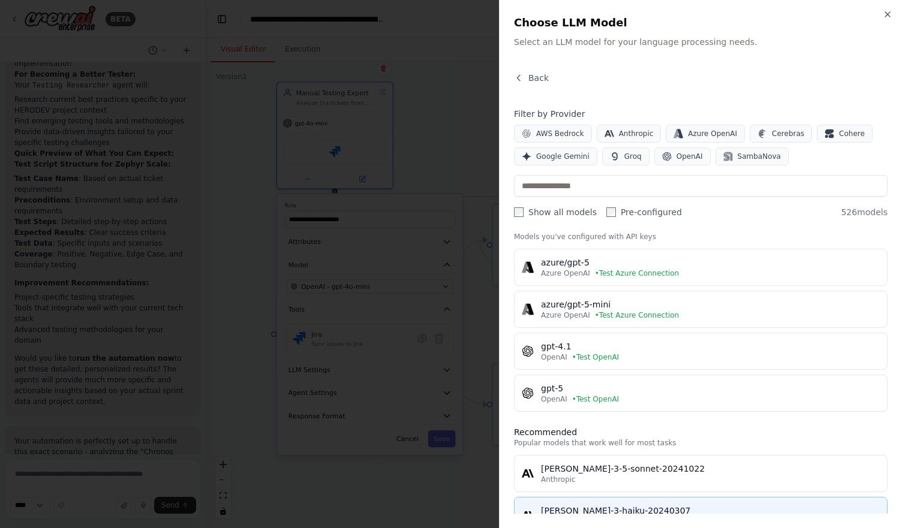
scroll to position [0, 0]
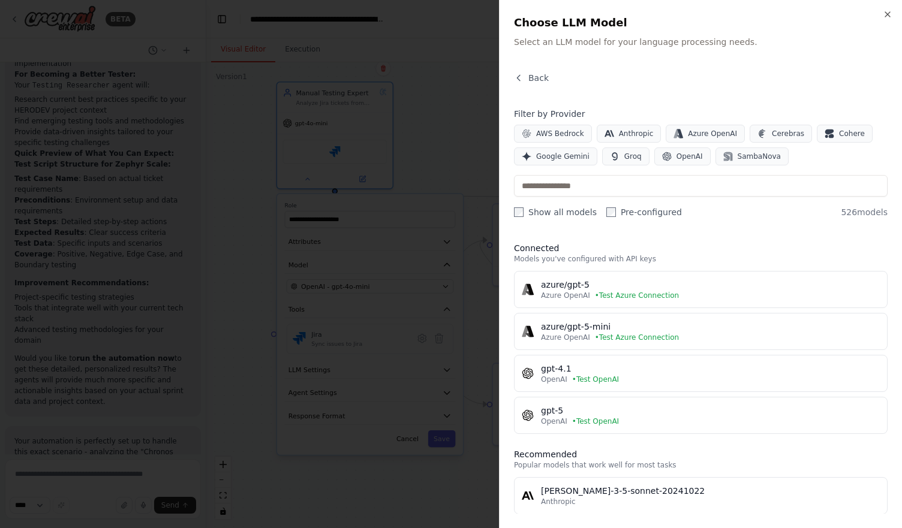
click at [463, 171] on div at bounding box center [451, 264] width 902 height 528
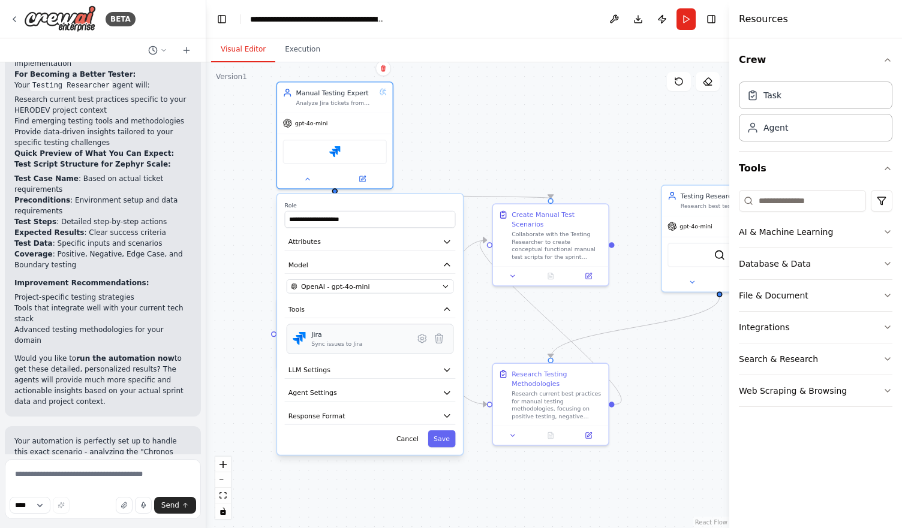
click at [372, 342] on div "Jira Sync issues to Jira" at bounding box center [359, 339] width 97 height 18
click at [420, 338] on icon at bounding box center [422, 339] width 8 height 8
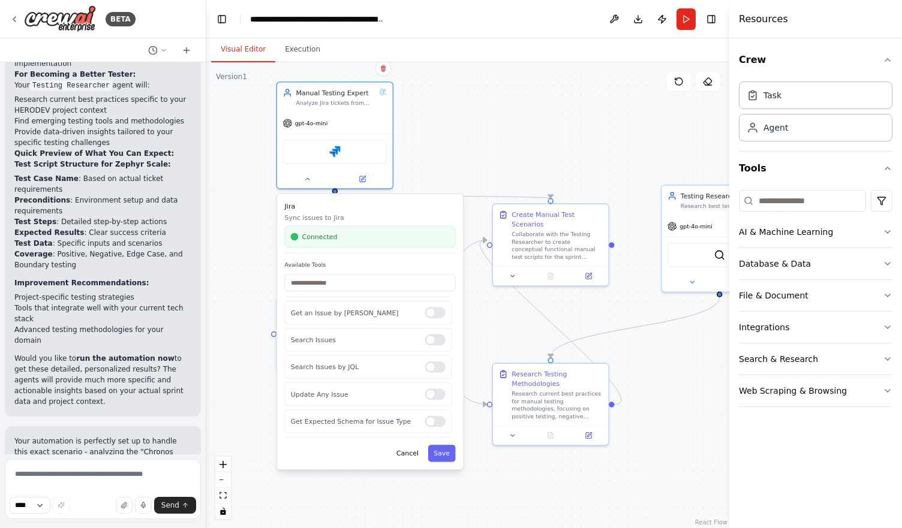
scroll to position [67, 0]
click at [425, 333] on div at bounding box center [435, 337] width 20 height 11
click at [429, 350] on div at bounding box center [435, 347] width 20 height 11
click at [428, 371] on div at bounding box center [435, 374] width 20 height 11
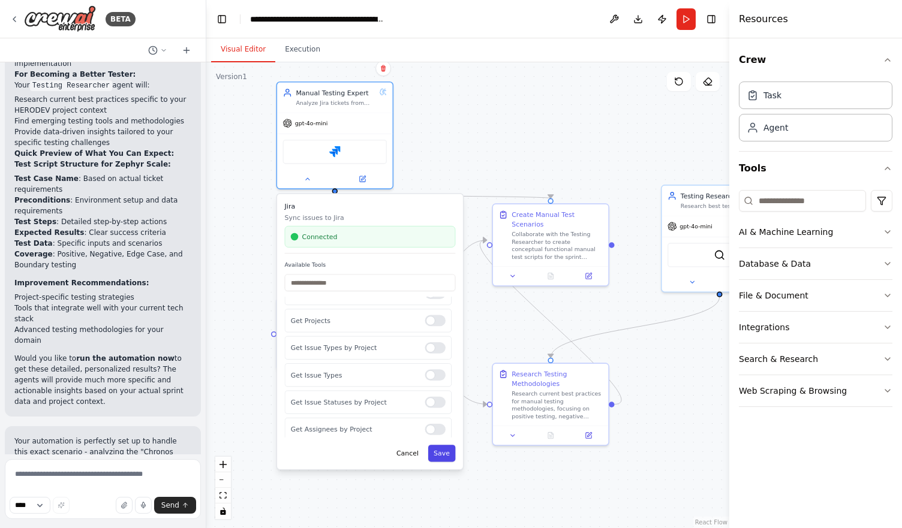
click at [444, 451] on button "Save" at bounding box center [442, 453] width 28 height 17
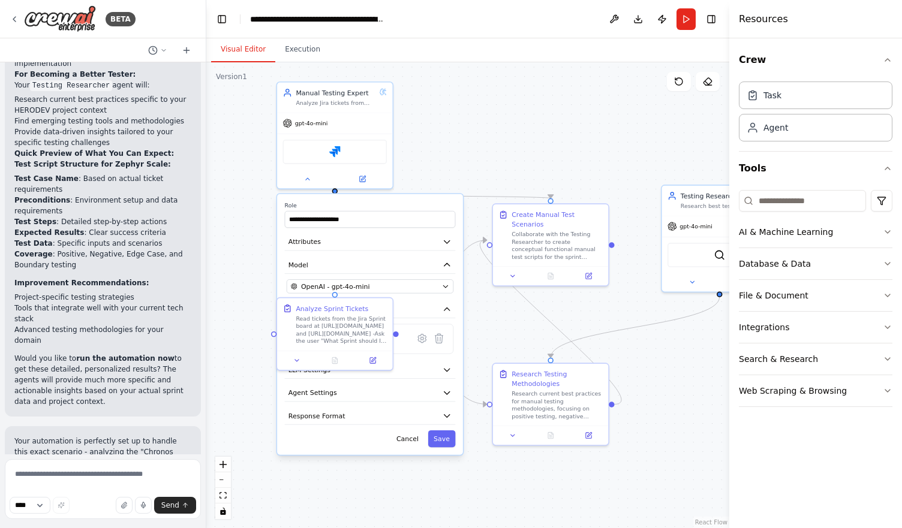
click at [417, 207] on label "Role" at bounding box center [370, 205] width 171 height 8
click at [298, 359] on icon at bounding box center [297, 359] width 8 height 8
select select "*****"
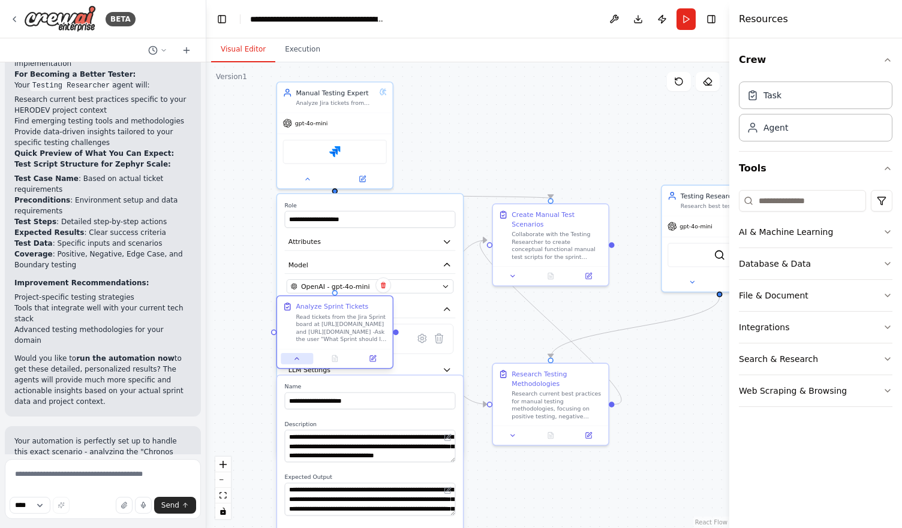
click at [304, 357] on button at bounding box center [297, 358] width 32 height 11
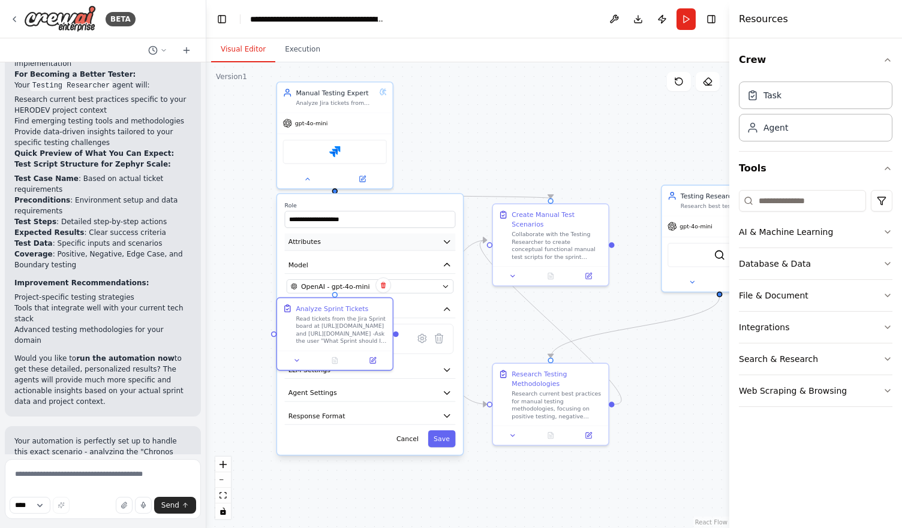
click at [387, 239] on button "Attributes" at bounding box center [370, 241] width 171 height 17
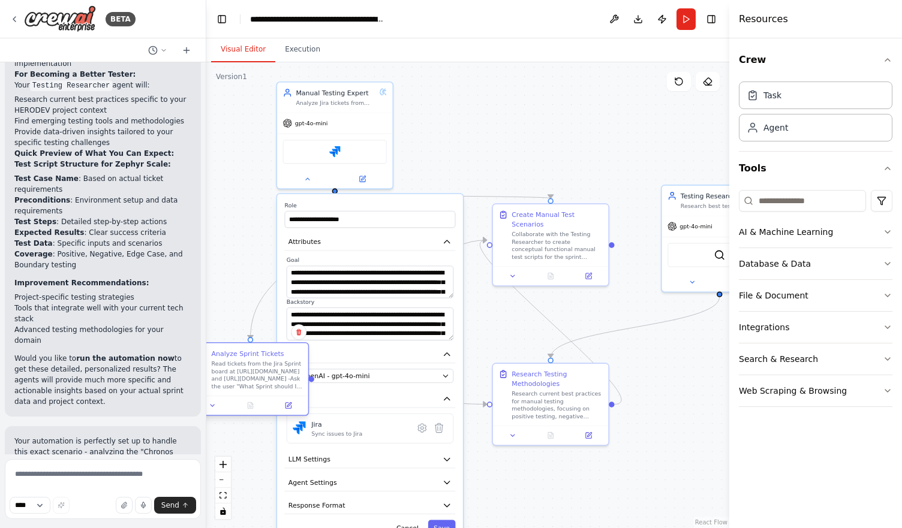
drag, startPoint x: 343, startPoint y: 321, endPoint x: 253, endPoint y: 376, distance: 105.2
click at [253, 376] on div "Read tickets from the Jira Sprint board at [URL][DOMAIN_NAME] and [URL][DOMAIN_…" at bounding box center [257, 375] width 91 height 30
click at [377, 432] on div "Jira Sync issues to Jira" at bounding box center [359, 429] width 97 height 18
click at [423, 432] on icon at bounding box center [421, 427] width 11 height 11
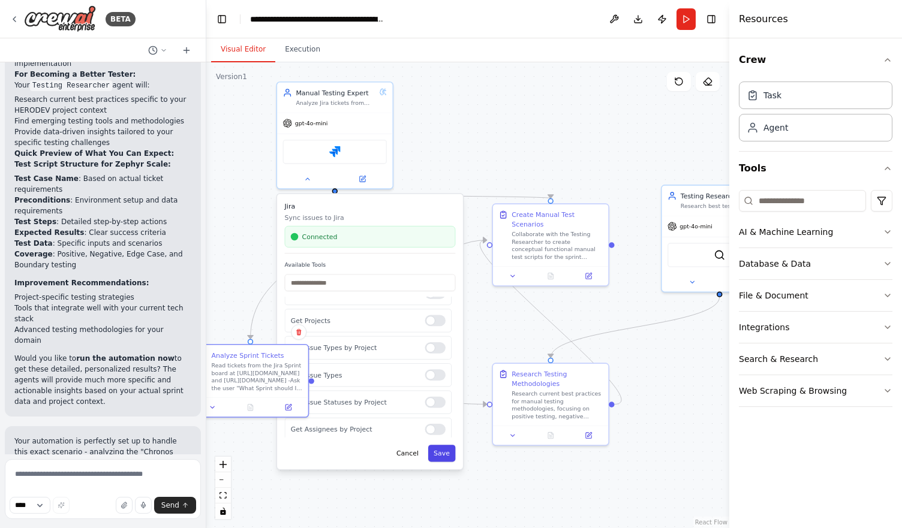
click at [450, 460] on button "Save" at bounding box center [442, 453] width 28 height 17
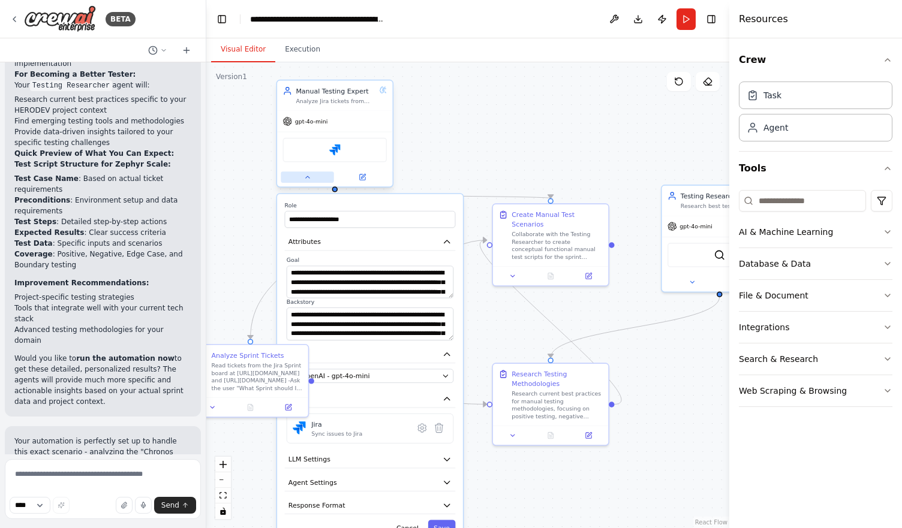
click at [300, 175] on button at bounding box center [307, 176] width 53 height 11
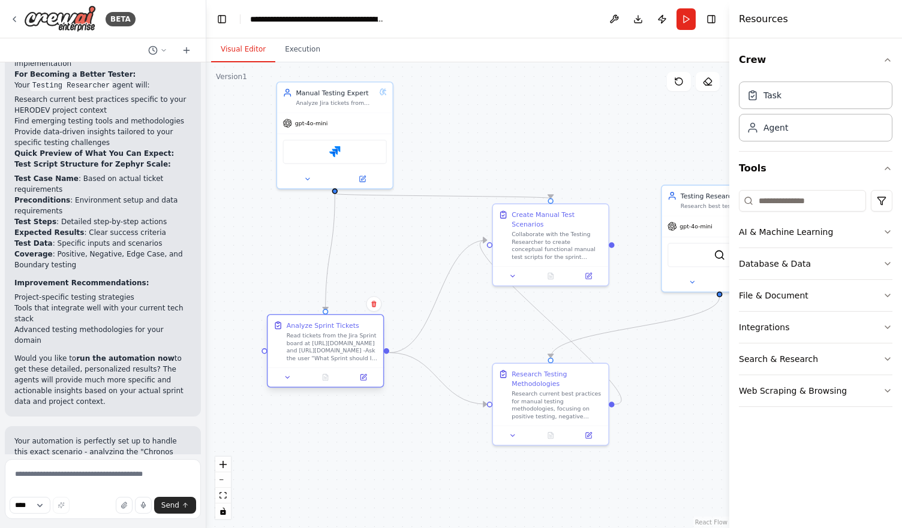
drag, startPoint x: 271, startPoint y: 360, endPoint x: 360, endPoint y: 323, distance: 96.2
click at [360, 323] on div "Analyze Sprint Tickets Read tickets from the Jira Sprint board at [URL][DOMAIN_…" at bounding box center [332, 341] width 91 height 41
click at [286, 372] on button at bounding box center [288, 377] width 32 height 11
select select "*****"
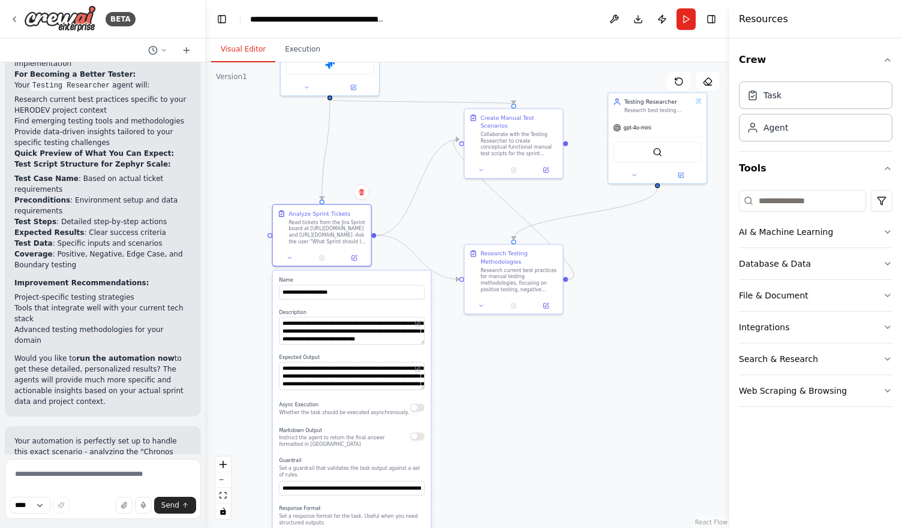
drag, startPoint x: 417, startPoint y: 358, endPoint x: 419, endPoint y: 207, distance: 151.1
click at [419, 207] on div ".deletable-edge-delete-btn { width: 20px; height: 20px; border: 0px solid #ffff…" at bounding box center [467, 295] width 523 height 466
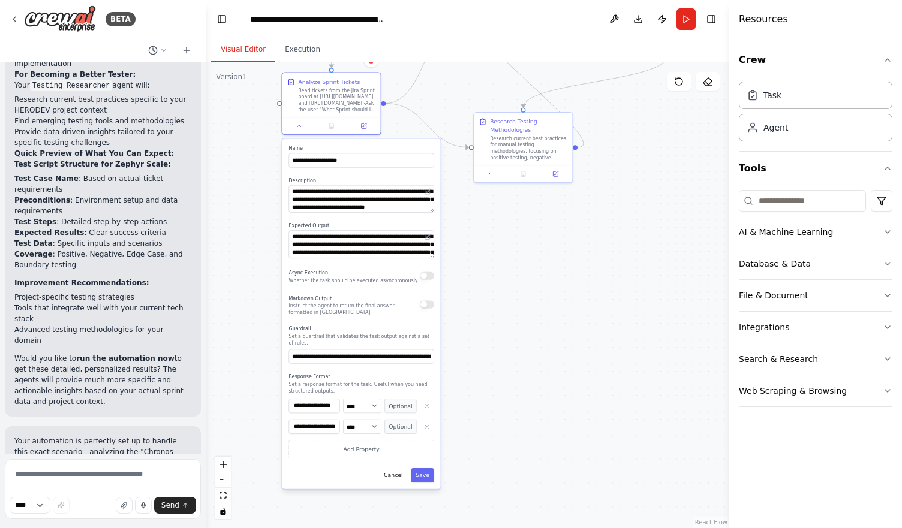
drag, startPoint x: 454, startPoint y: 377, endPoint x: 462, endPoint y: 267, distance: 110.6
click at [462, 267] on div ".deletable-edge-delete-btn { width: 20px; height: 20px; border: 0px solid #ffff…" at bounding box center [467, 295] width 523 height 466
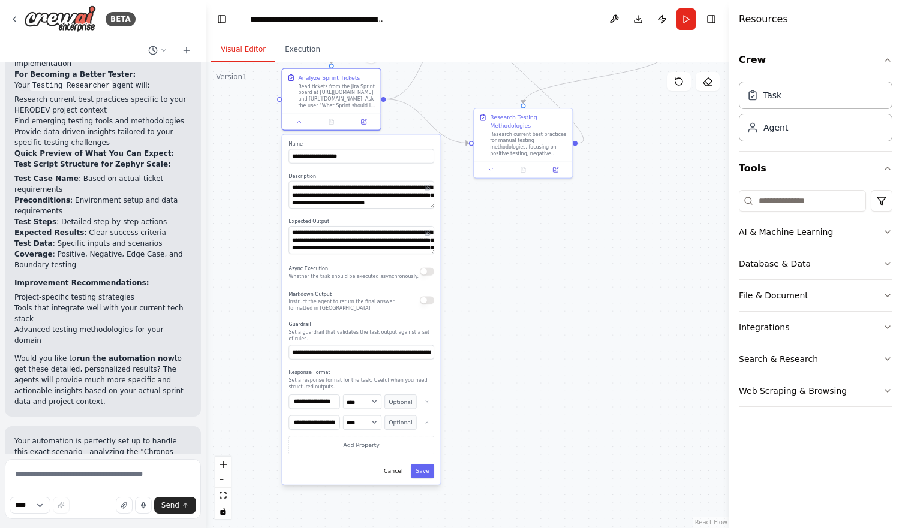
drag, startPoint x: 462, startPoint y: 267, endPoint x: 466, endPoint y: 215, distance: 51.8
drag, startPoint x: 466, startPoint y: 215, endPoint x: 453, endPoint y: 302, distance: 87.9
click at [453, 302] on div ".deletable-edge-delete-btn { width: 20px; height: 20px; border: 0px solid #ffff…" at bounding box center [467, 295] width 523 height 466
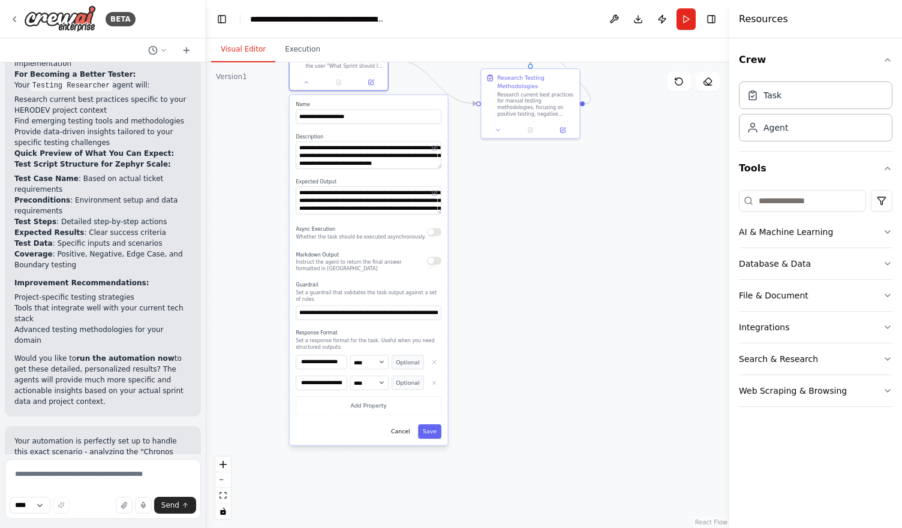
drag, startPoint x: 453, startPoint y: 302, endPoint x: 460, endPoint y: 262, distance: 40.8
click at [460, 262] on div ".deletable-edge-delete-btn { width: 20px; height: 20px; border: 0px solid #ffff…" at bounding box center [467, 295] width 523 height 466
click at [410, 396] on button "Add Property" at bounding box center [368, 405] width 145 height 19
click at [435, 401] on button "button" at bounding box center [434, 403] width 14 height 14
click at [430, 425] on button "Save" at bounding box center [429, 432] width 23 height 14
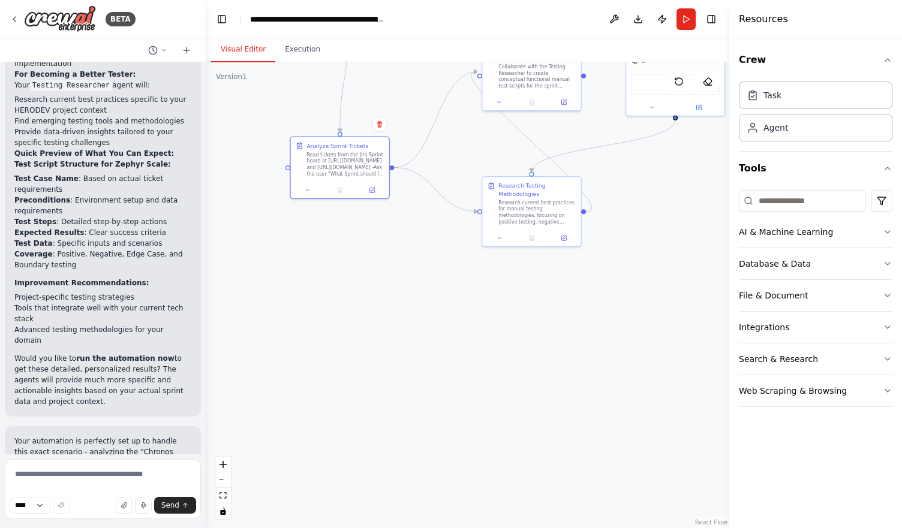
drag, startPoint x: 460, startPoint y: 357, endPoint x: 461, endPoint y: 475, distance: 118.7
click at [461, 475] on div ".deletable-edge-delete-btn { width: 20px; height: 20px; border: 0px solid #ffff…" at bounding box center [467, 295] width 523 height 466
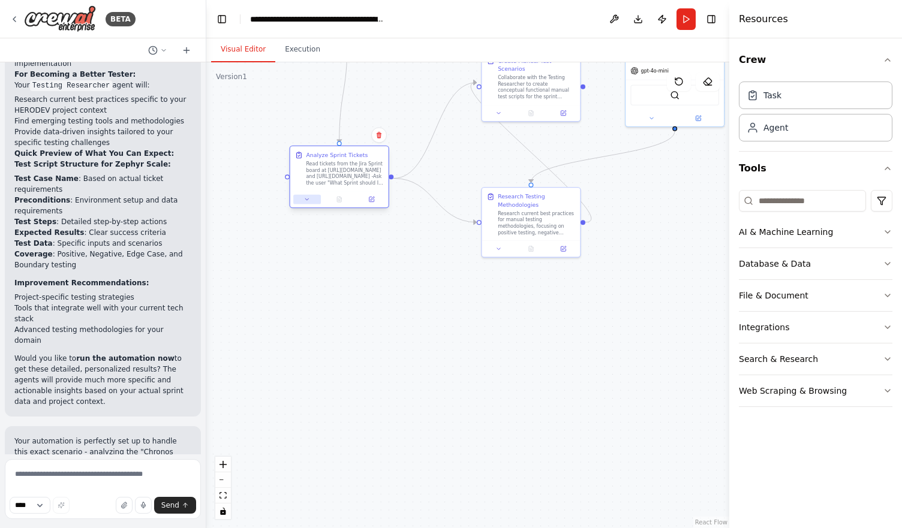
click at [311, 201] on button at bounding box center [307, 200] width 28 height 10
select select "*****"
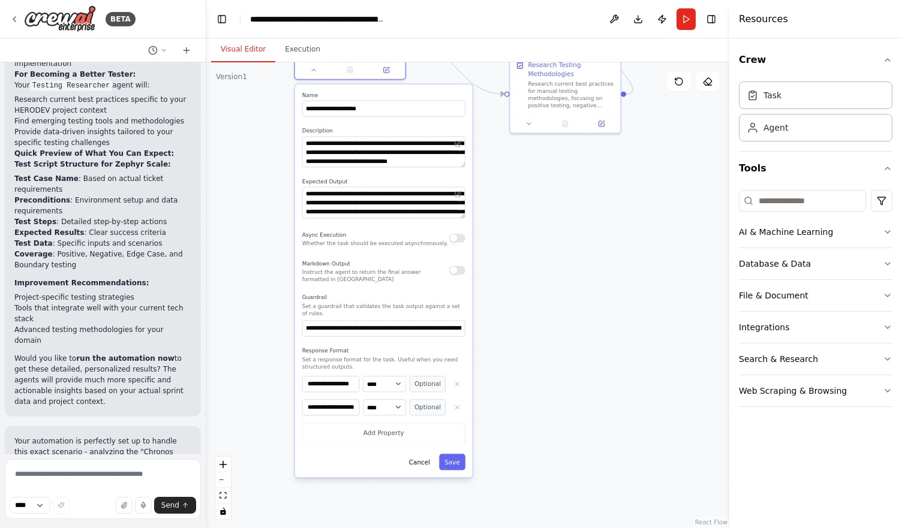
drag, startPoint x: 507, startPoint y: 335, endPoint x: 519, endPoint y: 222, distance: 113.4
click at [519, 222] on div ".deletable-edge-delete-btn { width: 20px; height: 20px; border: 0px solid #ffff…" at bounding box center [467, 295] width 523 height 466
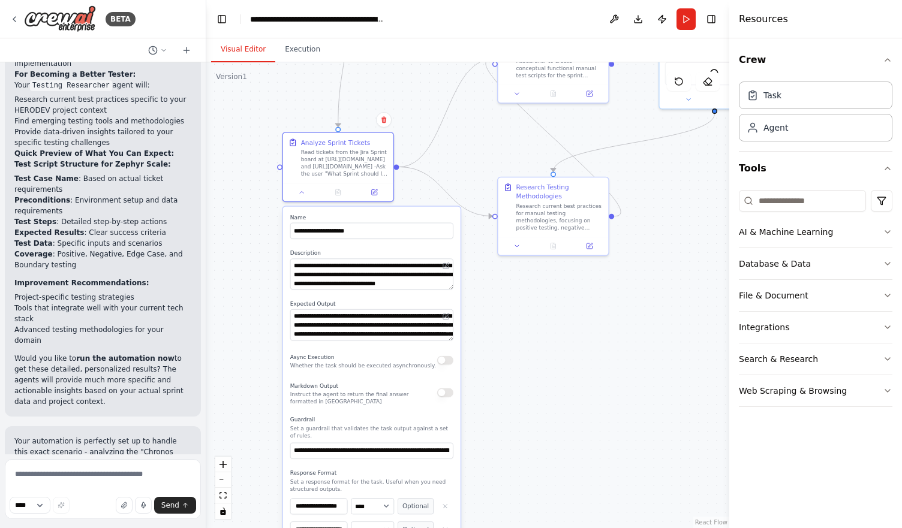
drag, startPoint x: 519, startPoint y: 222, endPoint x: 507, endPoint y: 345, distance: 123.5
click at [507, 345] on div ".deletable-edge-delete-btn { width: 20px; height: 20px; border: 0px solid #ffff…" at bounding box center [467, 295] width 523 height 466
click at [305, 190] on icon at bounding box center [301, 190] width 7 height 7
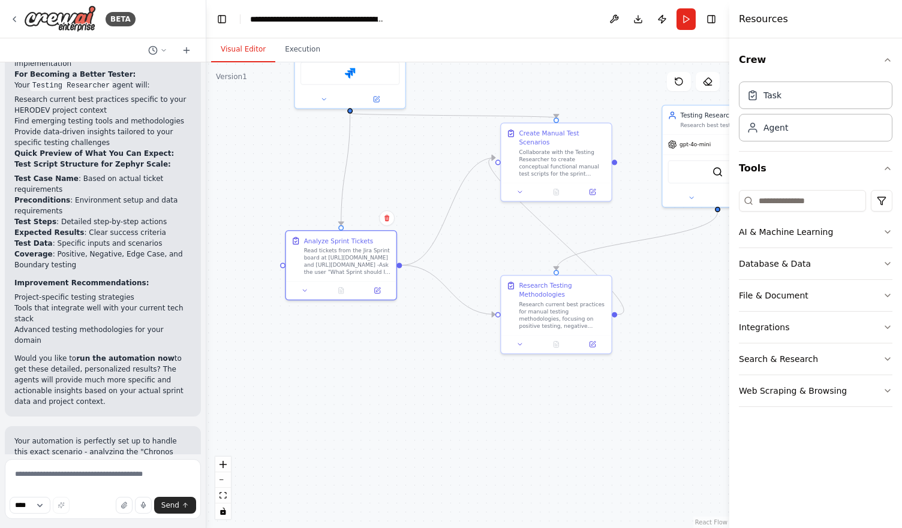
drag, startPoint x: 306, startPoint y: 228, endPoint x: 313, endPoint y: 352, distance: 123.7
click at [313, 352] on div ".deletable-edge-delete-btn { width: 20px; height: 20px; border: 0px solid #ffff…" at bounding box center [467, 295] width 523 height 466
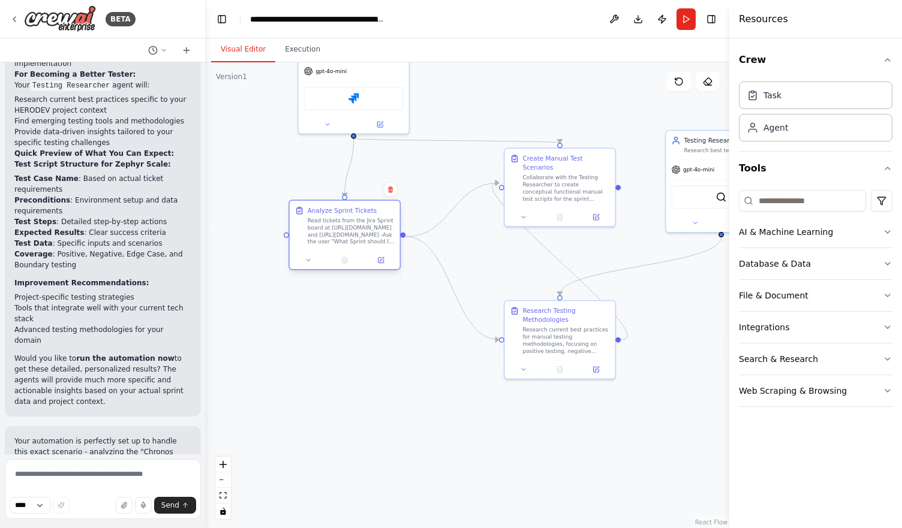
drag, startPoint x: 330, startPoint y: 267, endPoint x: 330, endPoint y: 206, distance: 61.2
click at [330, 206] on div "Analyze Sprint Tickets" at bounding box center [343, 210] width 70 height 9
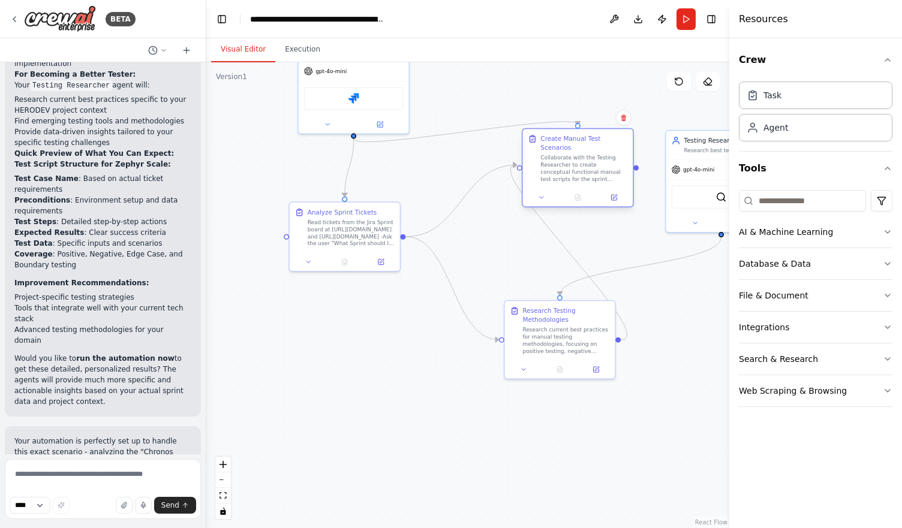
drag, startPoint x: 524, startPoint y: 204, endPoint x: 538, endPoint y: 189, distance: 20.4
click at [538, 189] on div at bounding box center [577, 197] width 110 height 19
click at [536, 324] on div "Research current best practices for manual testing methodologies, focusing on p…" at bounding box center [565, 338] width 87 height 29
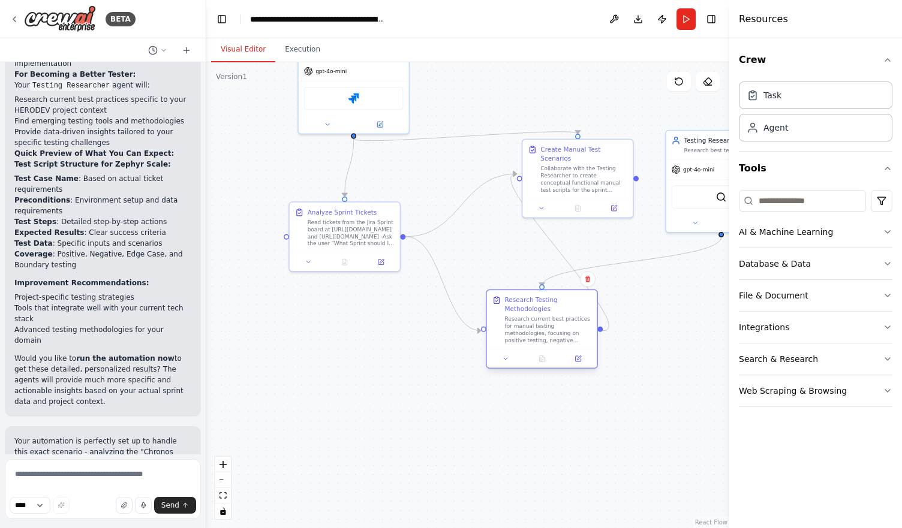
drag, startPoint x: 582, startPoint y: 324, endPoint x: 561, endPoint y: 310, distance: 25.0
click at [561, 310] on div "Research Testing Methodologies Research current best practices for manual testi…" at bounding box center [548, 320] width 87 height 49
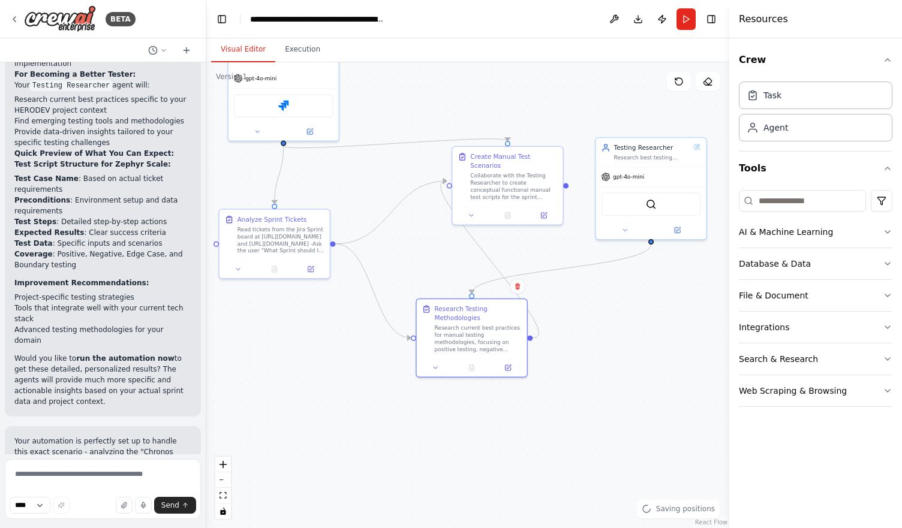
drag, startPoint x: 612, startPoint y: 248, endPoint x: 481, endPoint y: 281, distance: 135.5
click at [481, 281] on div ".deletable-edge-delete-btn { width: 20px; height: 20px; border: 0px solid #ffff…" at bounding box center [467, 295] width 523 height 466
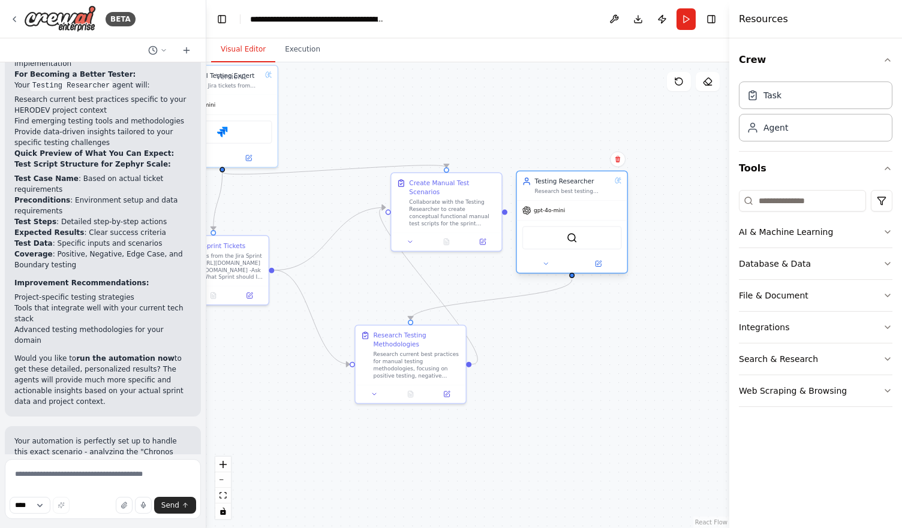
drag, startPoint x: 585, startPoint y: 184, endPoint x: 567, endPoint y: 204, distance: 26.7
click at [567, 204] on div "Testing Researcher Research best testing practices, up-and-coming testing tools…" at bounding box center [572, 222] width 112 height 103
click at [165, 510] on button "Dismiss" at bounding box center [175, 516] width 32 height 12
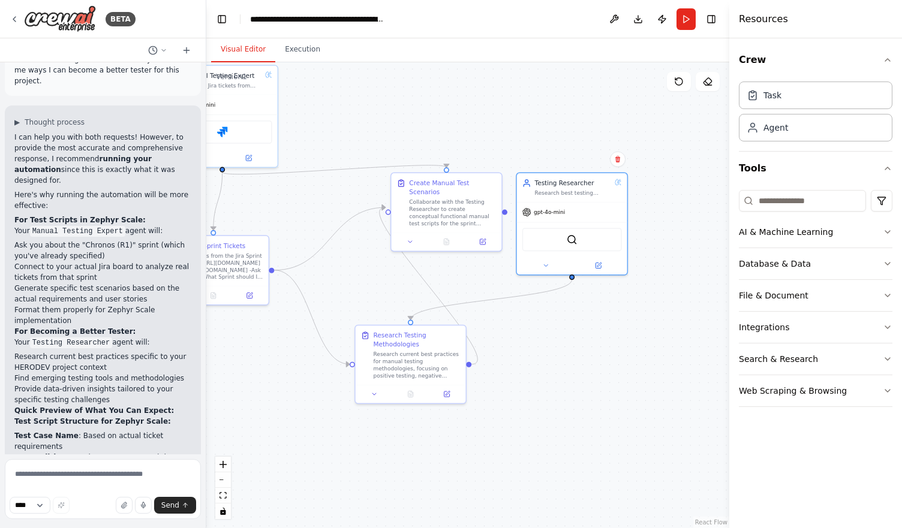
scroll to position [3455, 0]
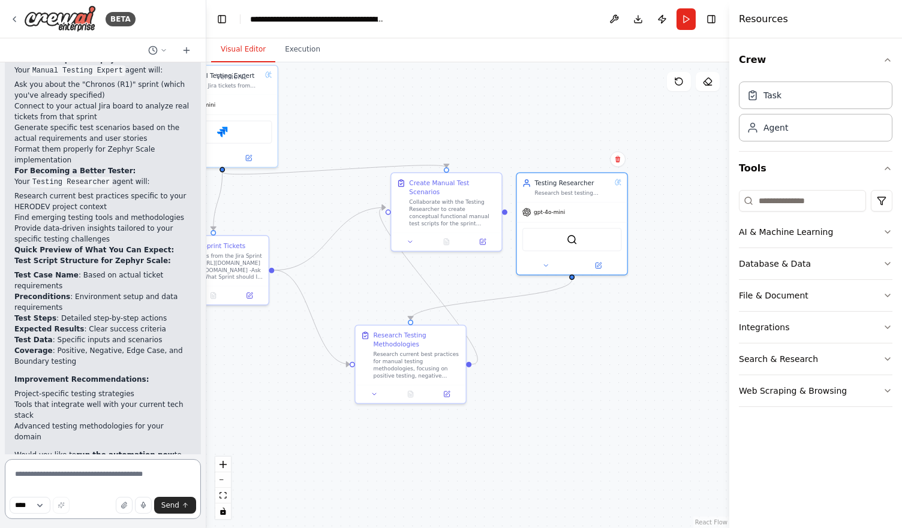
click at [89, 472] on textarea at bounding box center [103, 489] width 196 height 60
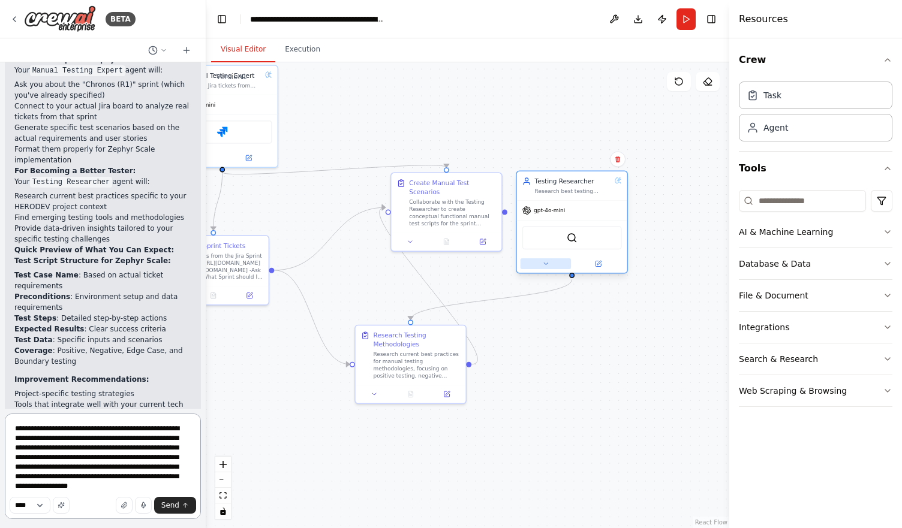
type textarea "**********"
click at [548, 263] on icon at bounding box center [545, 263] width 7 height 7
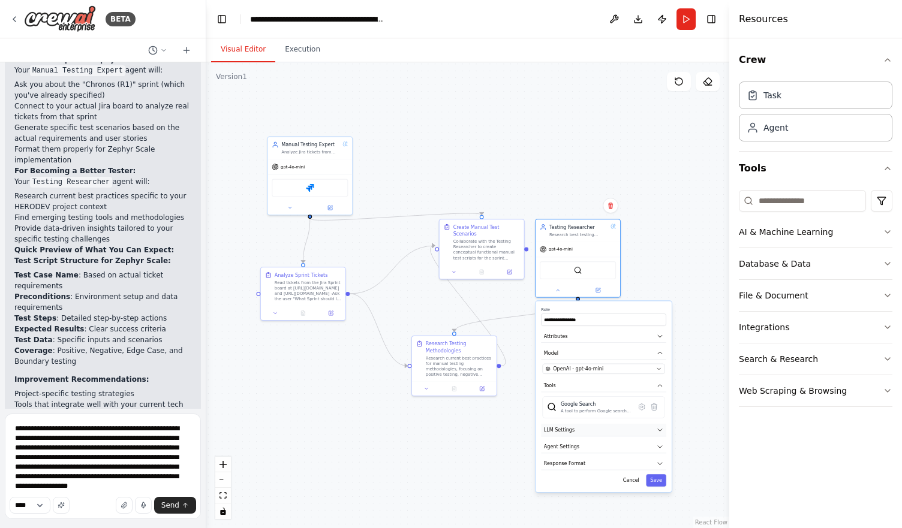
click at [591, 426] on button "LLM Settings" at bounding box center [603, 430] width 125 height 13
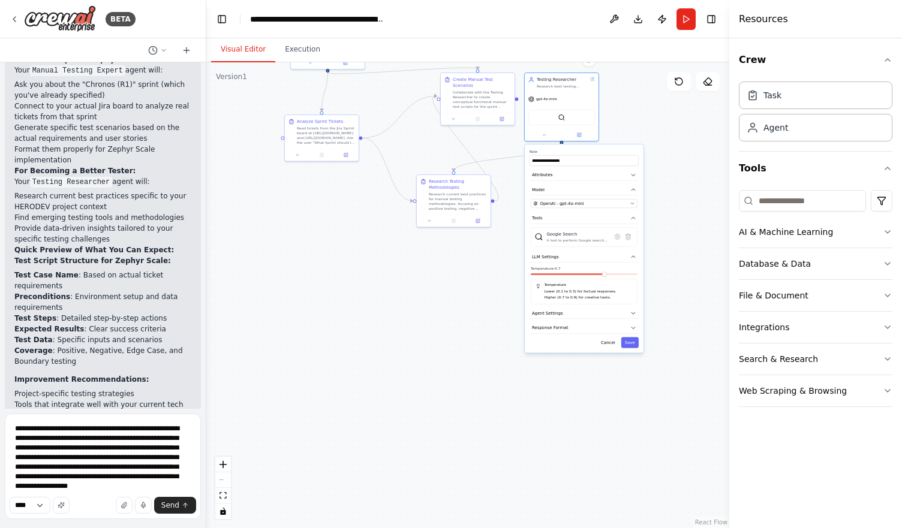
drag, startPoint x: 684, startPoint y: 412, endPoint x: 666, endPoint y: 233, distance: 179.6
click at [666, 233] on div ".deletable-edge-delete-btn { width: 20px; height: 20px; border: 0px solid #ffff…" at bounding box center [467, 295] width 523 height 466
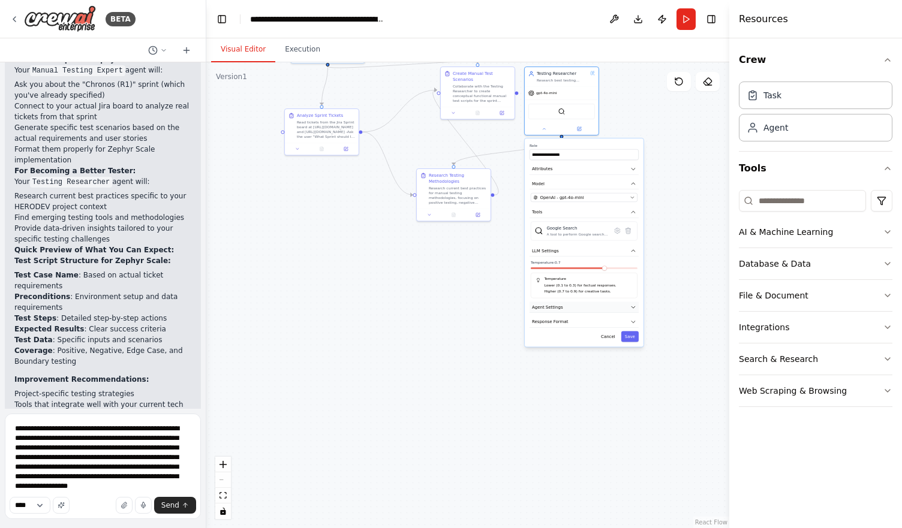
click at [584, 308] on button "Agent Settings" at bounding box center [583, 307] width 109 height 11
drag, startPoint x: 658, startPoint y: 353, endPoint x: 654, endPoint y: 315, distance: 37.4
click at [654, 315] on div ".deletable-edge-delete-btn { width: 20px; height: 20px; border: 0px solid #ffff…" at bounding box center [467, 295] width 523 height 466
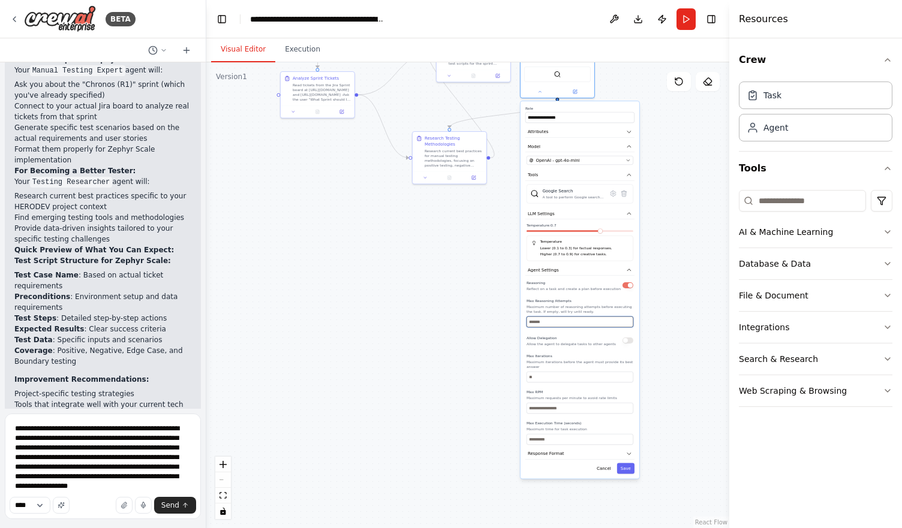
click at [591, 318] on input "number" at bounding box center [579, 322] width 107 height 11
type input "*"
click at [590, 372] on input "number" at bounding box center [579, 377] width 107 height 11
type input "**"
click at [625, 463] on button "Save" at bounding box center [625, 468] width 17 height 11
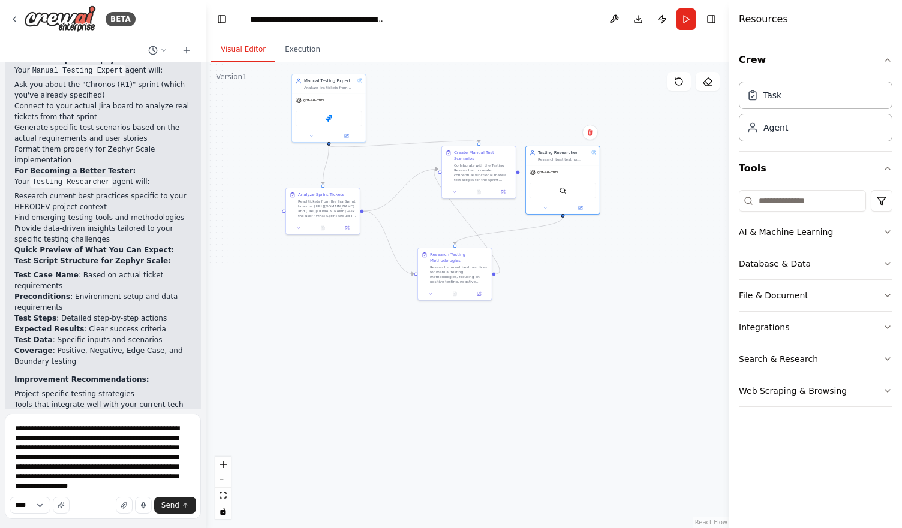
drag, startPoint x: 602, startPoint y: 322, endPoint x: 607, endPoint y: 442, distance: 120.0
click at [607, 442] on div ".deletable-edge-delete-btn { width: 20px; height: 20px; border: 0px solid #ffff…" at bounding box center [467, 295] width 523 height 466
click at [457, 194] on button at bounding box center [454, 197] width 20 height 7
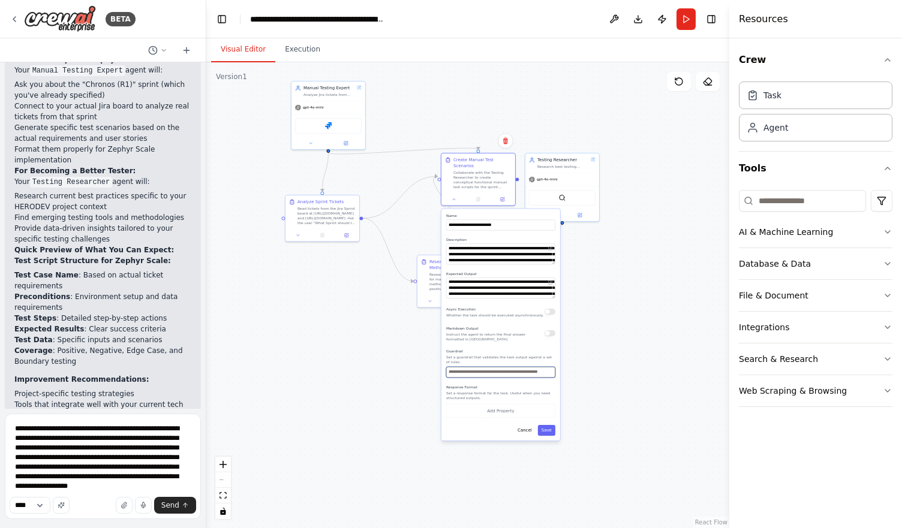
click at [528, 367] on input "text" at bounding box center [500, 372] width 109 height 11
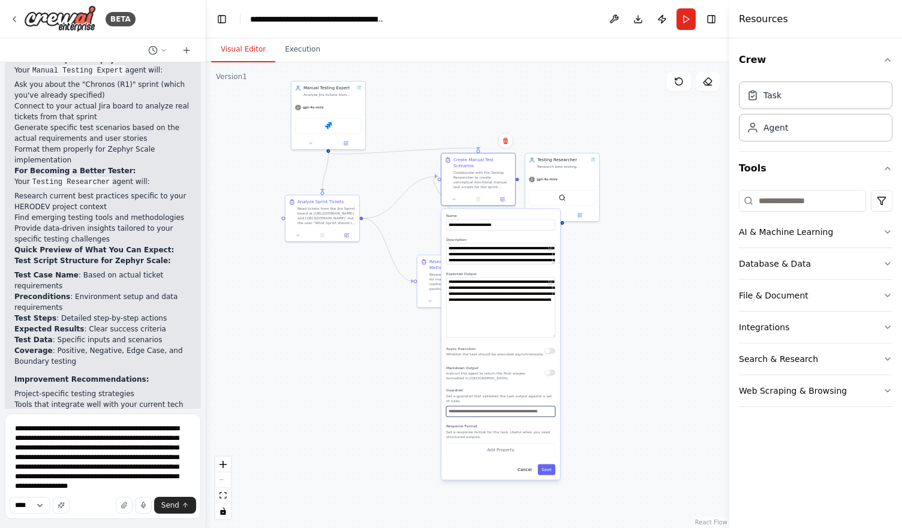
drag, startPoint x: 552, startPoint y: 292, endPoint x: 556, endPoint y: 330, distance: 38.7
click at [556, 330] on div "**********" at bounding box center [500, 344] width 119 height 271
click at [552, 463] on button "Save" at bounding box center [546, 468] width 17 height 11
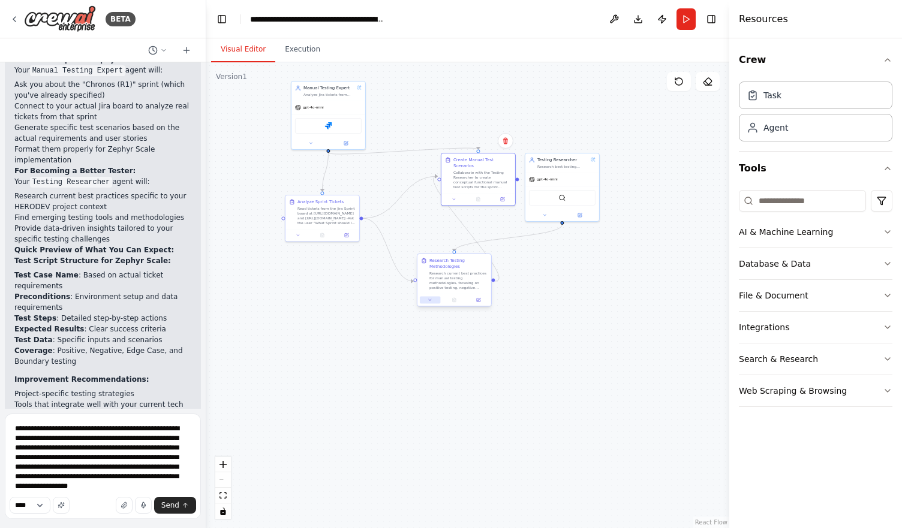
click at [427, 300] on button at bounding box center [430, 299] width 20 height 7
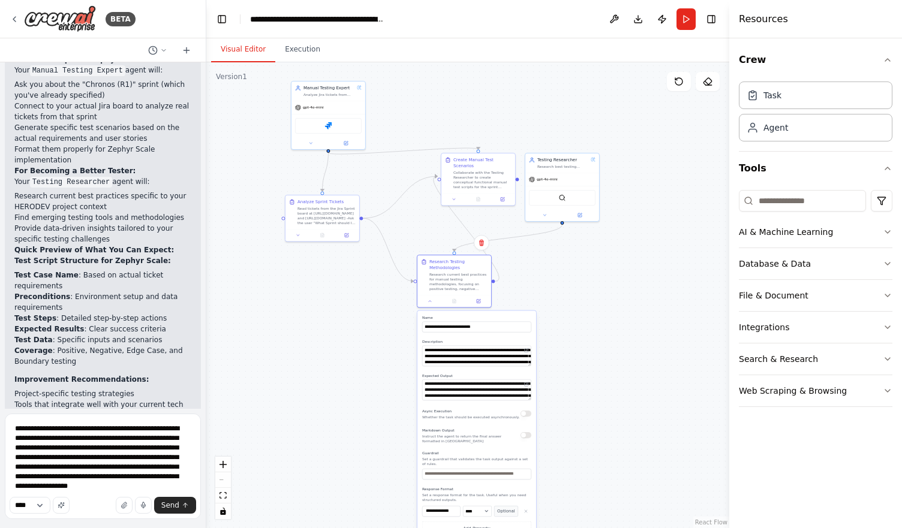
click at [555, 363] on div ".deletable-edge-delete-btn { width: 20px; height: 20px; border: 0px solid #ffff…" at bounding box center [467, 295] width 523 height 466
click at [430, 299] on icon at bounding box center [430, 299] width 2 height 1
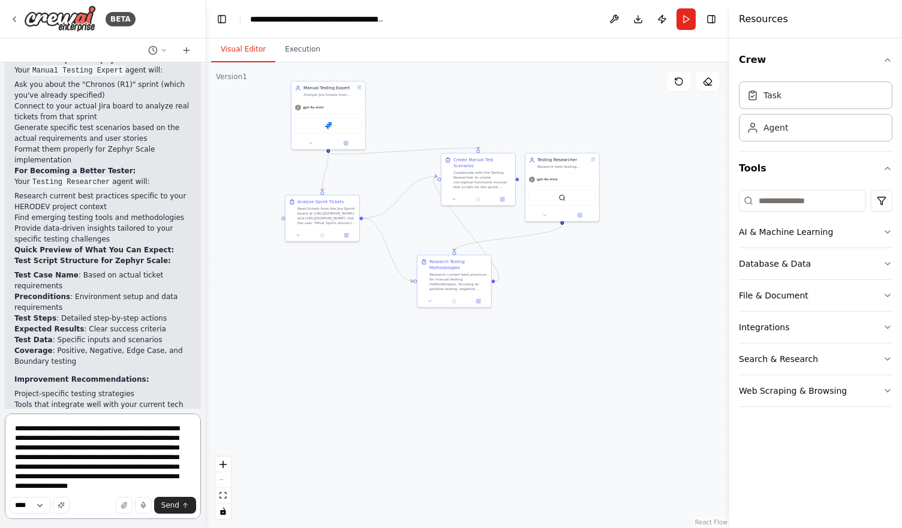
click at [149, 472] on textarea "**********" at bounding box center [103, 467] width 196 height 106
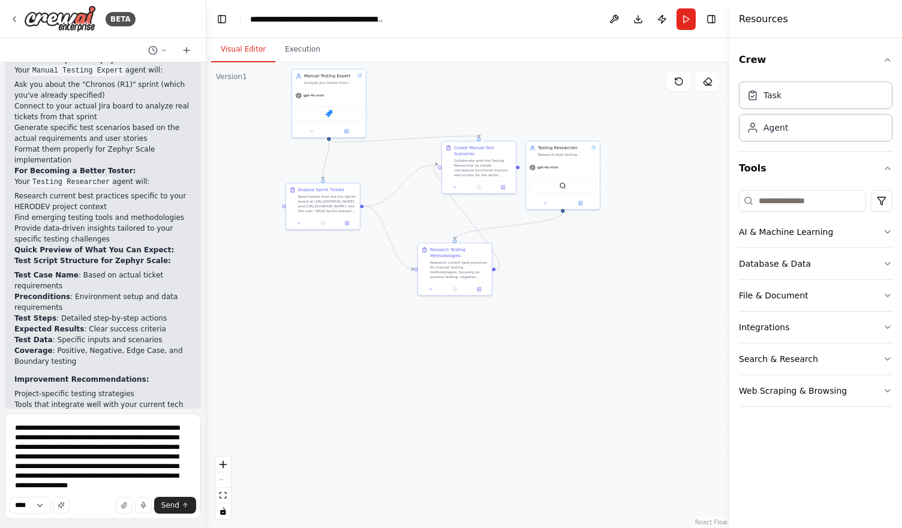
drag, startPoint x: 224, startPoint y: 416, endPoint x: 224, endPoint y: 402, distance: 13.8
click at [224, 402] on div ".deletable-edge-delete-btn { width: 20px; height: 20px; border: 0px solid #ffff…" at bounding box center [467, 295] width 523 height 466
click at [552, 382] on div ".deletable-edge-delete-btn { width: 20px; height: 20px; border: 0px solid #ffff…" at bounding box center [467, 295] width 523 height 466
click at [44, 511] on select "****" at bounding box center [30, 505] width 41 height 17
click at [86, 496] on textarea "**********" at bounding box center [103, 467] width 196 height 106
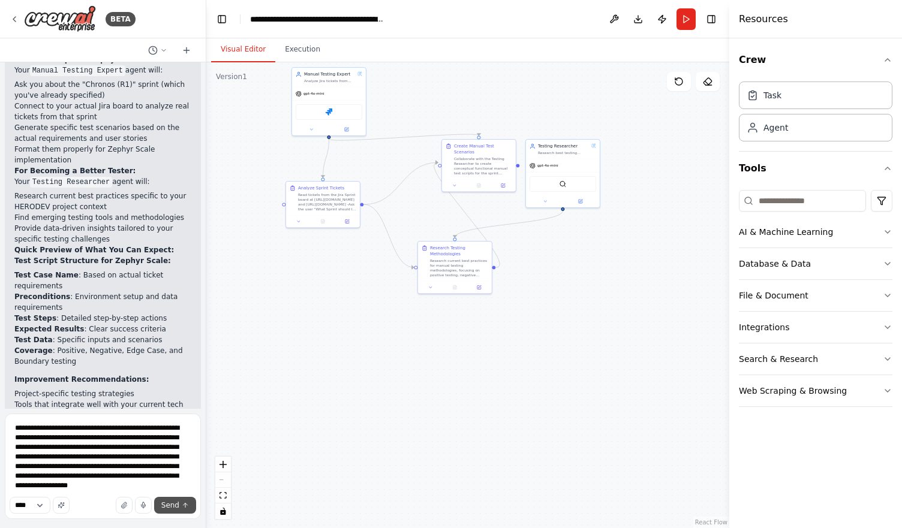
click at [172, 505] on span "Send" at bounding box center [170, 506] width 18 height 10
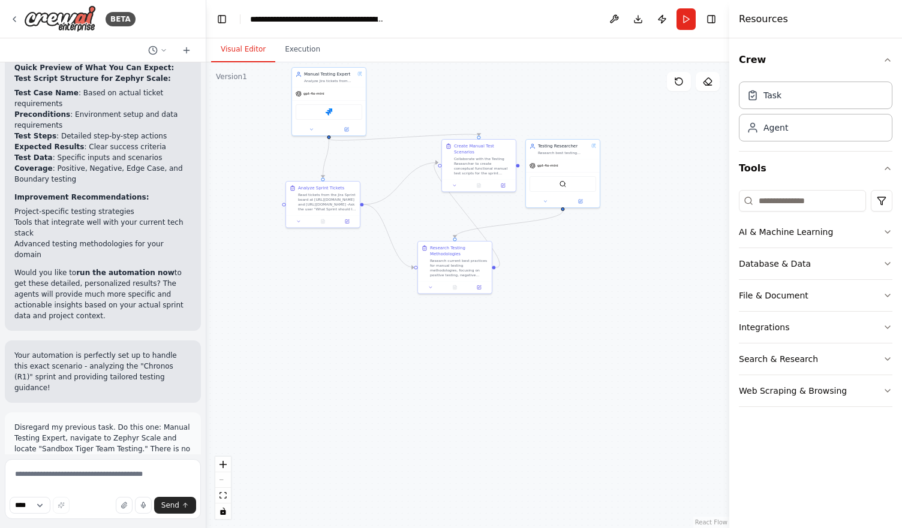
scroll to position [3648, 0]
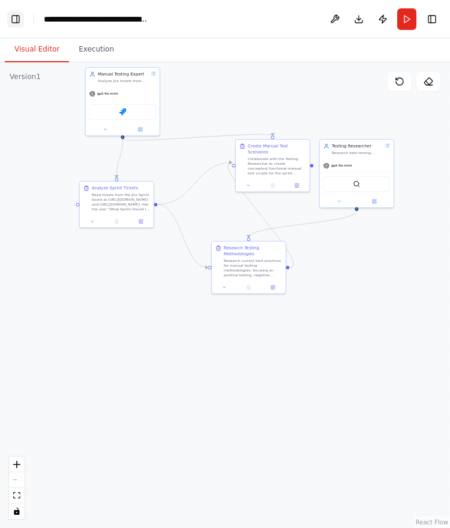
click at [19, 25] on button "Toggle Left Sidebar" at bounding box center [15, 19] width 17 height 17
click at [17, 14] on button "Toggle Left Sidebar" at bounding box center [15, 19] width 17 height 17
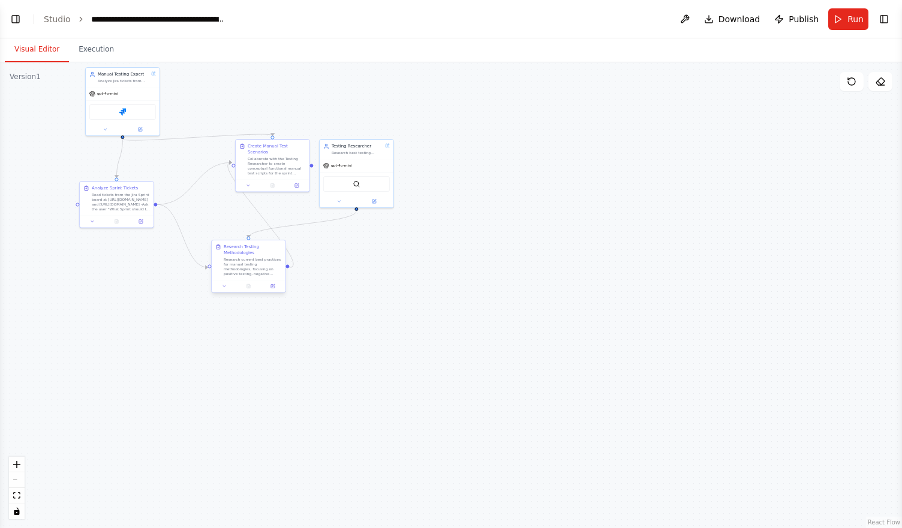
select select "****"
click at [62, 19] on link "Studio" at bounding box center [57, 19] width 27 height 10
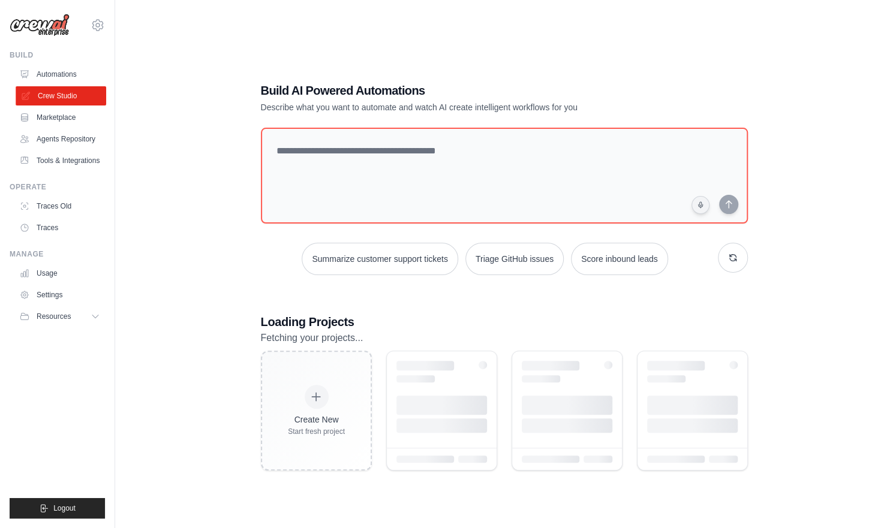
click at [80, 100] on link "Crew Studio" at bounding box center [61, 95] width 91 height 19
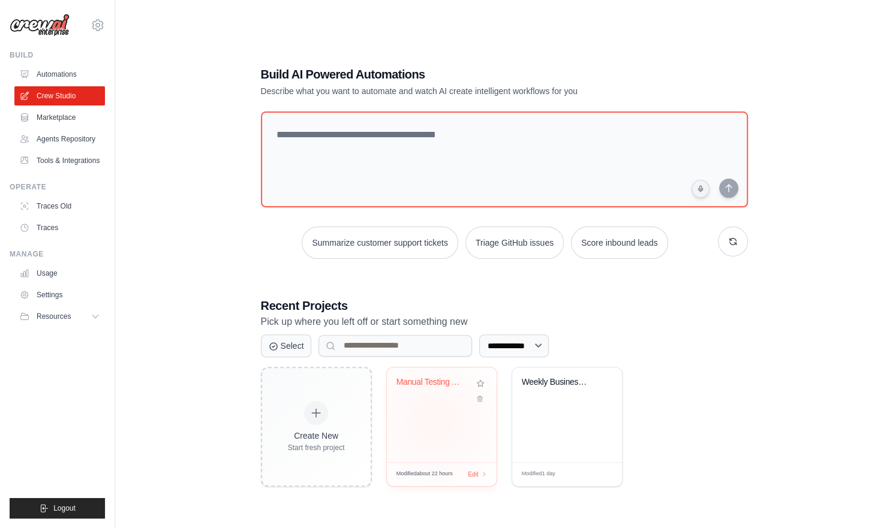
click at [433, 420] on div "Manual Testing Automation with Jira..." at bounding box center [442, 415] width 110 height 95
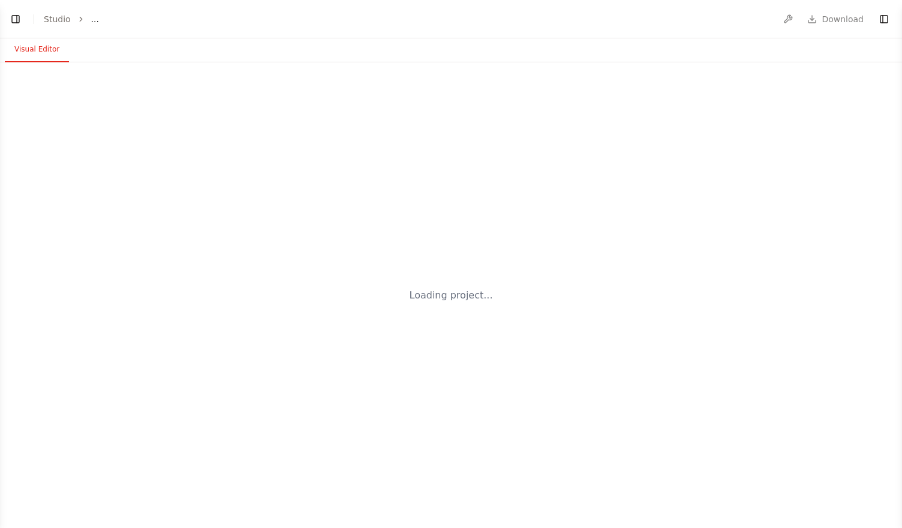
select select "****"
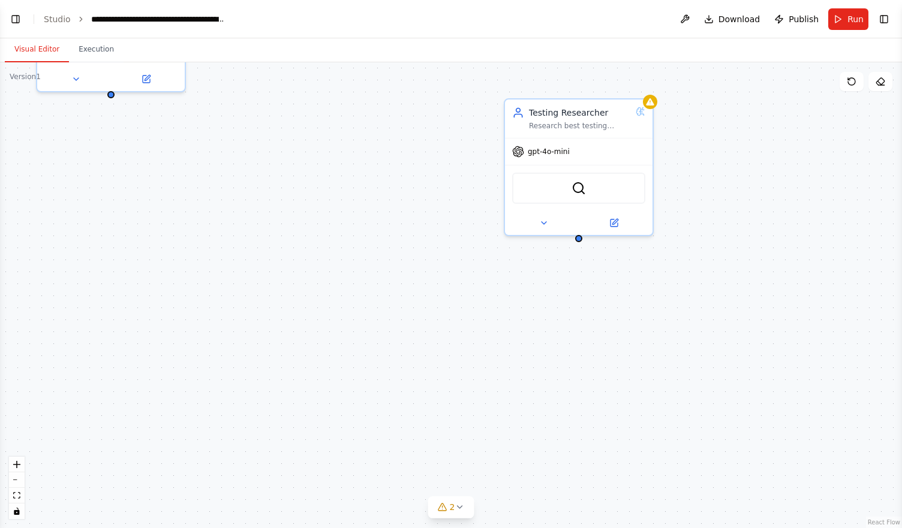
scroll to position [3902, 0]
click at [13, 20] on button "Toggle Left Sidebar" at bounding box center [15, 19] width 17 height 17
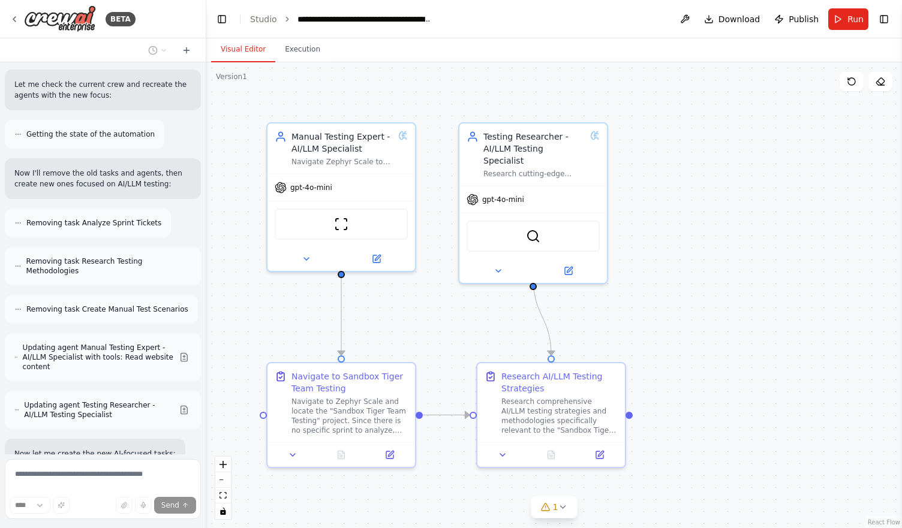
scroll to position [4174, 0]
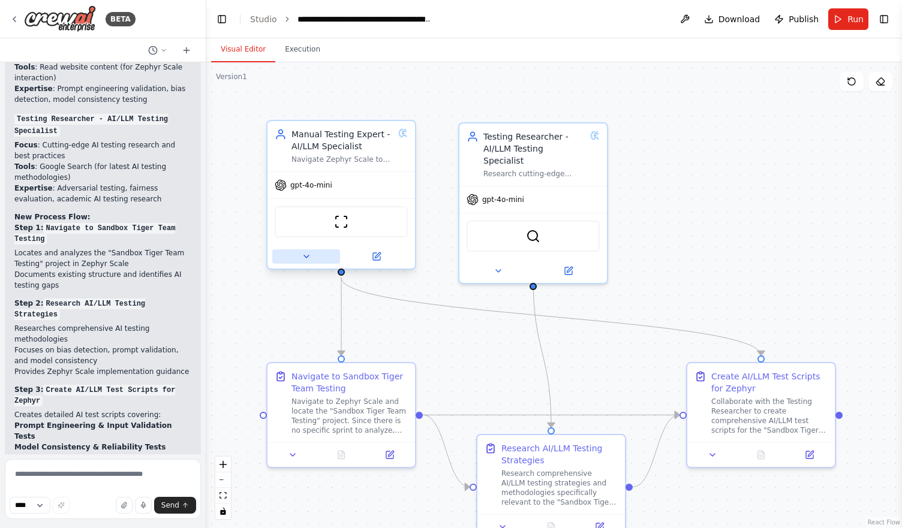
click at [294, 257] on button at bounding box center [306, 256] width 68 height 14
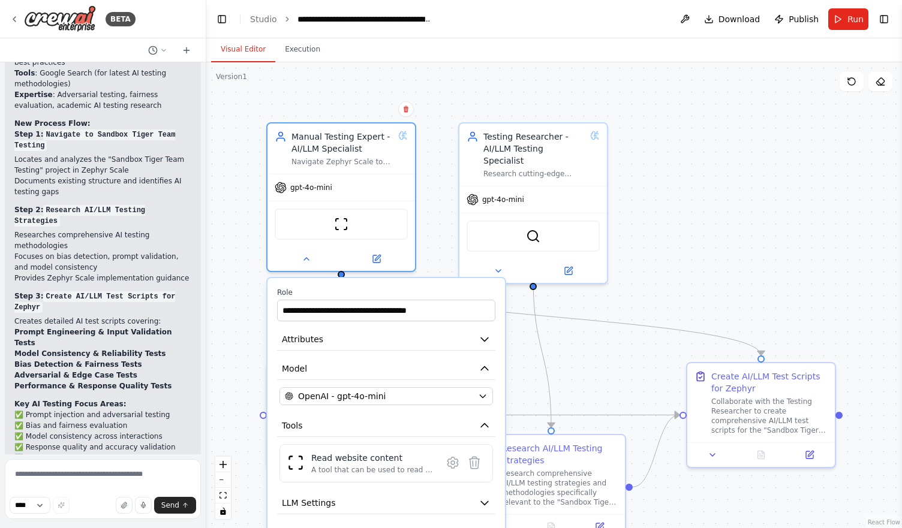
scroll to position [5059, 0]
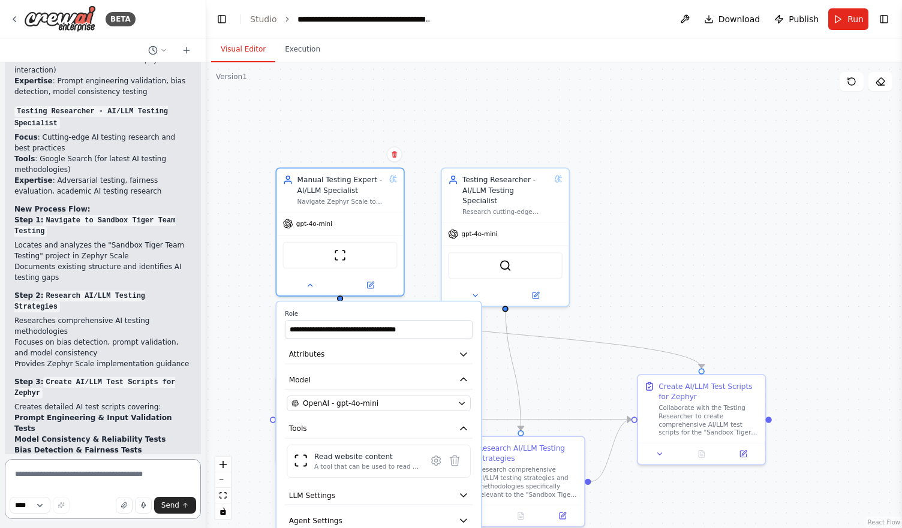
click at [77, 464] on textarea at bounding box center [103, 489] width 196 height 60
click at [118, 477] on textarea "**********" at bounding box center [103, 489] width 196 height 60
type textarea "**********"
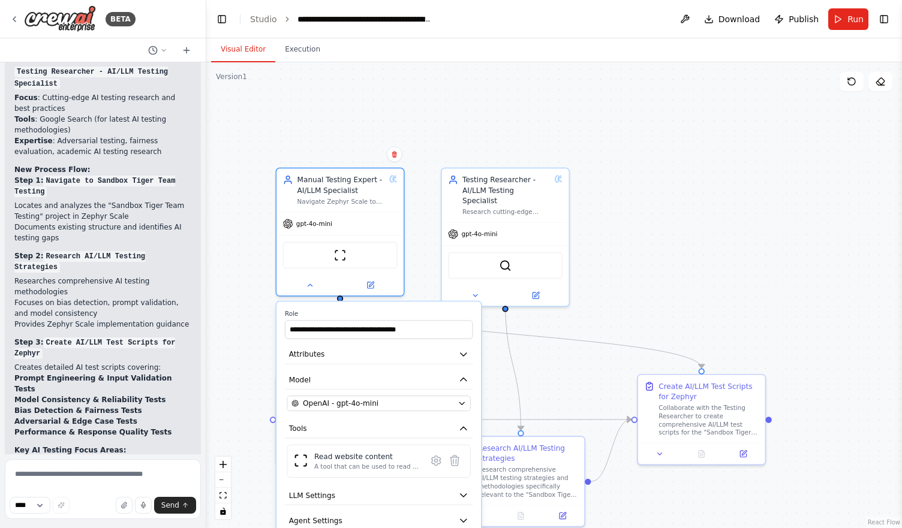
scroll to position [5042, 0]
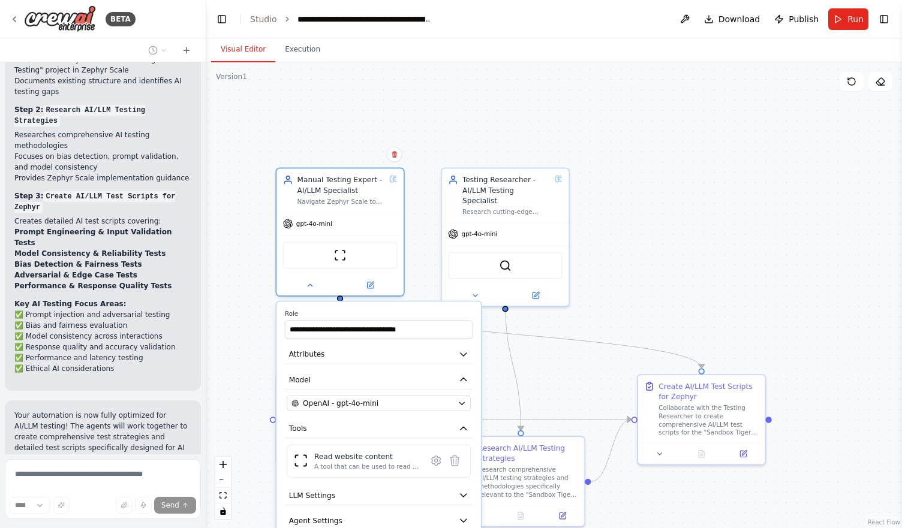
type input "**********"
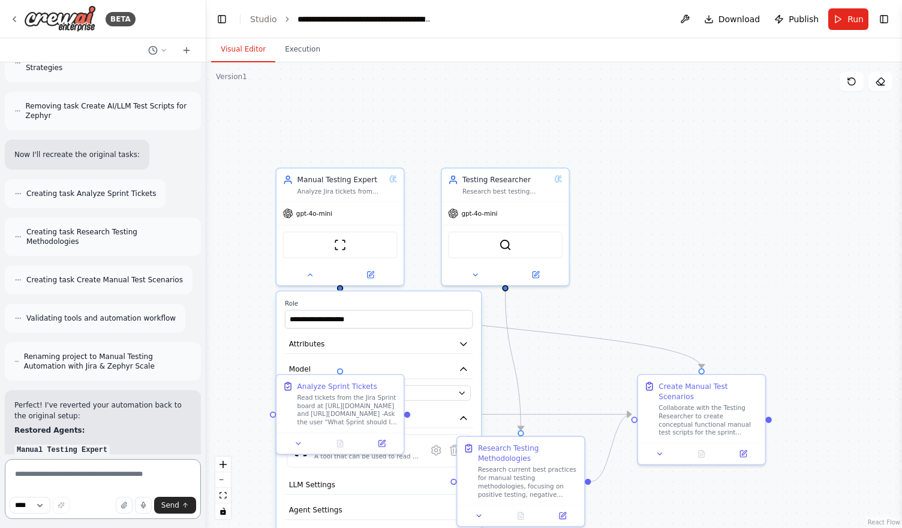
scroll to position [5902, 0]
click at [308, 272] on icon at bounding box center [310, 273] width 8 height 8
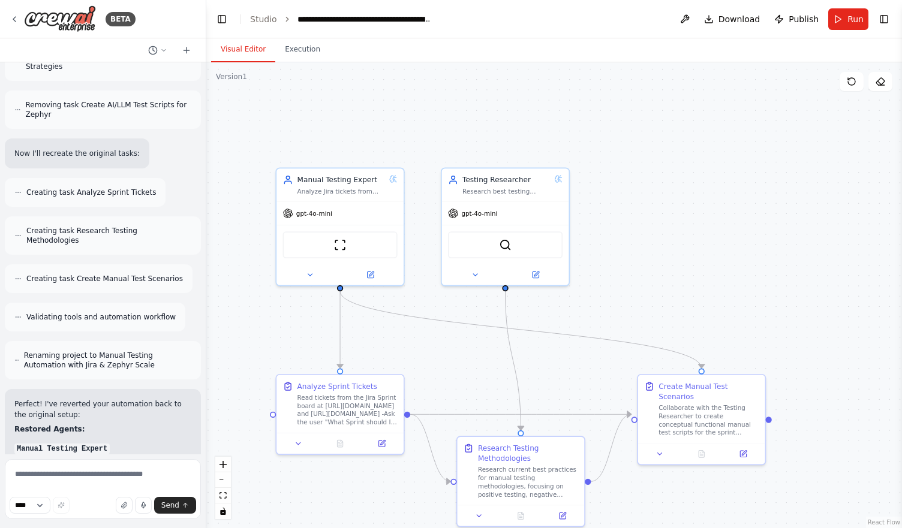
click at [225, 236] on div ".deletable-edge-delete-btn { width: 20px; height: 20px; border: 0px solid #ffff…" at bounding box center [554, 295] width 696 height 466
click at [328, 236] on div "ScrapeWebsiteTool" at bounding box center [339, 243] width 115 height 27
click at [327, 245] on div "ScrapeWebsiteTool" at bounding box center [339, 243] width 115 height 27
click at [315, 273] on button at bounding box center [310, 273] width 58 height 13
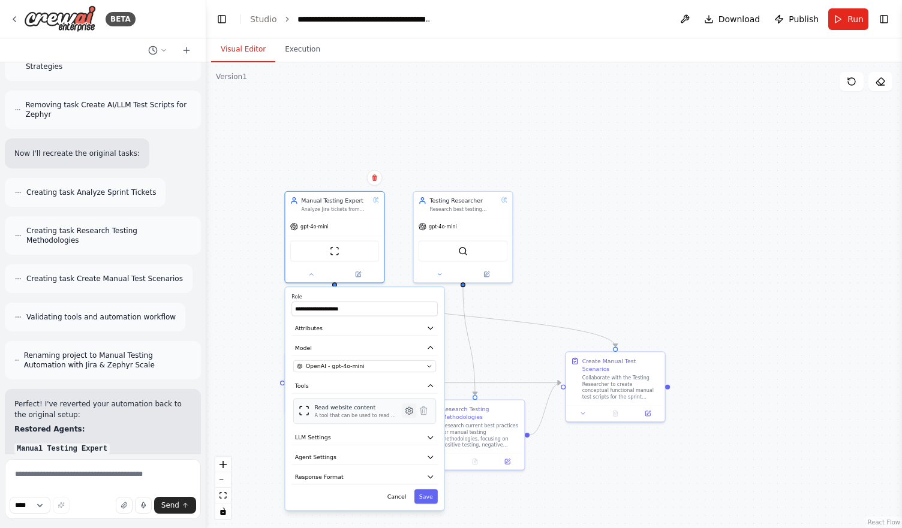
click at [411, 409] on icon at bounding box center [409, 410] width 7 height 7
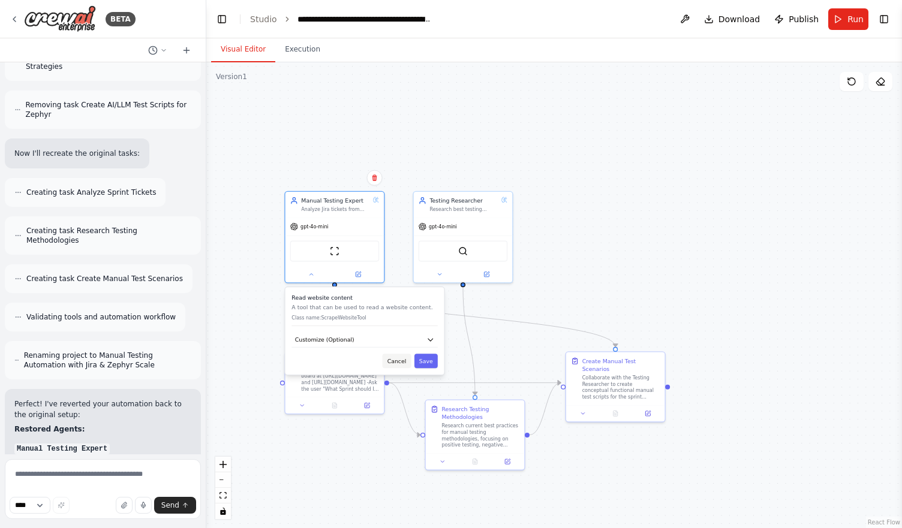
click at [407, 360] on button "Cancel" at bounding box center [397, 361] width 29 height 14
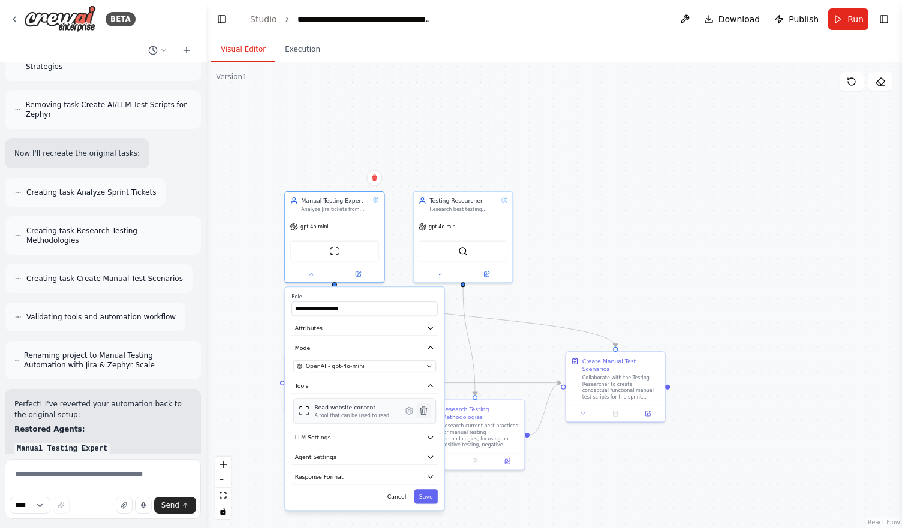
click at [428, 411] on icon at bounding box center [424, 411] width 10 height 10
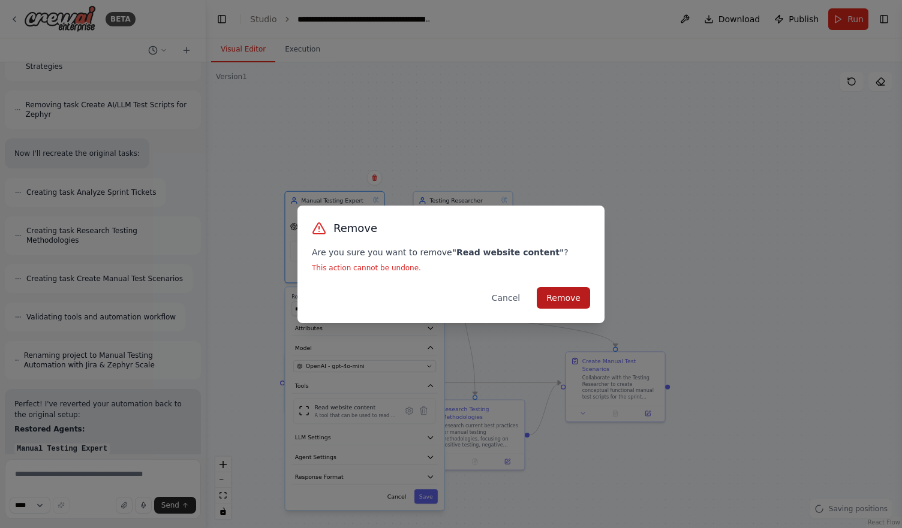
click at [550, 302] on button "Remove" at bounding box center [563, 298] width 53 height 22
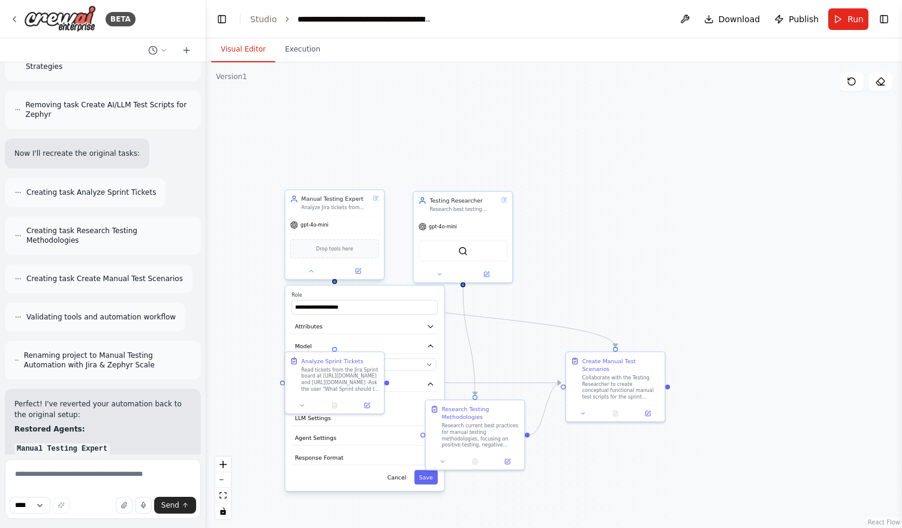
click at [350, 247] on span "Drop tools here" at bounding box center [334, 249] width 37 height 8
click at [350, 248] on span "Drop tools here" at bounding box center [334, 249] width 37 height 8
click at [886, 21] on button "Toggle Right Sidebar" at bounding box center [883, 19] width 17 height 17
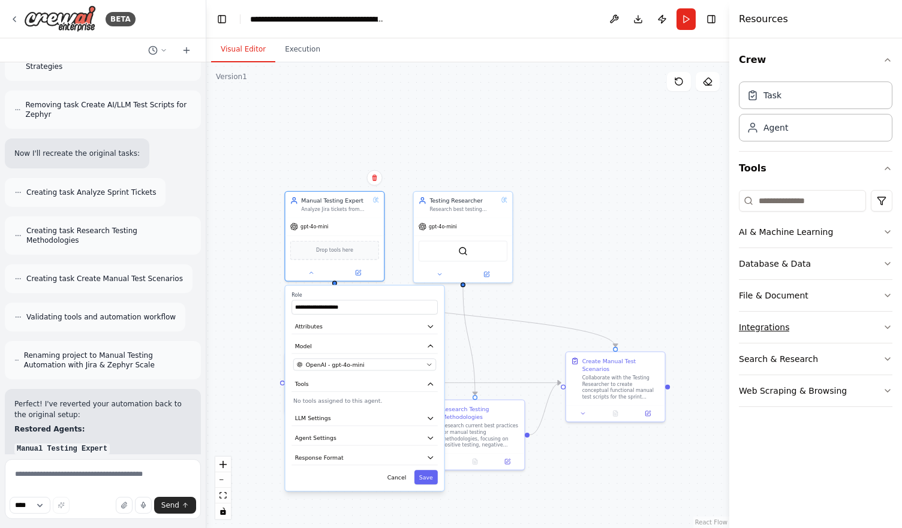
click at [842, 317] on button "Integrations" at bounding box center [815, 327] width 153 height 31
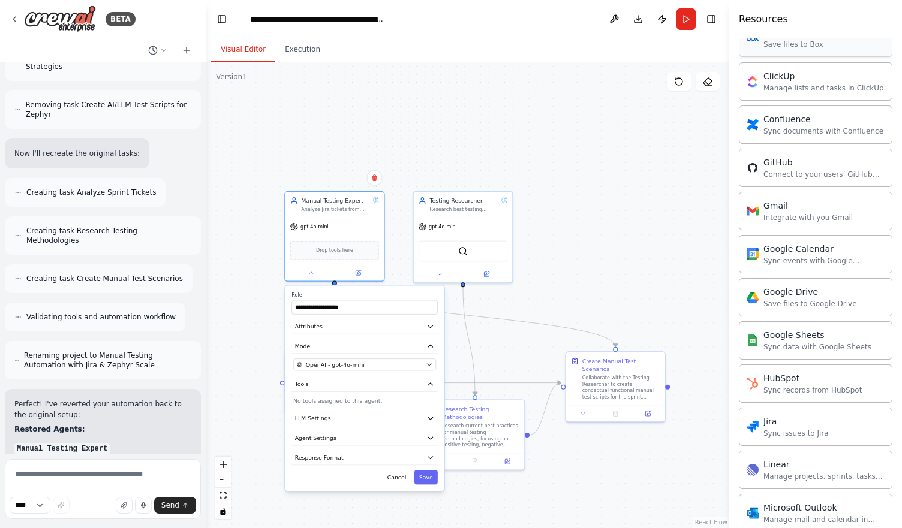
scroll to position [478, 0]
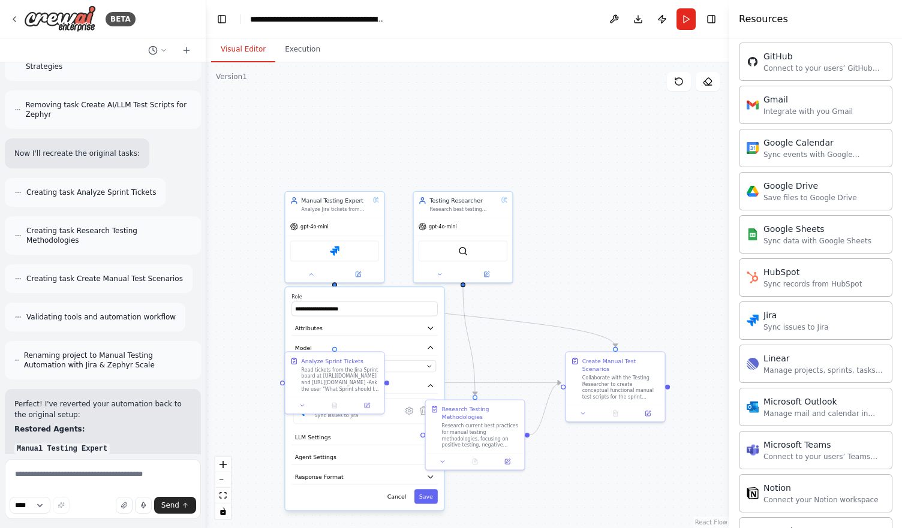
click at [275, 300] on div "**********" at bounding box center [467, 295] width 523 height 466
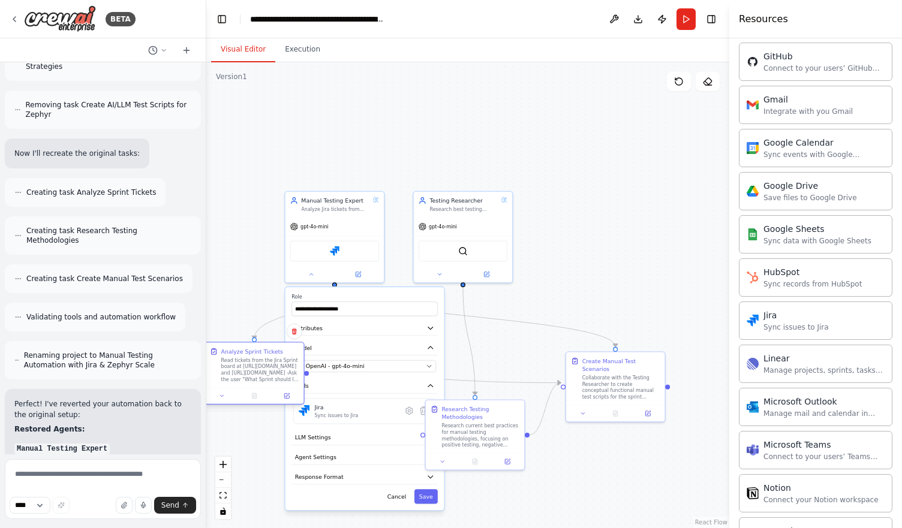
drag, startPoint x: 324, startPoint y: 378, endPoint x: 228, endPoint y: 369, distance: 95.8
click at [228, 369] on div "Read tickets from the Jira Sprint board at [URL][DOMAIN_NAME] and [URL][DOMAIN_…" at bounding box center [260, 370] width 78 height 26
click at [411, 417] on button at bounding box center [411, 411] width 14 height 14
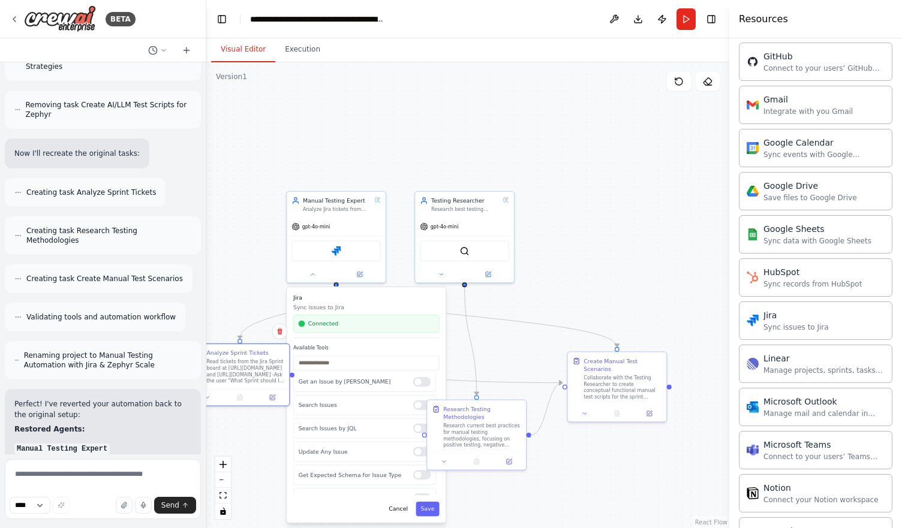
scroll to position [80, 0]
click at [425, 400] on div "Search Issues" at bounding box center [364, 402] width 143 height 20
click at [420, 404] on div at bounding box center [421, 402] width 17 height 10
click at [417, 424] on div at bounding box center [421, 425] width 17 height 10
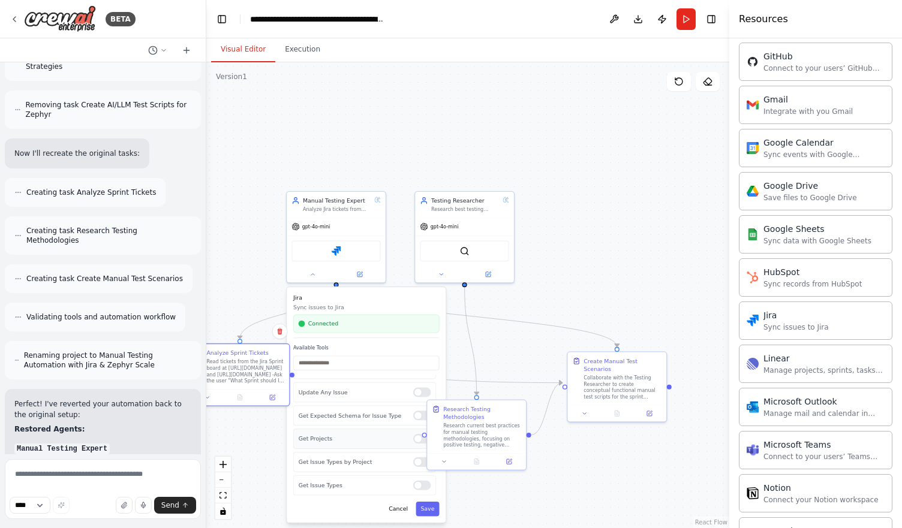
click at [413, 441] on div at bounding box center [421, 439] width 17 height 10
click at [413, 462] on div at bounding box center [421, 462] width 17 height 10
click at [425, 504] on button "Save" at bounding box center [427, 509] width 23 height 14
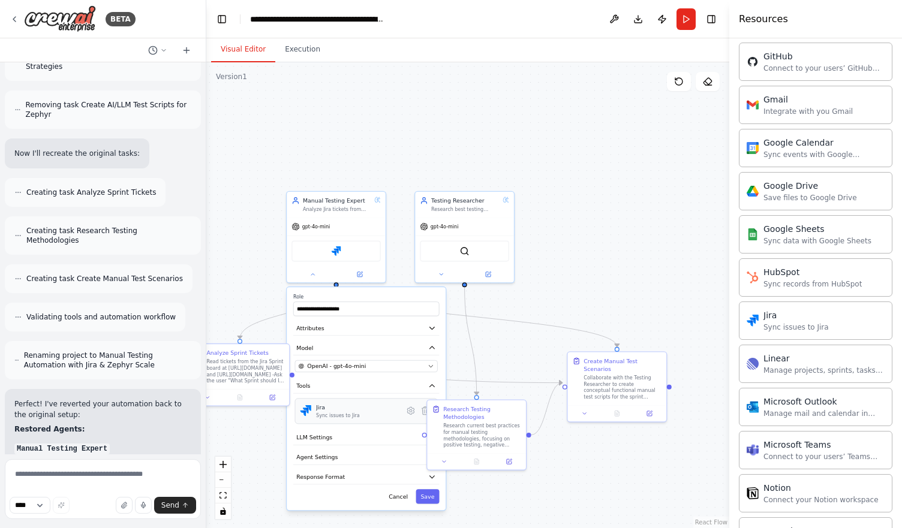
click at [369, 410] on div "Jira Sync issues to Jira" at bounding box center [357, 411] width 83 height 15
click at [414, 412] on icon at bounding box center [411, 411] width 10 height 10
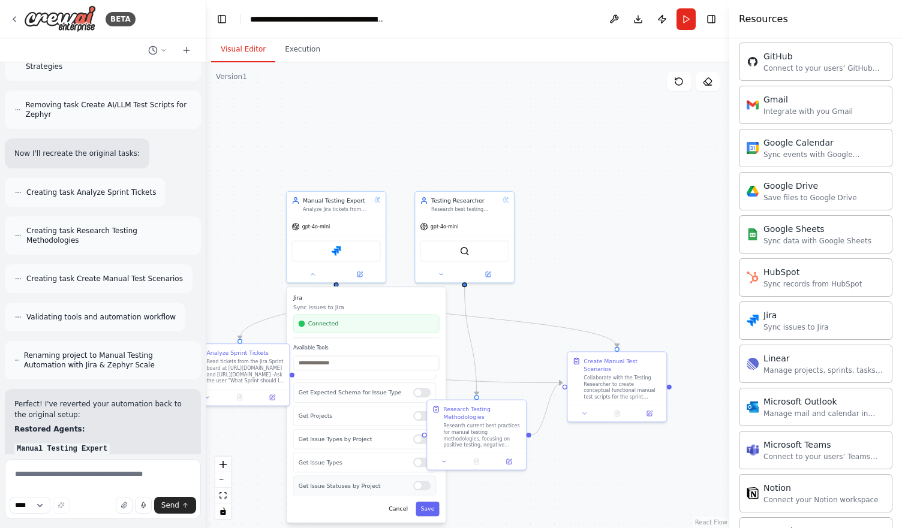
scroll to position [201, 0]
click at [426, 509] on button "Save" at bounding box center [427, 509] width 23 height 14
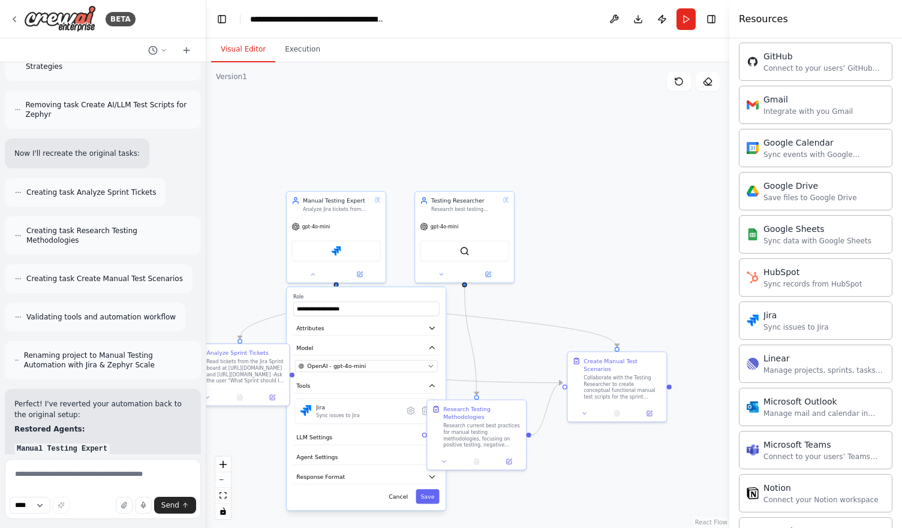
click at [484, 493] on div "**********" at bounding box center [467, 295] width 523 height 466
click at [430, 495] on button "Save" at bounding box center [427, 496] width 23 height 14
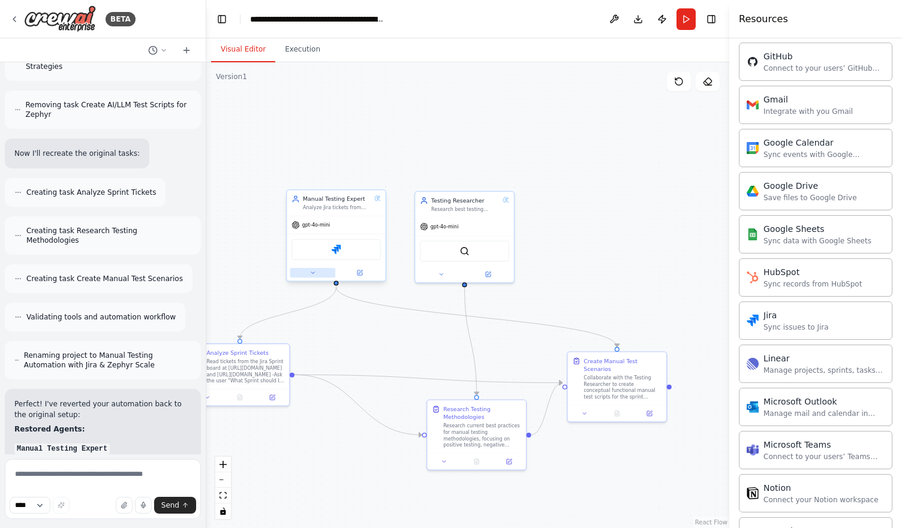
click at [307, 272] on button at bounding box center [313, 273] width 46 height 10
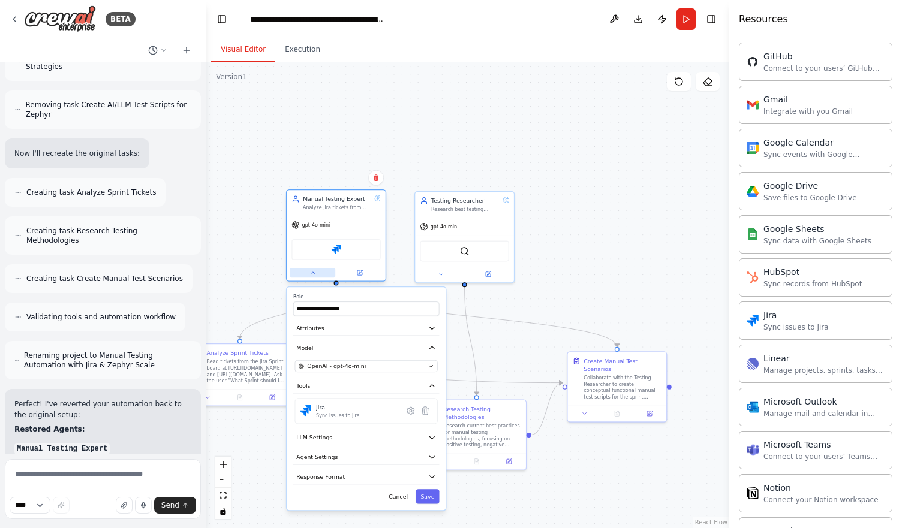
click at [307, 272] on button at bounding box center [313, 273] width 46 height 10
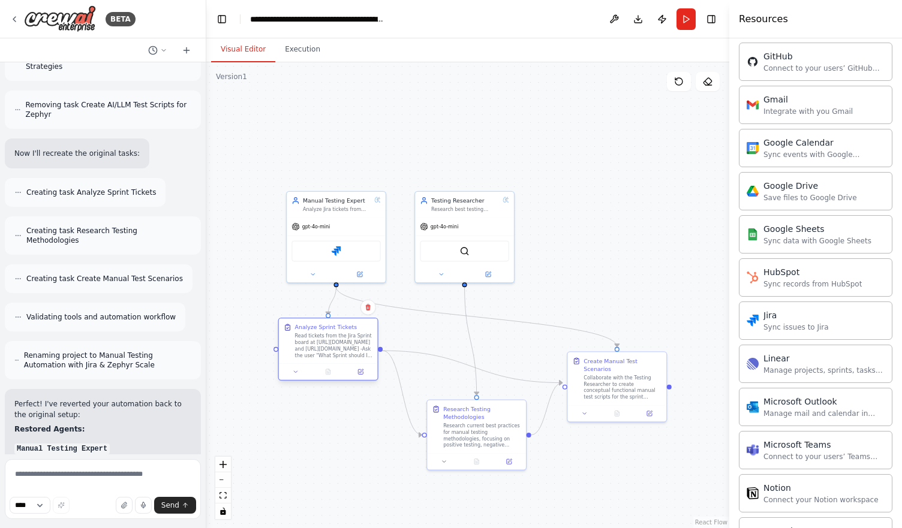
drag, startPoint x: 250, startPoint y: 357, endPoint x: 349, endPoint y: 331, distance: 102.4
click at [349, 331] on div "Analyze Sprint Tickets Read tickets from the Jira Sprint board at [URL][DOMAIN_…" at bounding box center [334, 340] width 78 height 35
click at [550, 269] on div ".deletable-edge-delete-btn { width: 20px; height: 20px; border: 0px solid #ffff…" at bounding box center [467, 295] width 523 height 466
click at [439, 270] on icon at bounding box center [441, 273] width 7 height 7
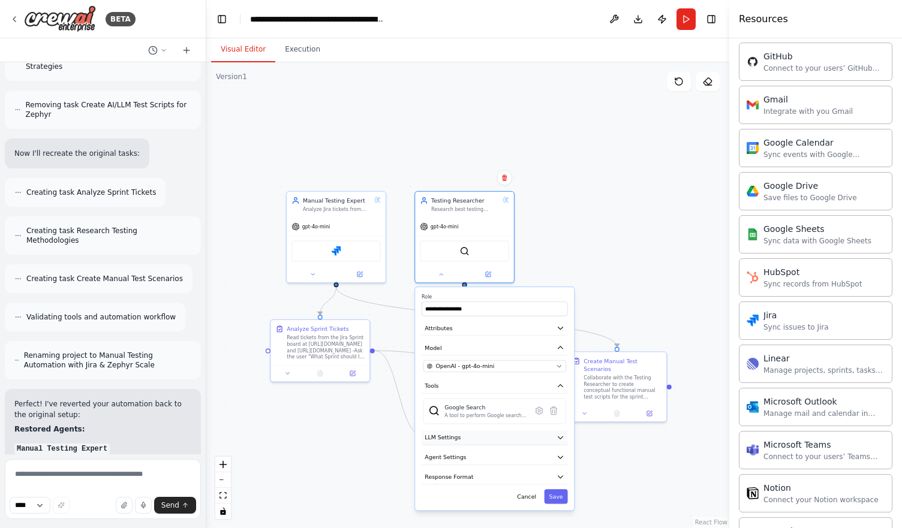
click at [471, 441] on button "LLM Settings" at bounding box center [495, 437] width 146 height 15
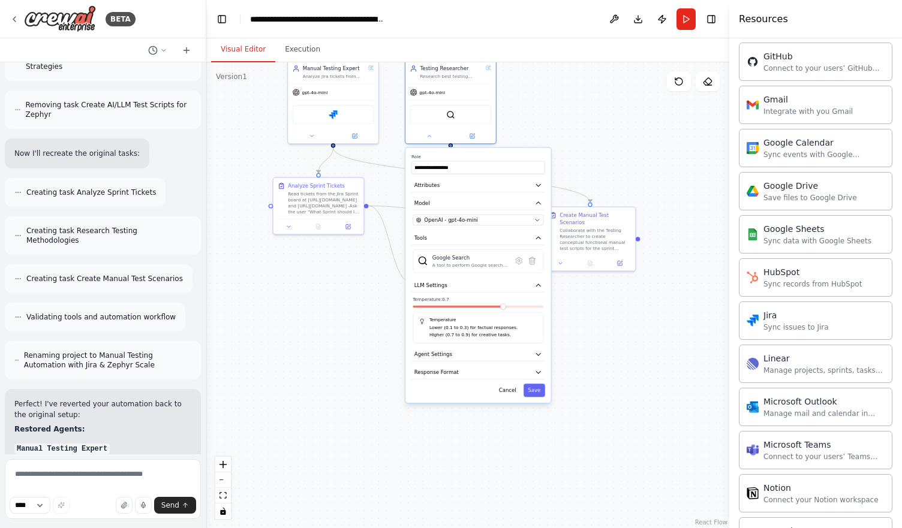
drag, startPoint x: 607, startPoint y: 466, endPoint x: 592, endPoint y: 308, distance: 159.0
click at [592, 308] on div ".deletable-edge-delete-btn { width: 20px; height: 20px; border: 0px solid #ffff…" at bounding box center [467, 295] width 523 height 466
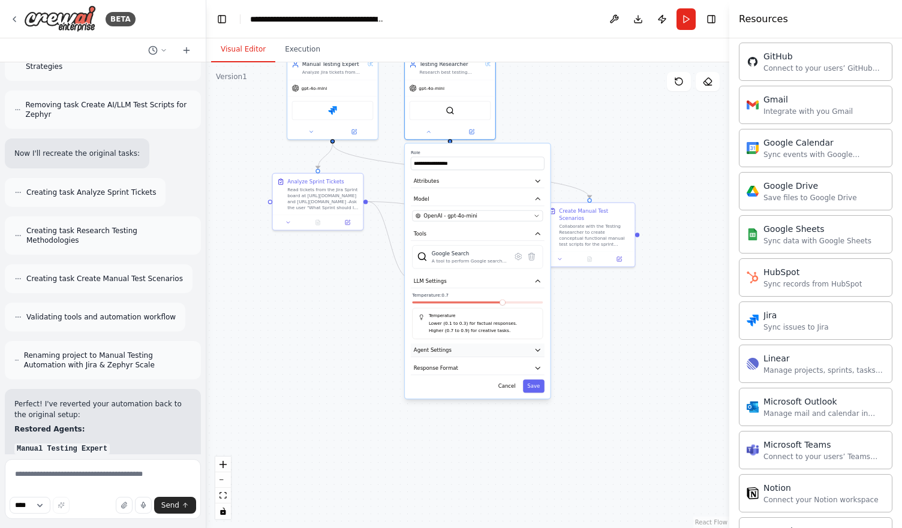
click at [454, 348] on button "Agent Settings" at bounding box center [478, 351] width 134 height 14
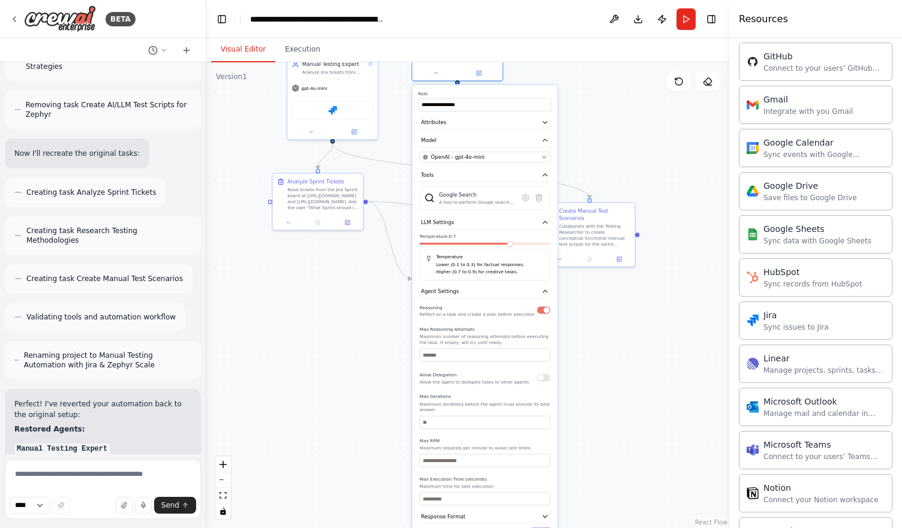
drag, startPoint x: 456, startPoint y: 396, endPoint x: 465, endPoint y: 327, distance: 69.5
click at [465, 327] on div "Max Reasoning Attempts Maximum number of reasoning attempts before executing th…" at bounding box center [485, 343] width 131 height 35
click at [465, 327] on label "Max Reasoning Attempts" at bounding box center [485, 329] width 131 height 6
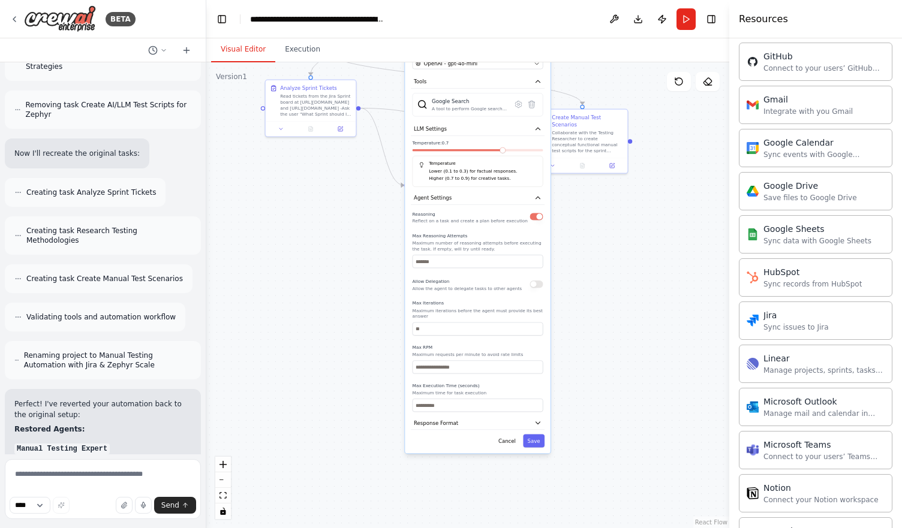
drag, startPoint x: 592, startPoint y: 361, endPoint x: 583, endPoint y: 262, distance: 99.3
click at [583, 262] on div ".deletable-edge-delete-btn { width: 20px; height: 20px; border: 0px solid #ffff…" at bounding box center [467, 295] width 523 height 466
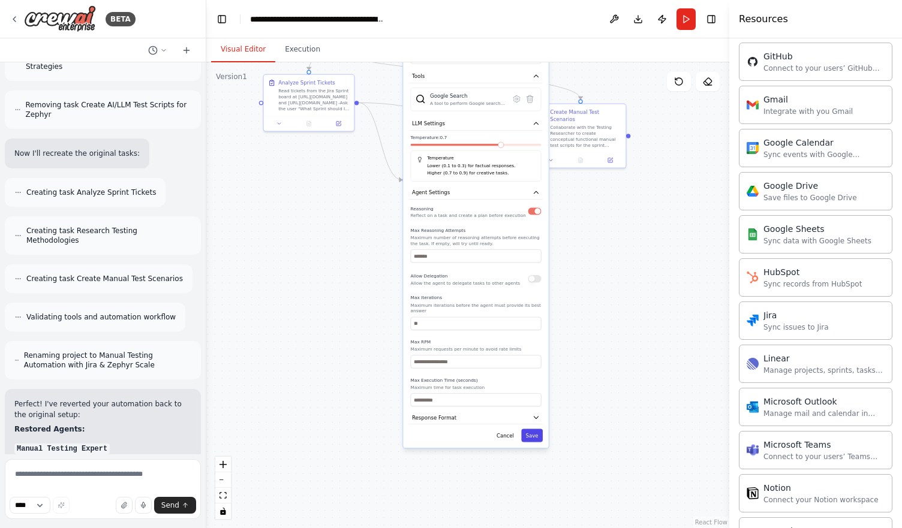
click at [528, 430] on button "Save" at bounding box center [532, 435] width 22 height 13
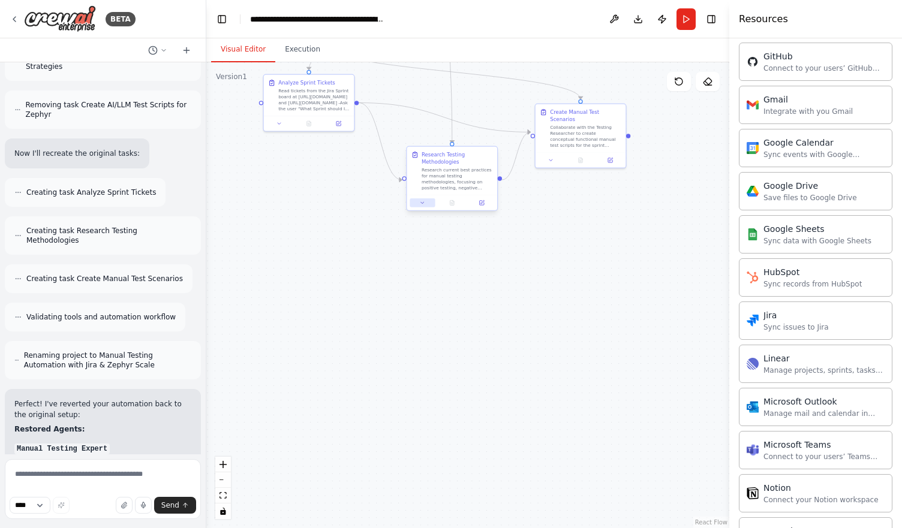
click at [422, 201] on icon at bounding box center [422, 203] width 6 height 6
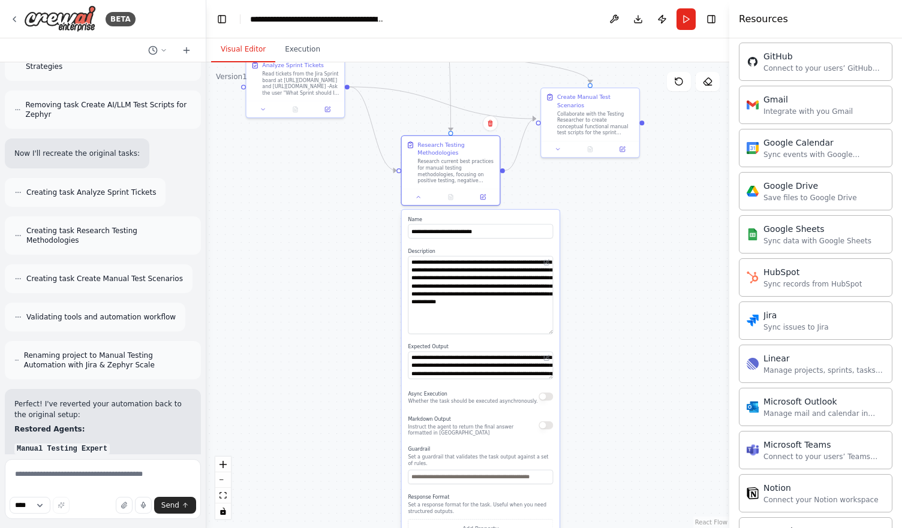
drag, startPoint x: 552, startPoint y: 281, endPoint x: 552, endPoint y: 322, distance: 40.8
click at [552, 322] on textarea "**********" at bounding box center [480, 295] width 145 height 78
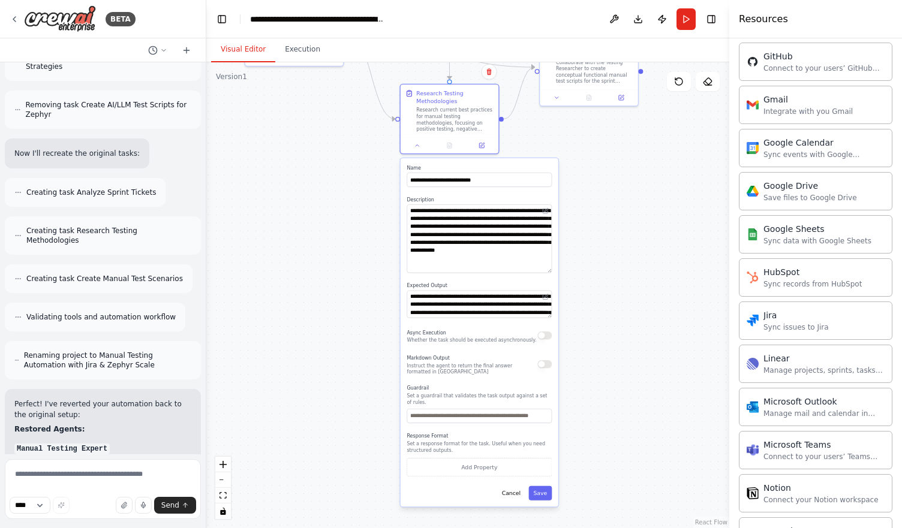
drag, startPoint x: 576, startPoint y: 326, endPoint x: 571, endPoint y: 251, distance: 74.5
click at [571, 251] on div ".deletable-edge-delete-btn { width: 20px; height: 20px; border: 0px solid #ffff…" at bounding box center [467, 295] width 523 height 466
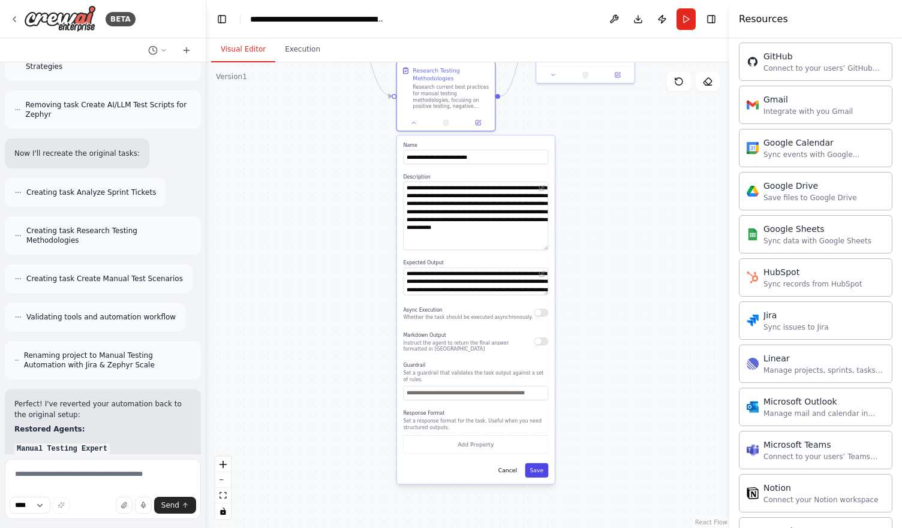
click at [535, 470] on button "Save" at bounding box center [536, 470] width 23 height 14
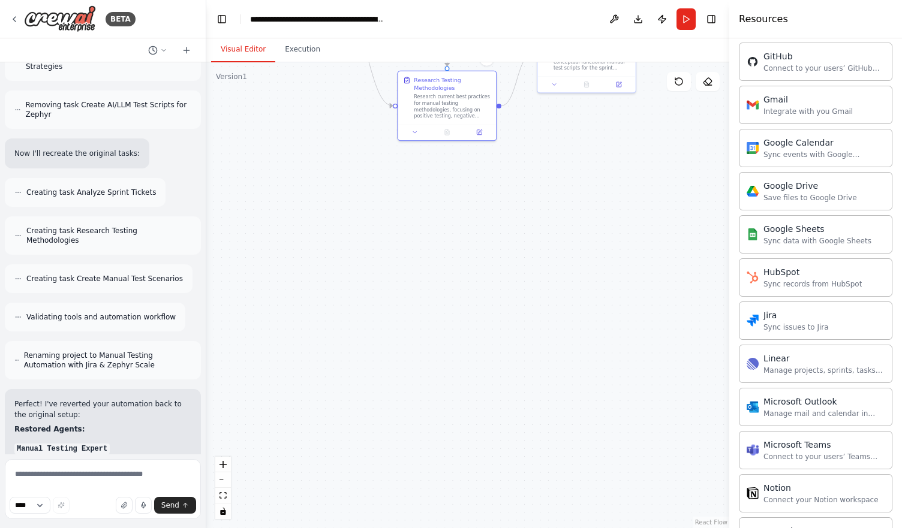
drag, startPoint x: 552, startPoint y: 329, endPoint x: 564, endPoint y: 443, distance: 114.5
click at [564, 443] on div ".deletable-edge-delete-btn { width: 20px; height: 20px; border: 0px solid #ffff…" at bounding box center [467, 295] width 523 height 466
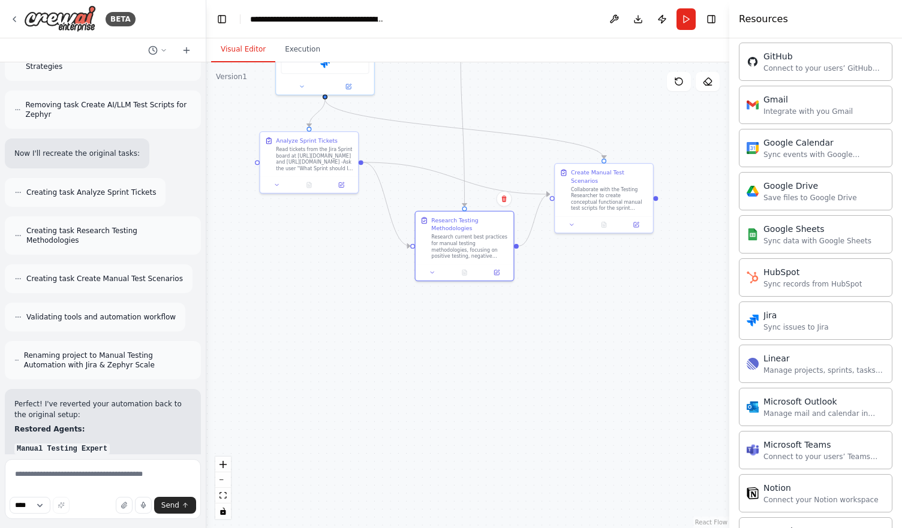
drag, startPoint x: 564, startPoint y: 441, endPoint x: 574, endPoint y: 513, distance: 72.1
click at [574, 513] on div ".deletable-edge-delete-btn { width: 20px; height: 20px; border: 0px solid #ffff…" at bounding box center [467, 295] width 523 height 466
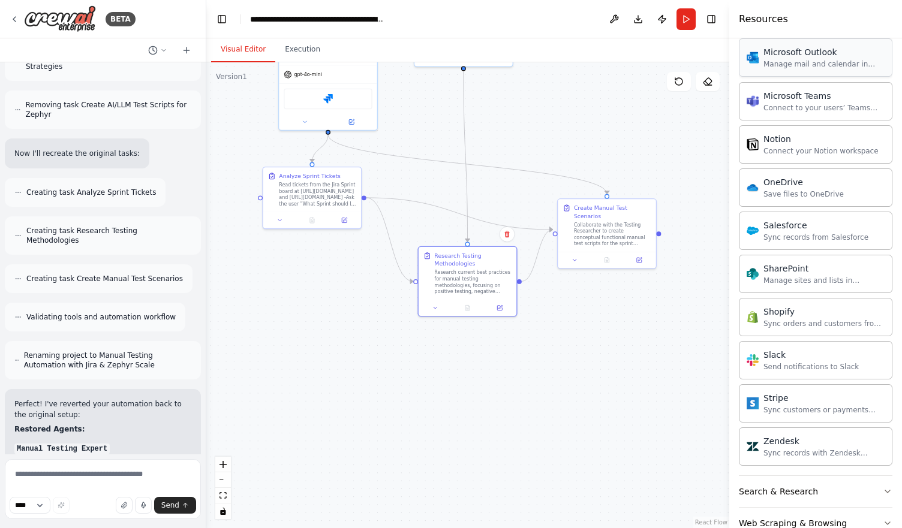
scroll to position [827, 0]
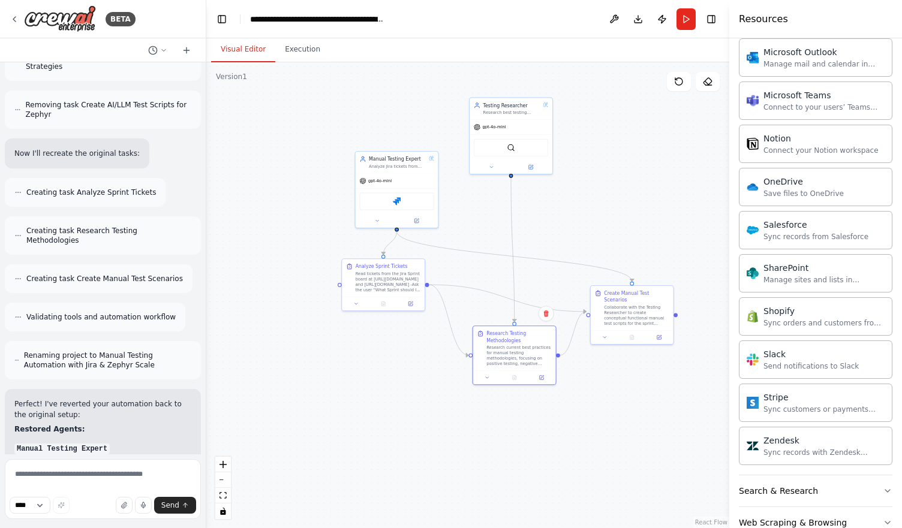
drag, startPoint x: 705, startPoint y: 363, endPoint x: 733, endPoint y: 522, distance: 161.9
click at [736, 528] on div "BETA Hello, I want to create an automation, but will first give context to the …" at bounding box center [451, 264] width 902 height 528
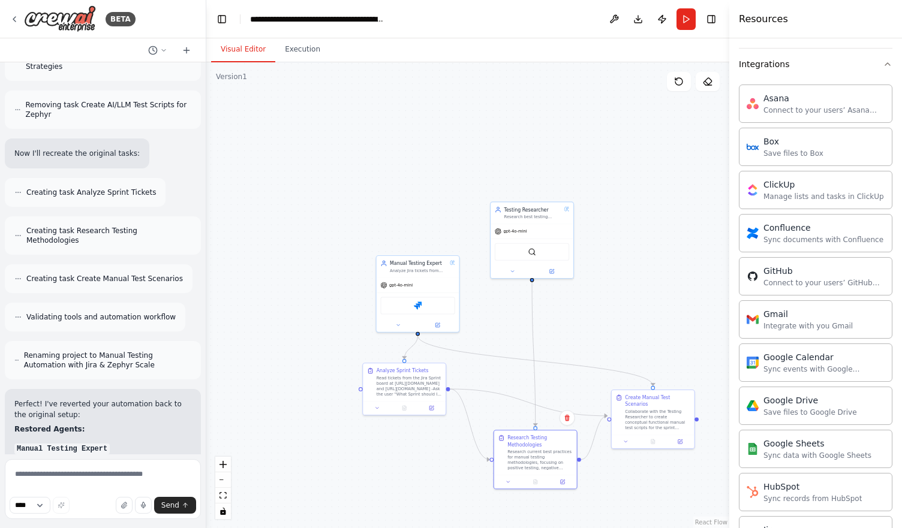
scroll to position [107, 0]
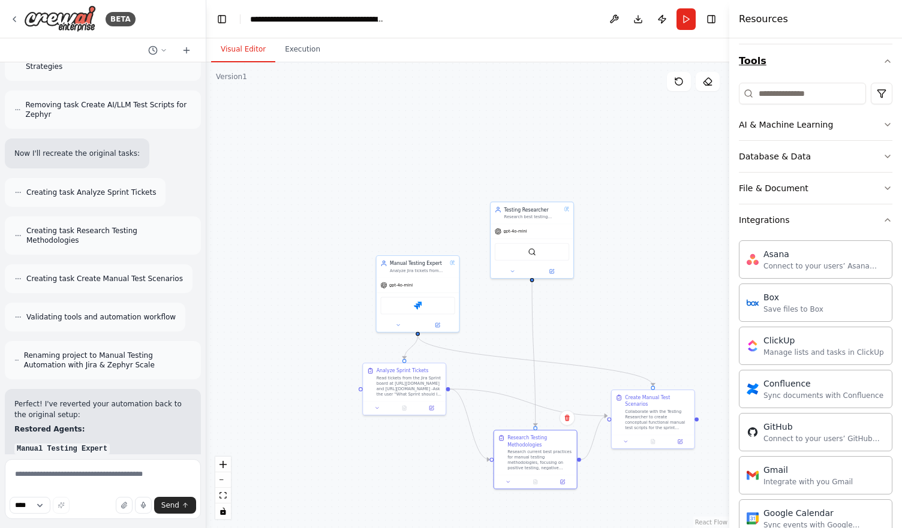
click at [873, 63] on button "Tools" at bounding box center [815, 61] width 153 height 34
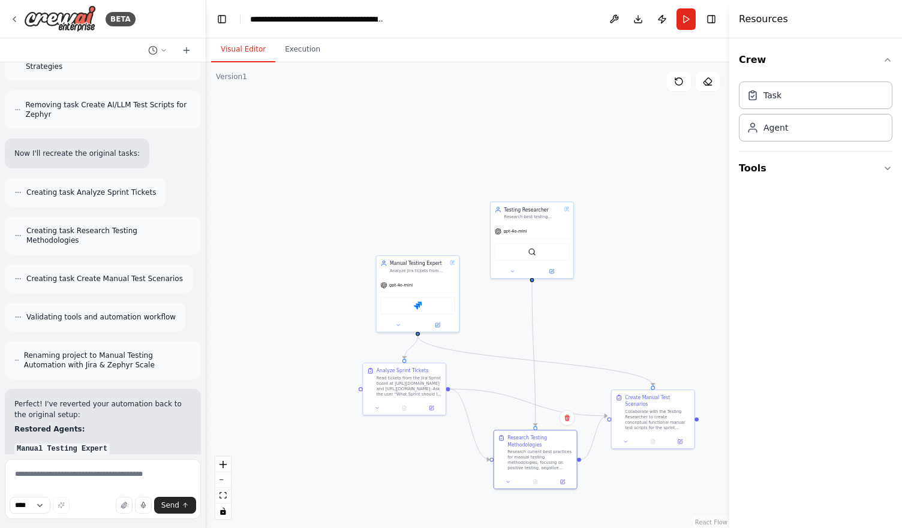
click at [680, 251] on div ".deletable-edge-delete-btn { width: 20px; height: 20px; border: 0px solid #ffff…" at bounding box center [467, 295] width 523 height 466
drag, startPoint x: 543, startPoint y: 231, endPoint x: 563, endPoint y: 300, distance: 71.9
click at [563, 300] on div "gpt-4o-mini SerplyWebSearchTool" at bounding box center [545, 310] width 83 height 55
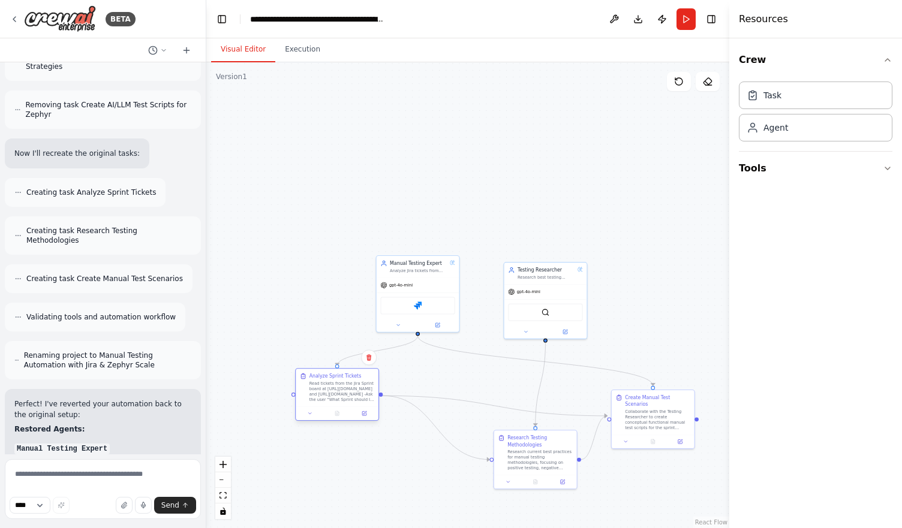
drag, startPoint x: 374, startPoint y: 399, endPoint x: 314, endPoint y: 399, distance: 60.0
click at [314, 399] on div "Read tickets from the Jira Sprint board at [URL][DOMAIN_NAME] and [URL][DOMAIN_…" at bounding box center [341, 392] width 65 height 22
drag, startPoint x: 519, startPoint y: 459, endPoint x: 457, endPoint y: 365, distance: 113.4
click at [457, 365] on div "Research current best practices for manual testing methodologies, focusing on p…" at bounding box center [482, 372] width 65 height 22
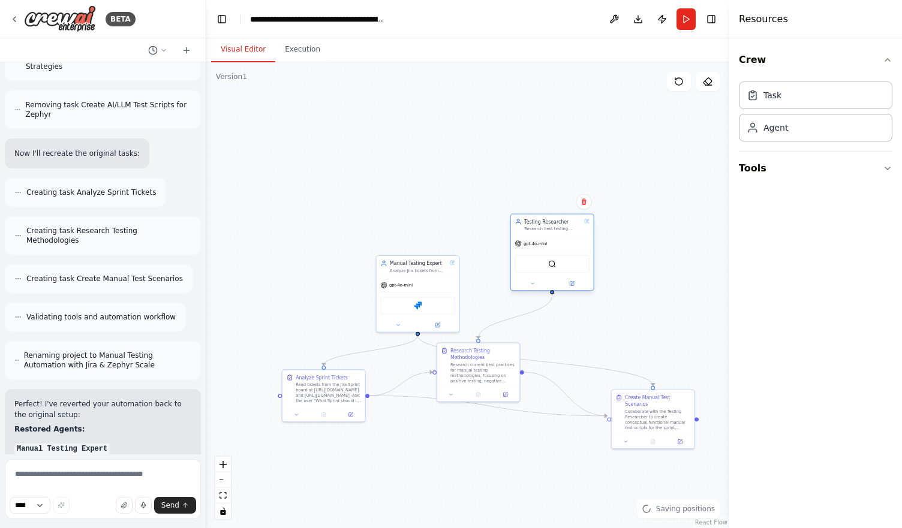
drag, startPoint x: 522, startPoint y: 309, endPoint x: 532, endPoint y: 237, distance: 72.8
click at [532, 255] on div "SerplyWebSearchTool" at bounding box center [551, 263] width 74 height 17
click at [332, 481] on div ".deletable-edge-delete-btn { width: 20px; height: 20px; border: 0px solid #ffff…" at bounding box center [467, 295] width 523 height 466
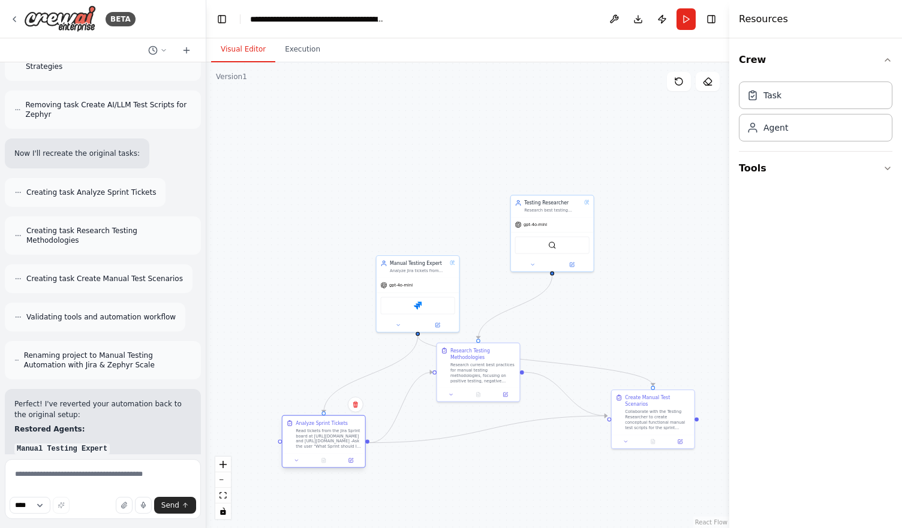
click at [332, 460] on div "Analyze Sprint Tickets Read tickets from the Jira Sprint board at [URL][DOMAIN_…" at bounding box center [324, 442] width 84 height 53
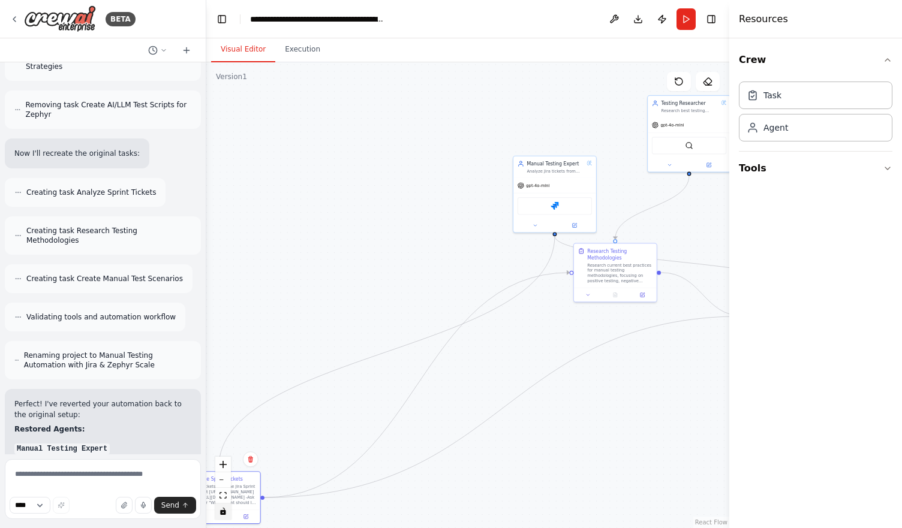
click at [228, 513] on button "toggle interactivity" at bounding box center [223, 512] width 16 height 16
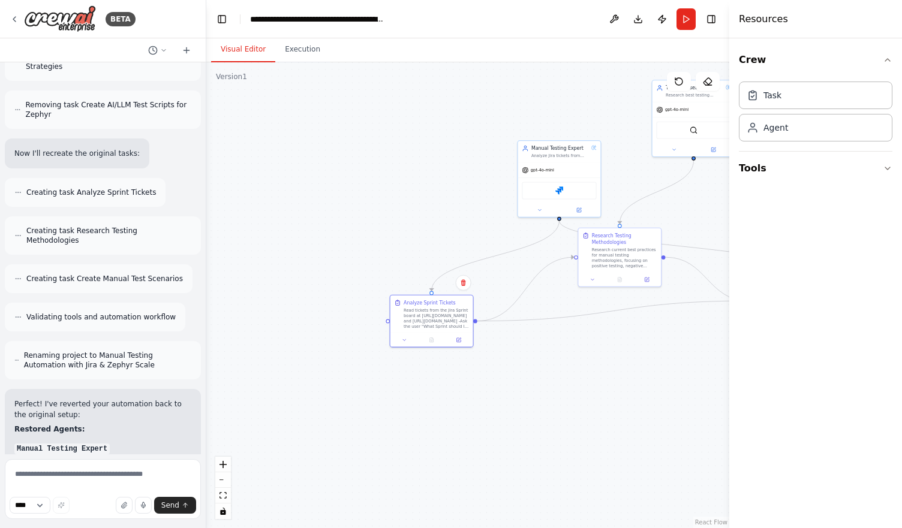
drag, startPoint x: 315, startPoint y: 448, endPoint x: 488, endPoint y: 281, distance: 240.0
click at [488, 281] on div ".deletable-edge-delete-btn { width: 20px; height: 20px; border: 0px solid #ffff…" at bounding box center [467, 295] width 523 height 466
click at [465, 306] on div "Read tickets from the Jira Sprint board at [URL][DOMAIN_NAME] and [URL][DOMAIN_…" at bounding box center [449, 297] width 65 height 22
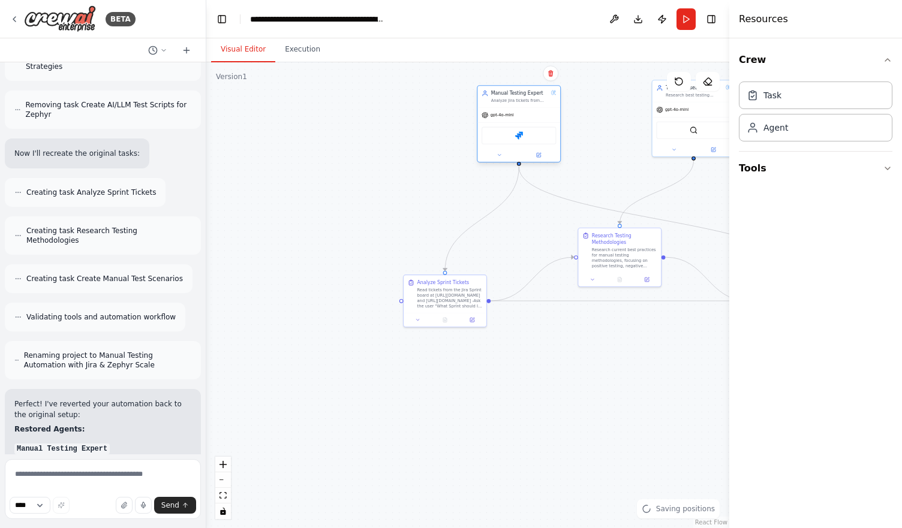
drag, startPoint x: 573, startPoint y: 165, endPoint x: 532, endPoint y: 109, distance: 69.6
click at [532, 109] on div "gpt-4o-mini" at bounding box center [518, 115] width 83 height 15
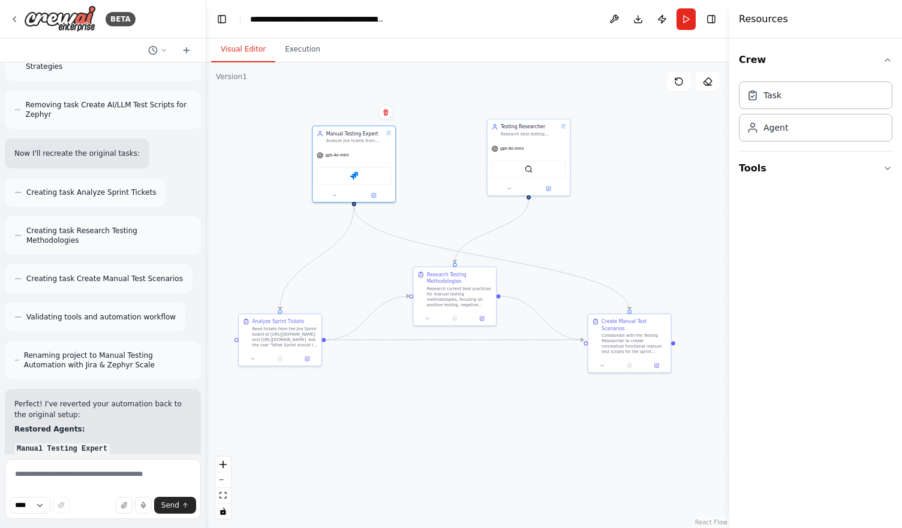
drag, startPoint x: 607, startPoint y: 345, endPoint x: 441, endPoint y: 383, distance: 170.5
click at [441, 383] on div ".deletable-edge-delete-btn { width: 20px; height: 20px; border: 0px solid #ffff…" at bounding box center [467, 295] width 523 height 466
click at [641, 146] on div ".deletable-edge-delete-btn { width: 20px; height: 20px; border: 0px solid #ffff…" at bounding box center [467, 295] width 523 height 466
